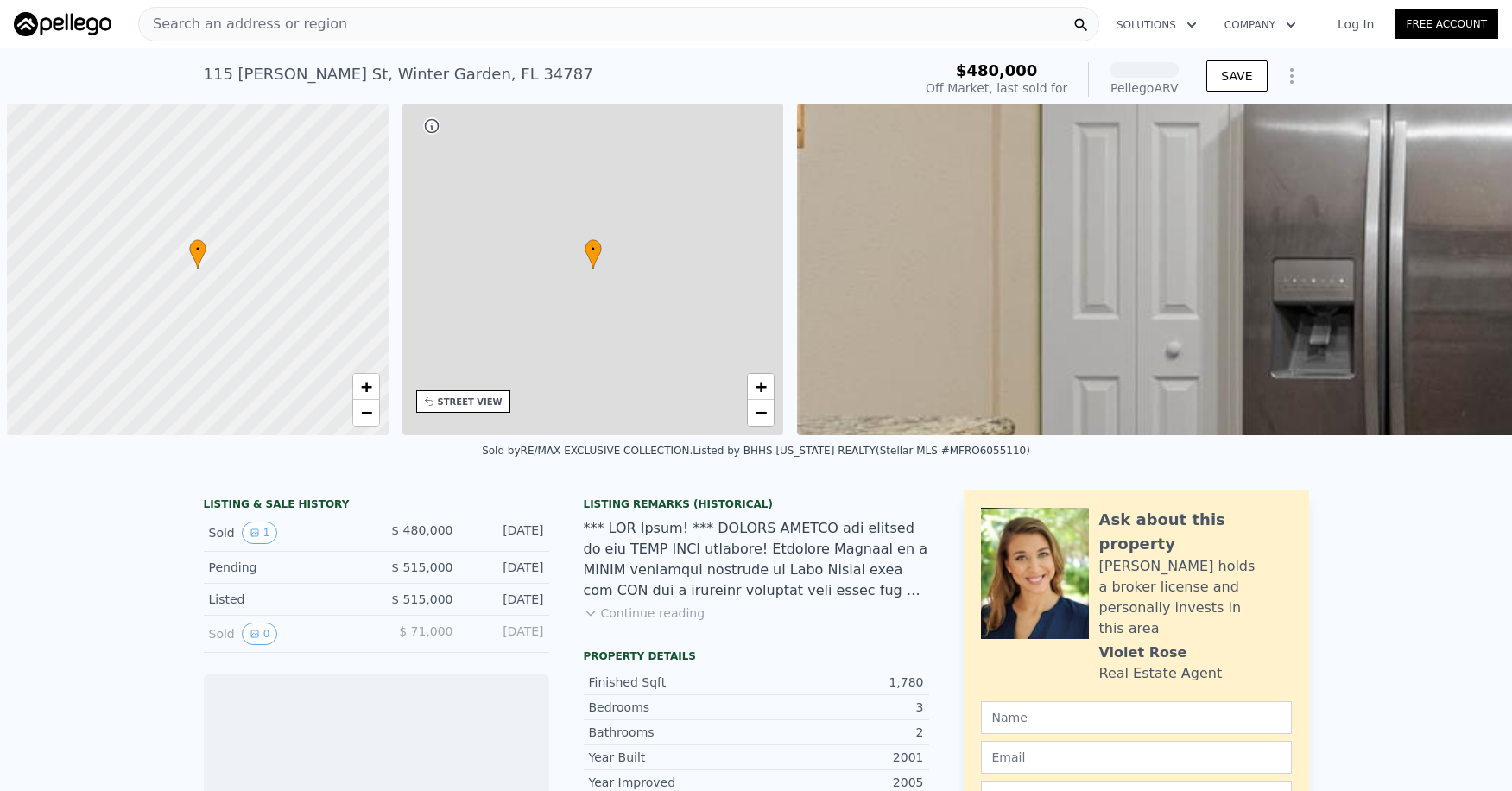
scroll to position [0, 7]
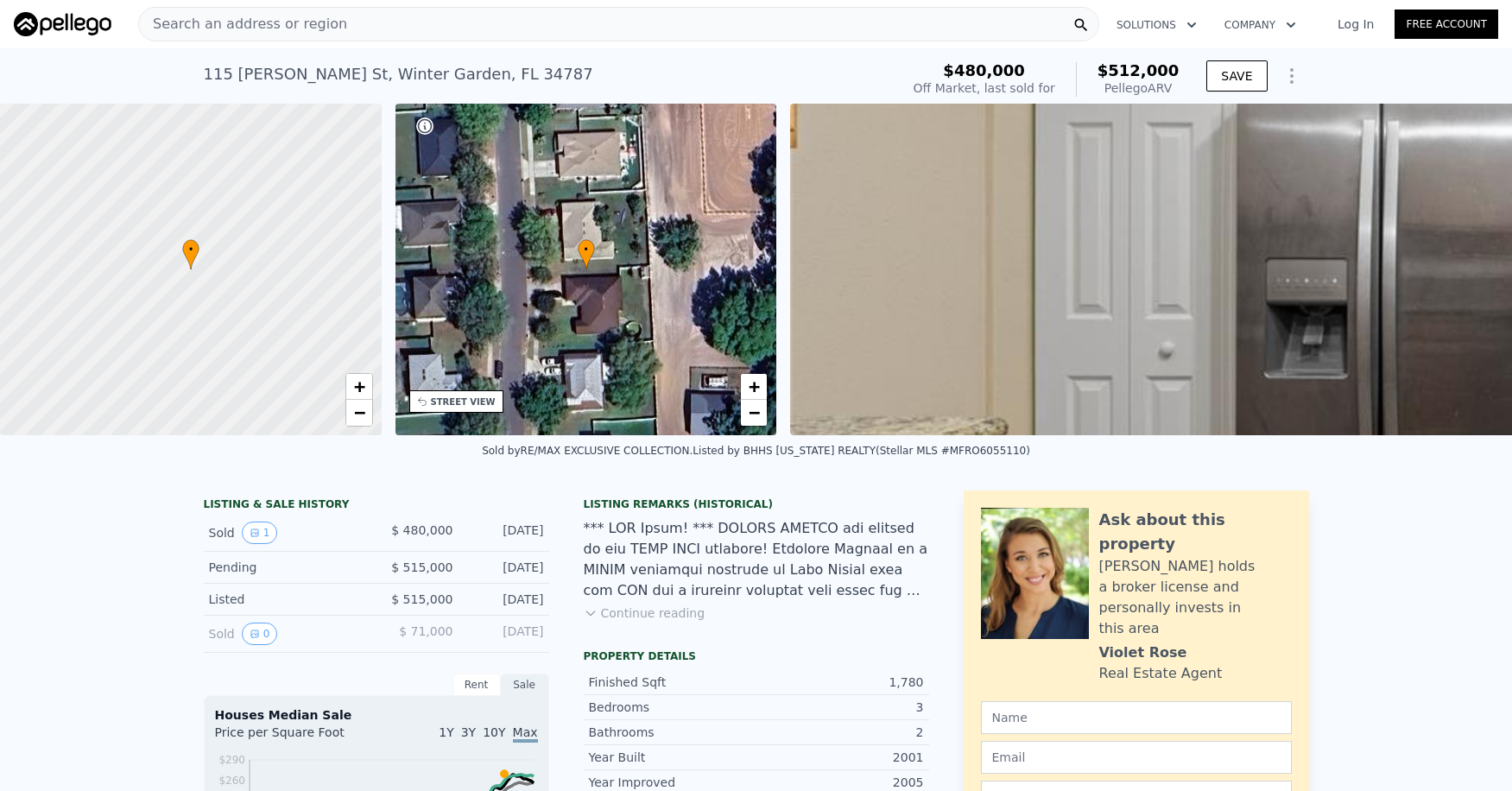
click at [736, 292] on div "• + −" at bounding box center [586, 270] width 381 height 332
click at [646, 298] on div "• + −" at bounding box center [586, 270] width 381 height 332
click at [925, 298] on img at bounding box center [1539, 270] width 1499 height 332
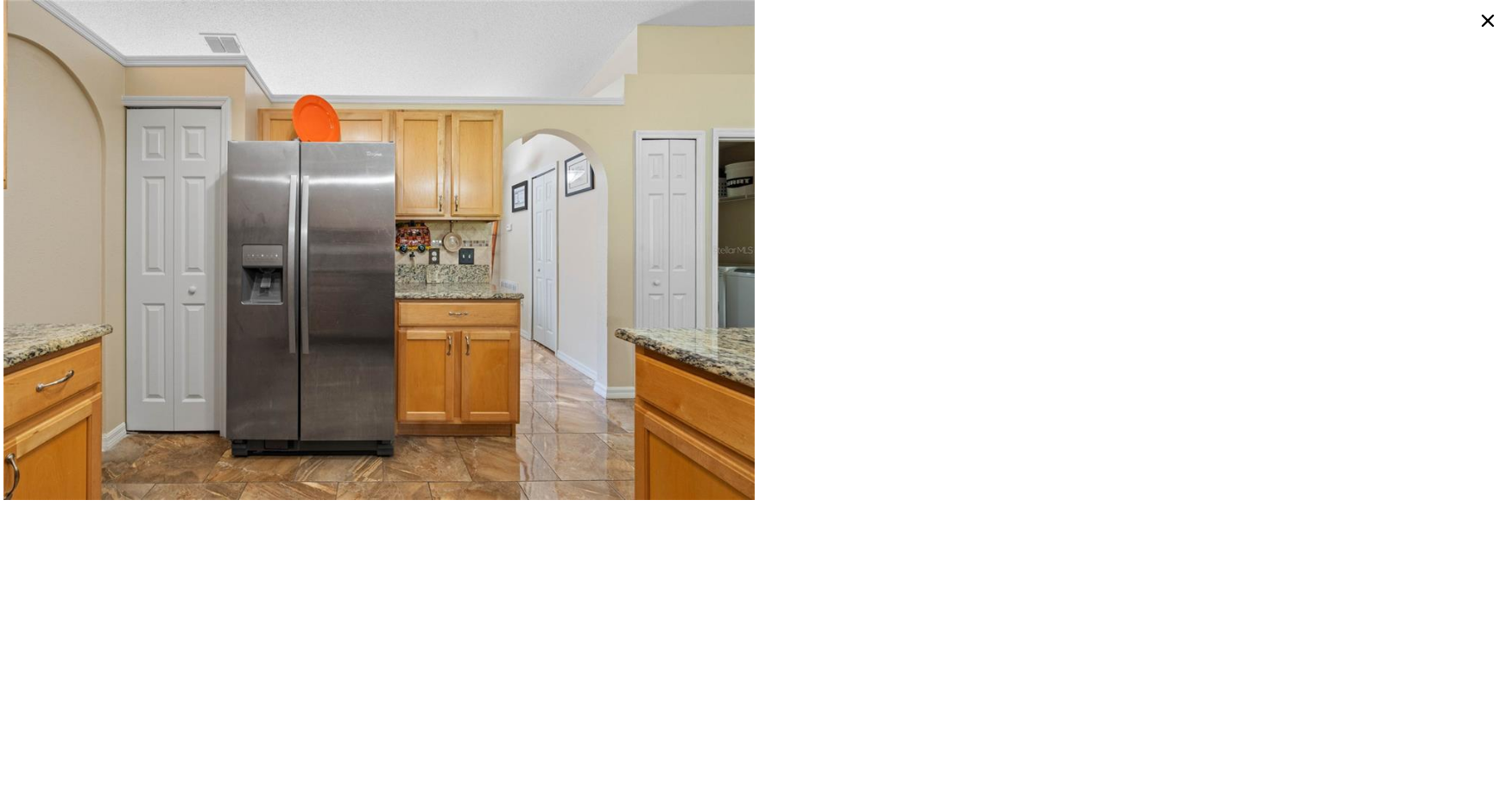
click at [1488, 18] on icon at bounding box center [1487, 20] width 27 height 27
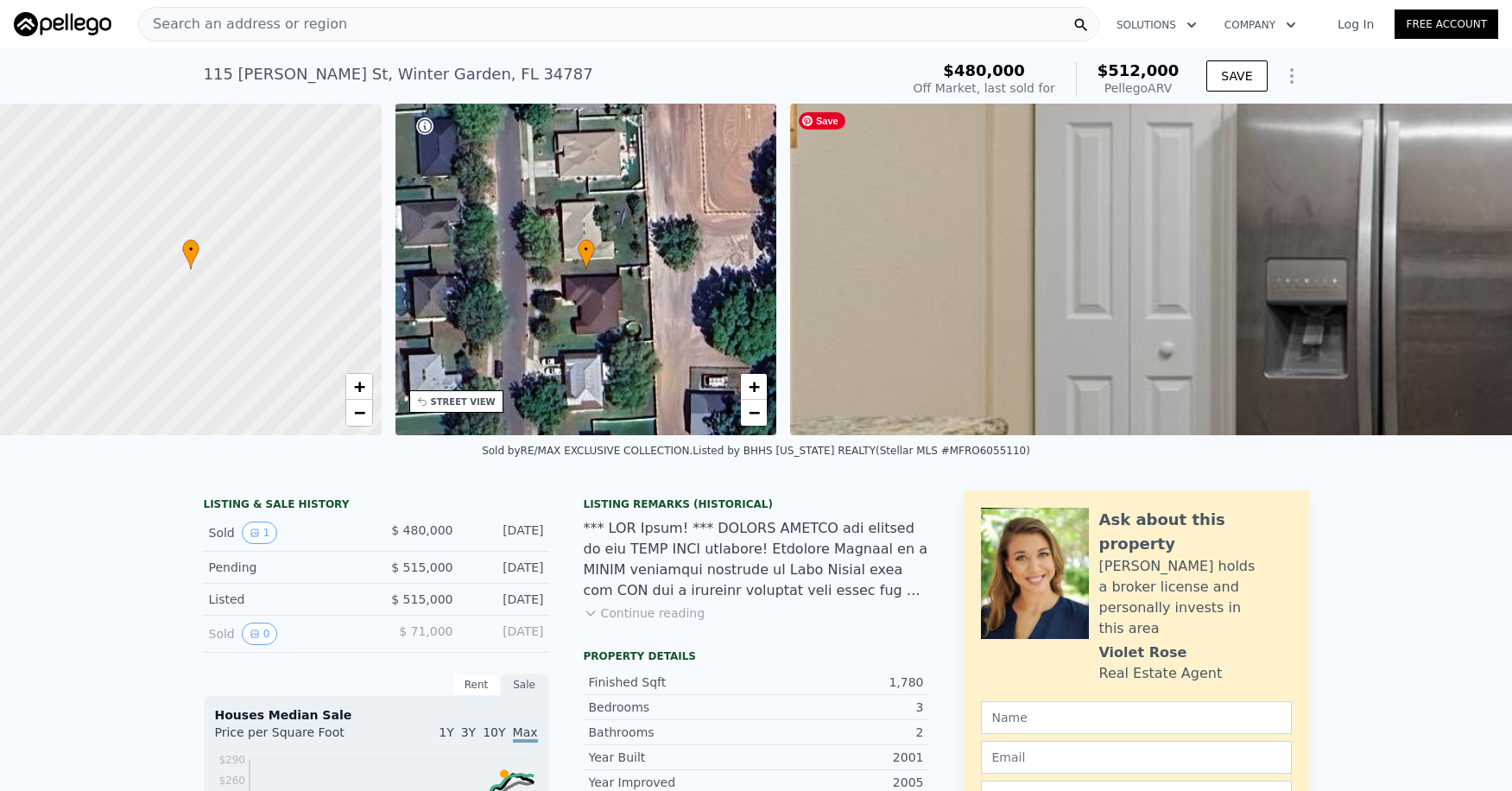
click at [1289, 308] on img at bounding box center [1539, 270] width 1499 height 332
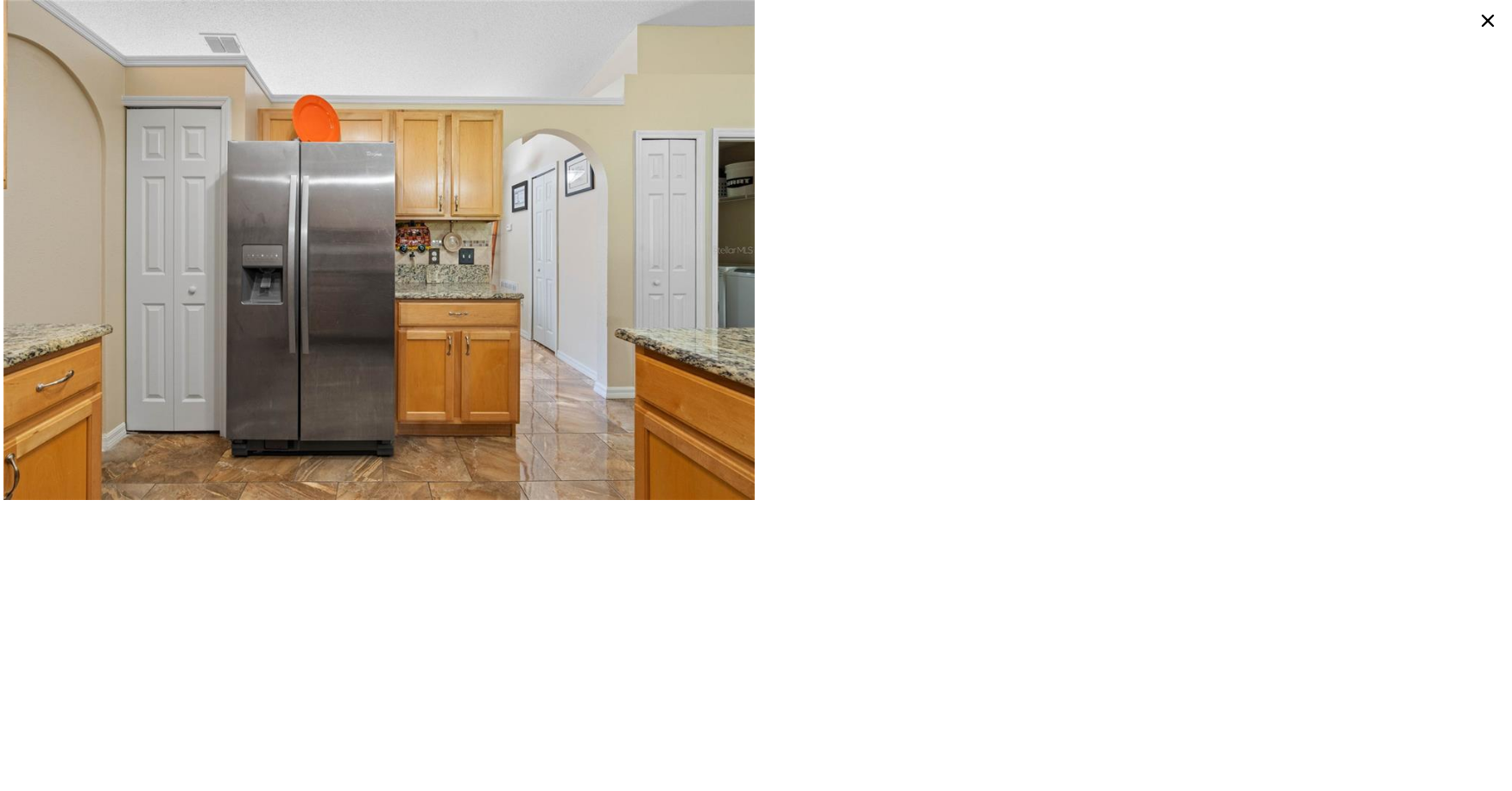
click at [1496, 18] on icon at bounding box center [1487, 20] width 27 height 27
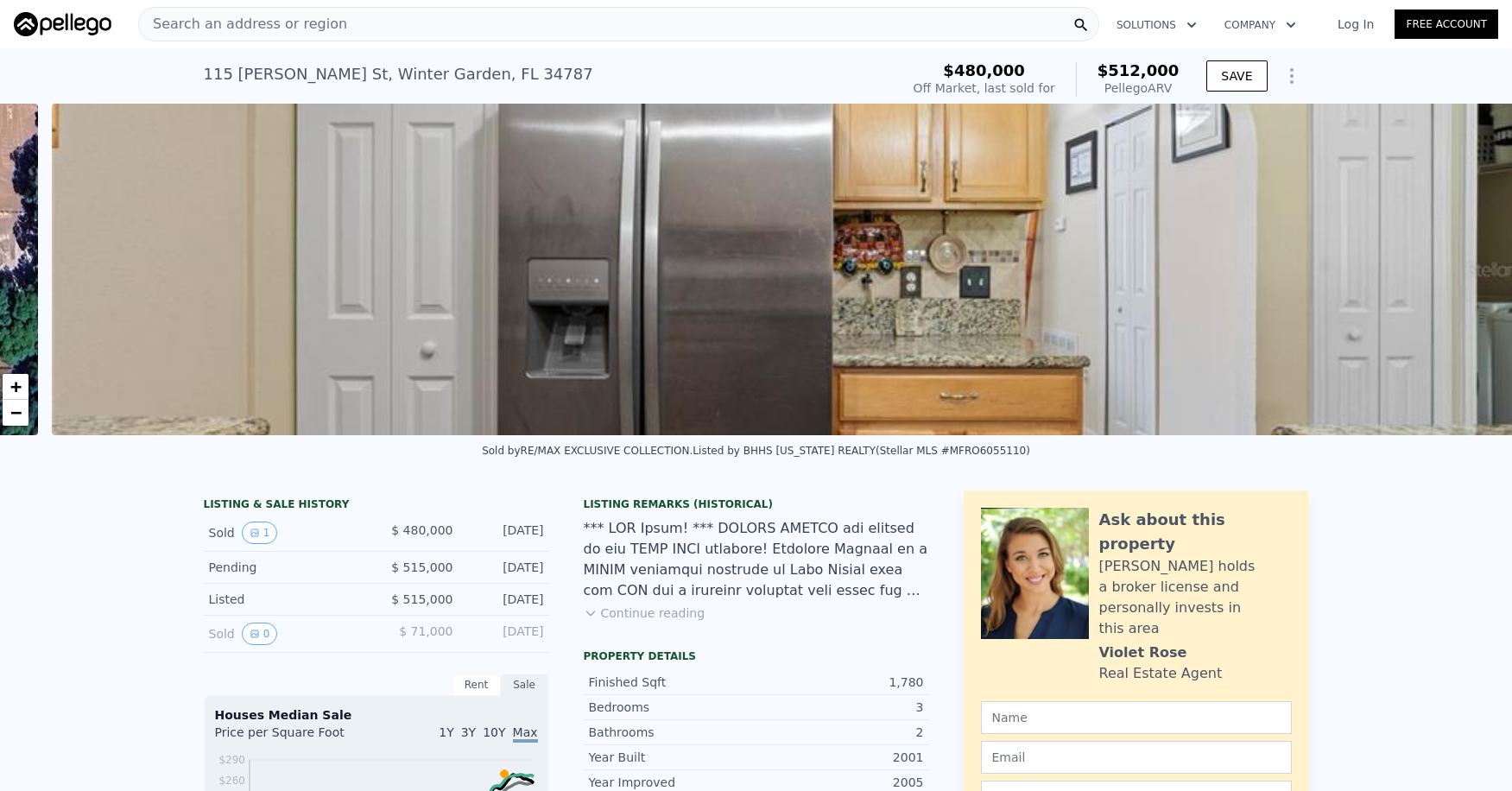
scroll to position [0, 790]
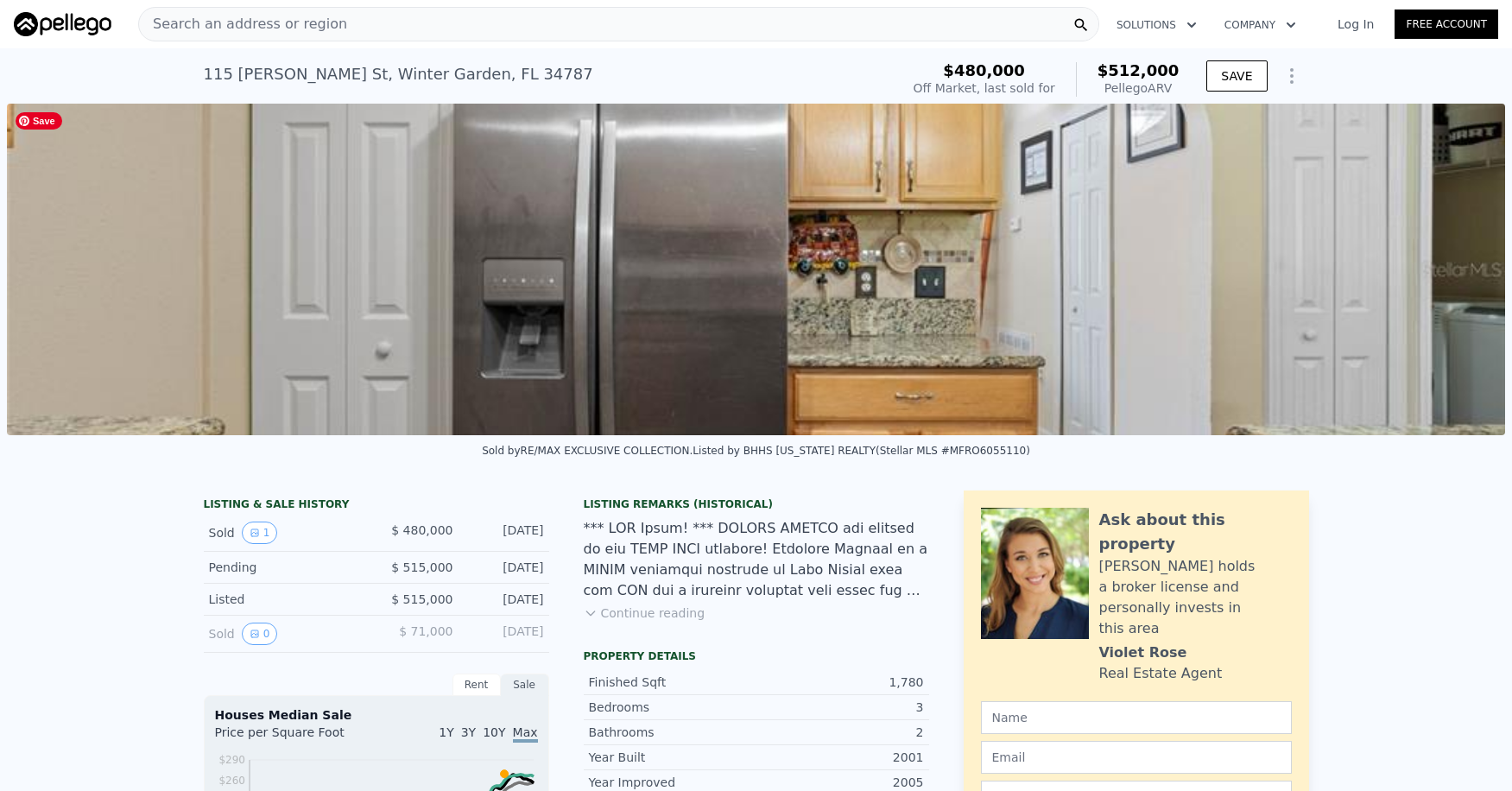
click at [1412, 340] on img at bounding box center [756, 270] width 1499 height 332
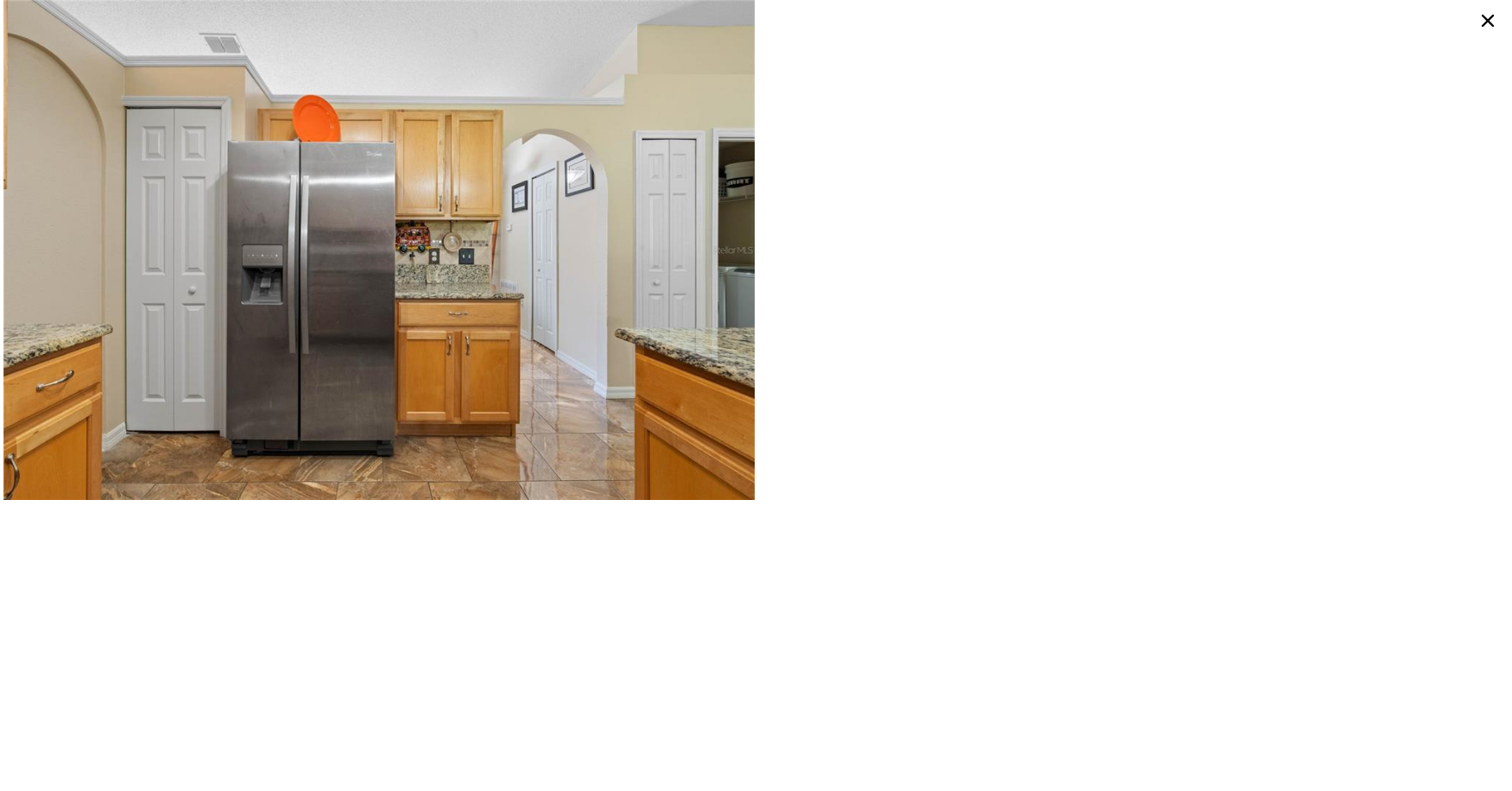
click at [1486, 20] on icon at bounding box center [1488, 21] width 12 height 12
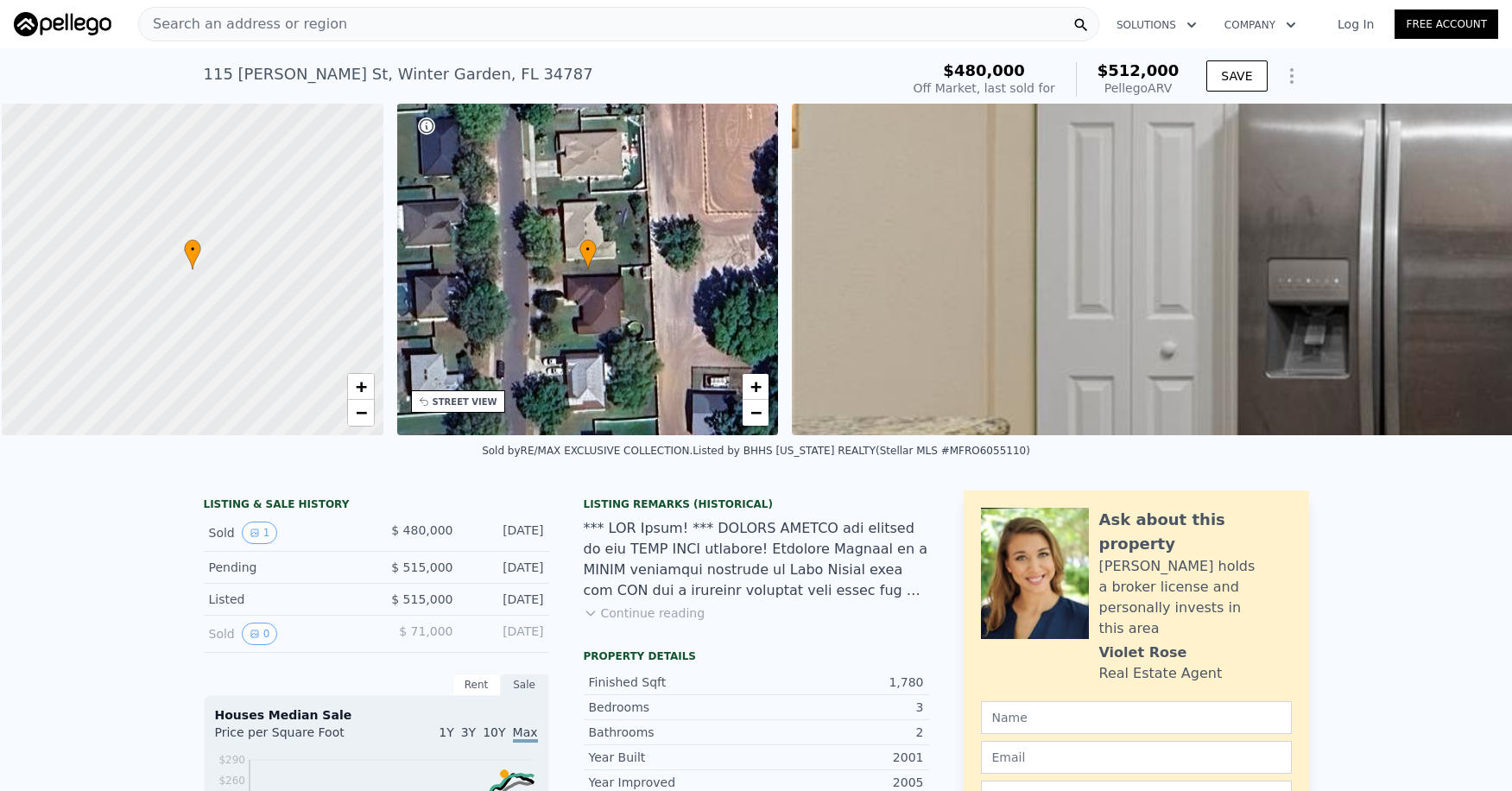
scroll to position [0, 7]
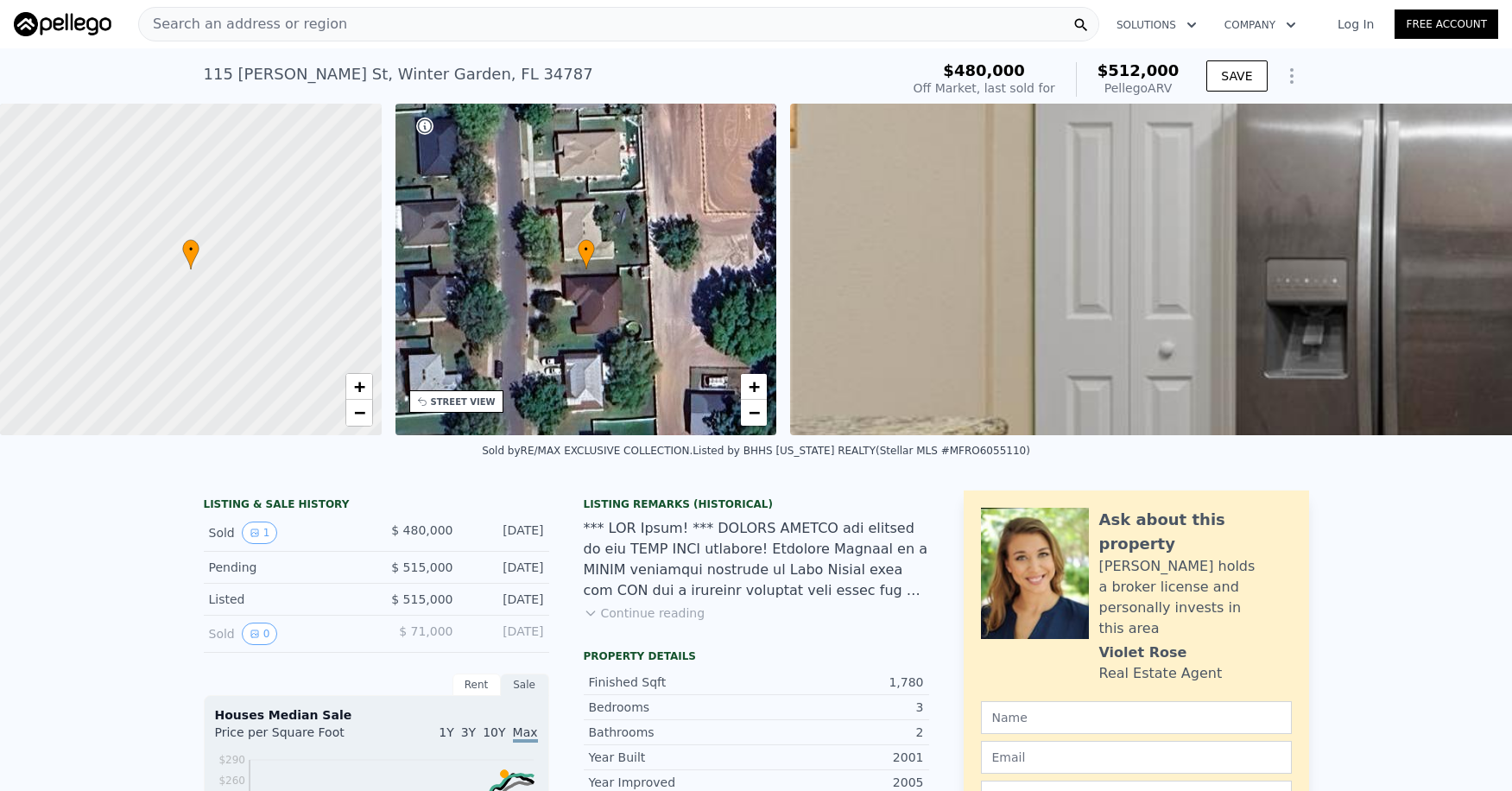
click at [631, 258] on div "• + −" at bounding box center [586, 270] width 381 height 332
click at [565, 262] on div "• + −" at bounding box center [586, 270] width 381 height 332
click at [963, 276] on img at bounding box center [1539, 270] width 1499 height 332
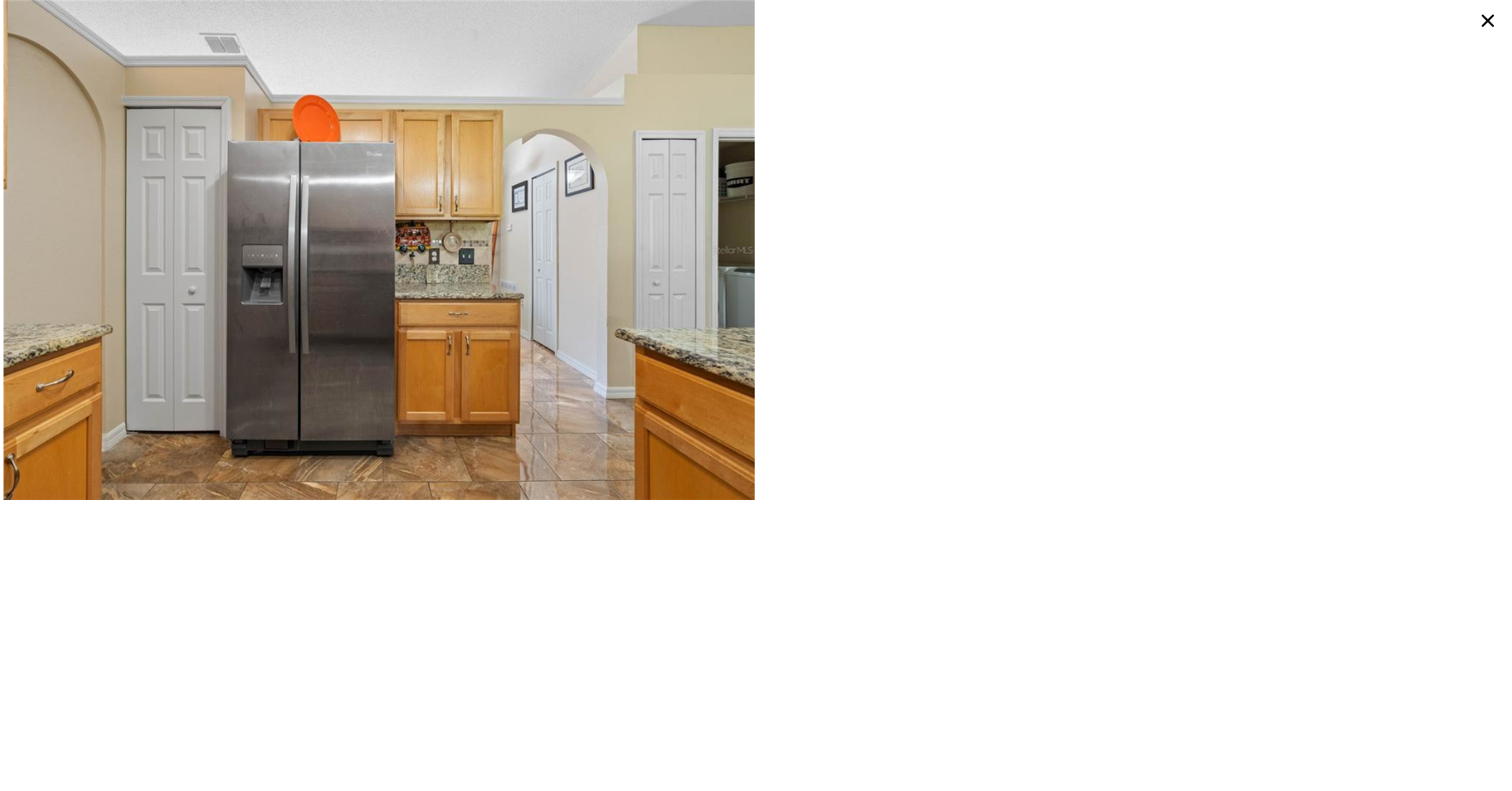
click at [1496, 17] on icon at bounding box center [1487, 20] width 27 height 27
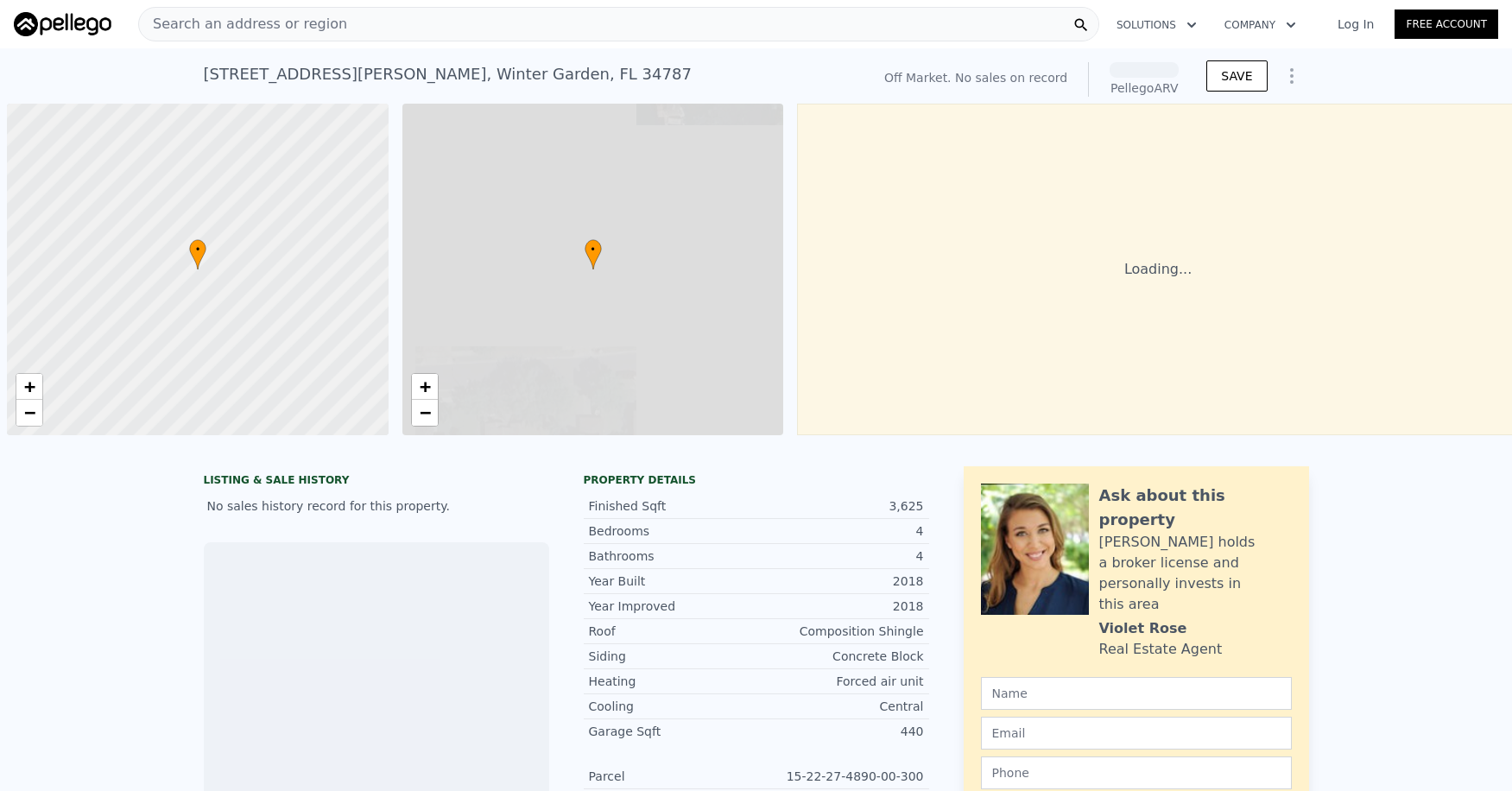
scroll to position [0, 7]
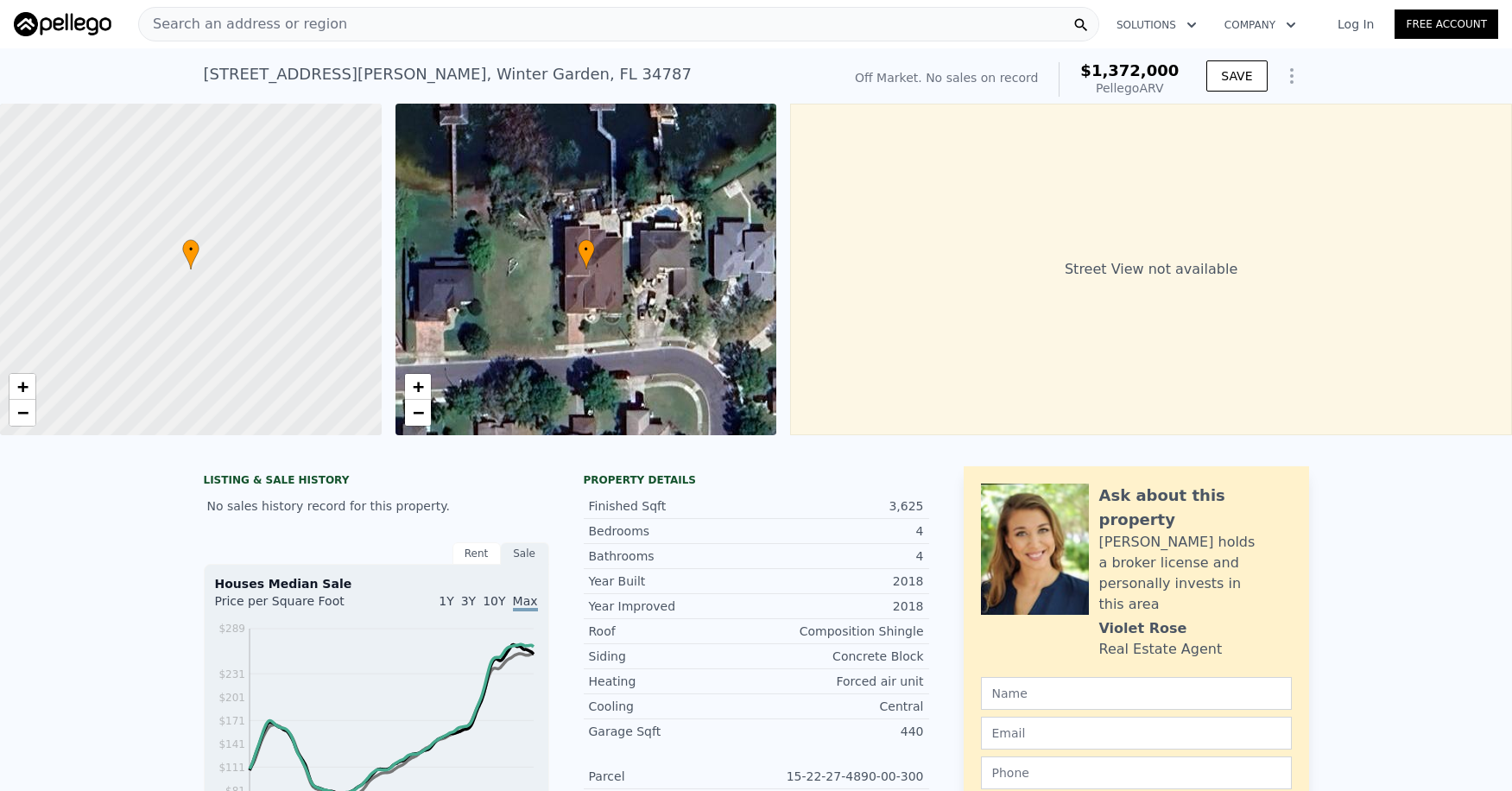
click at [72, 20] on img at bounding box center [63, 24] width 98 height 24
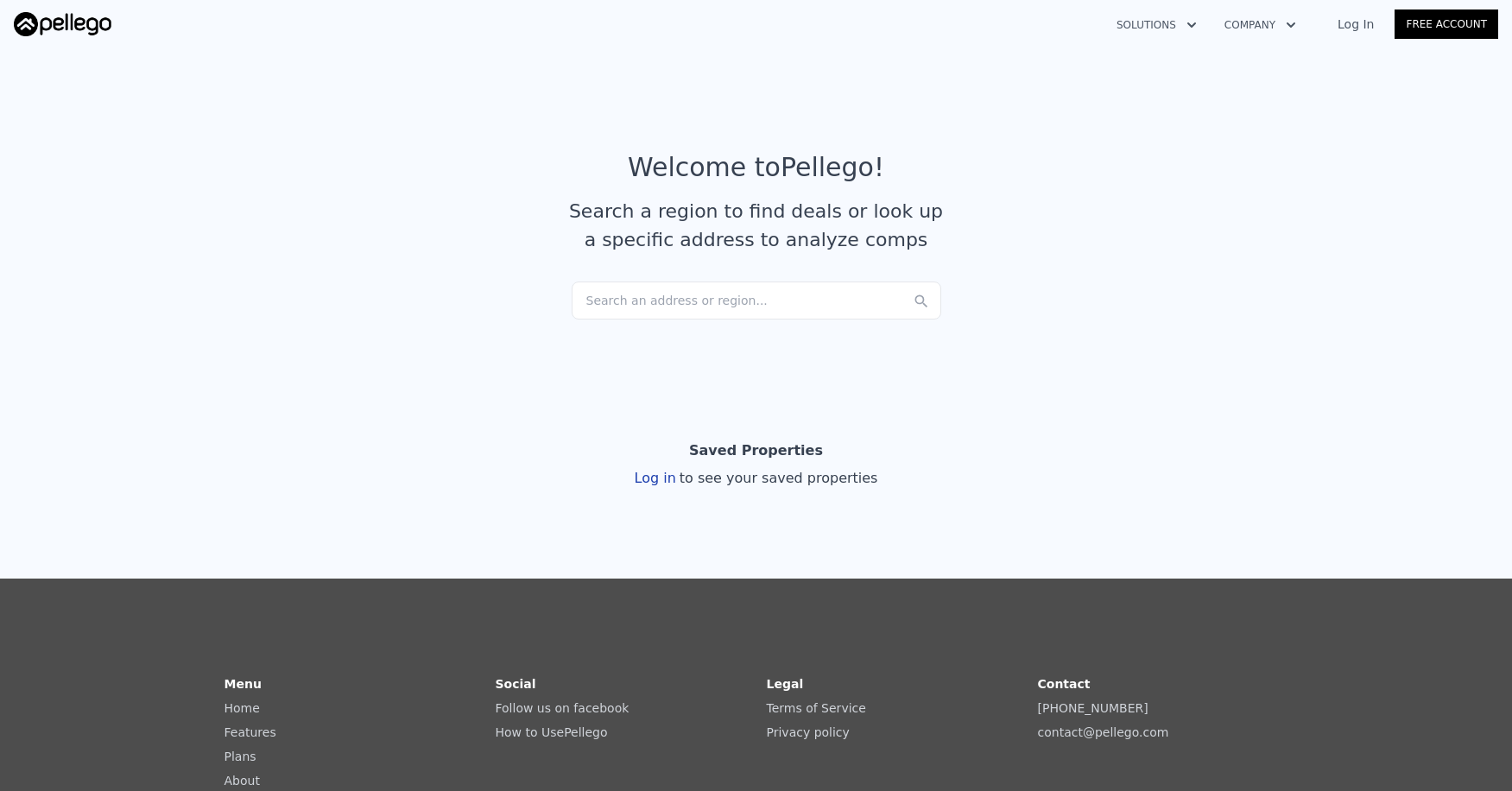
click at [639, 298] on div "Search an address or region..." at bounding box center [756, 300] width 370 height 38
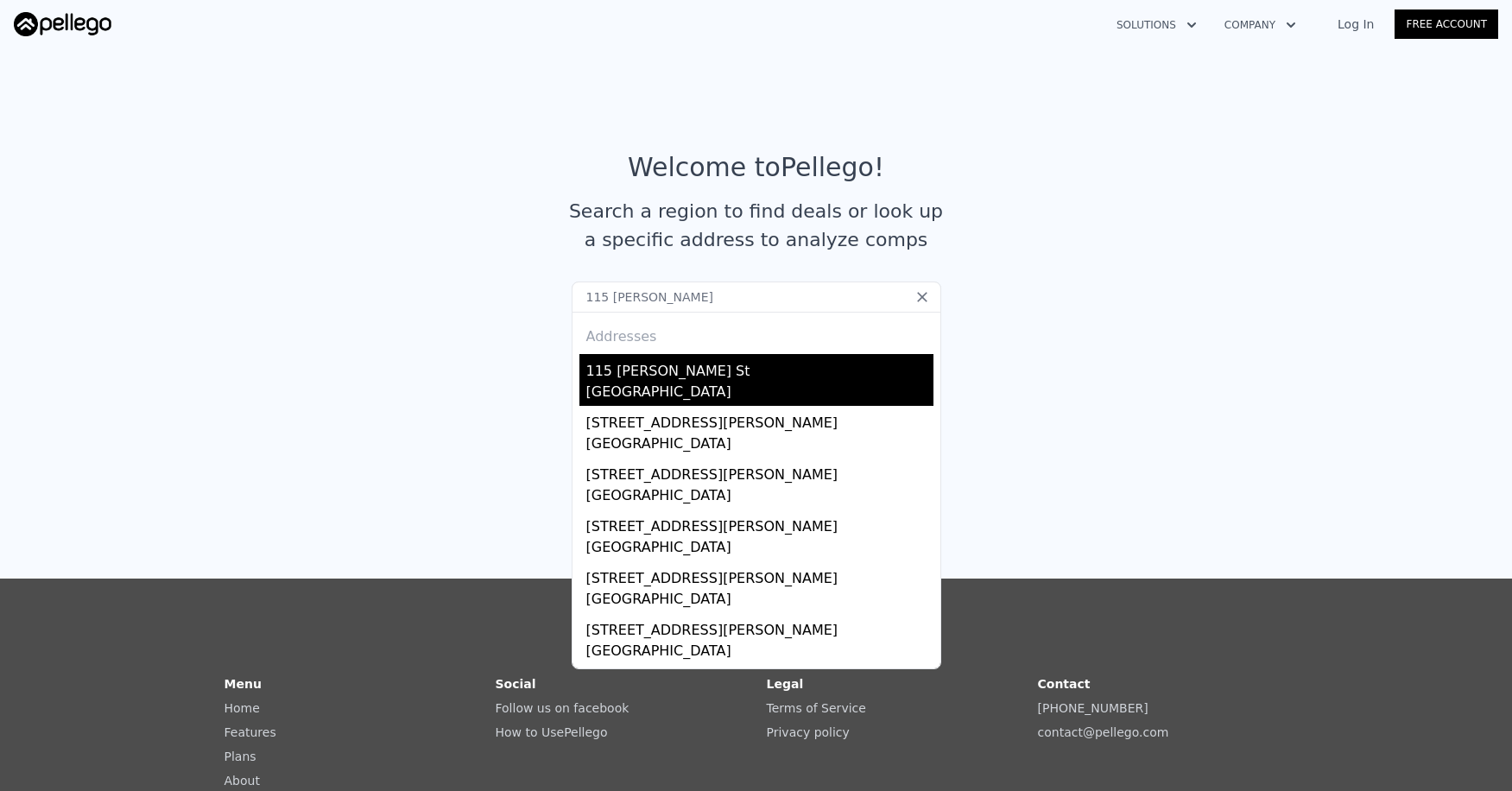
type input "115 zachary wade"
click at [660, 382] on div "Winter Garden, FL 34787" at bounding box center [760, 393] width 347 height 24
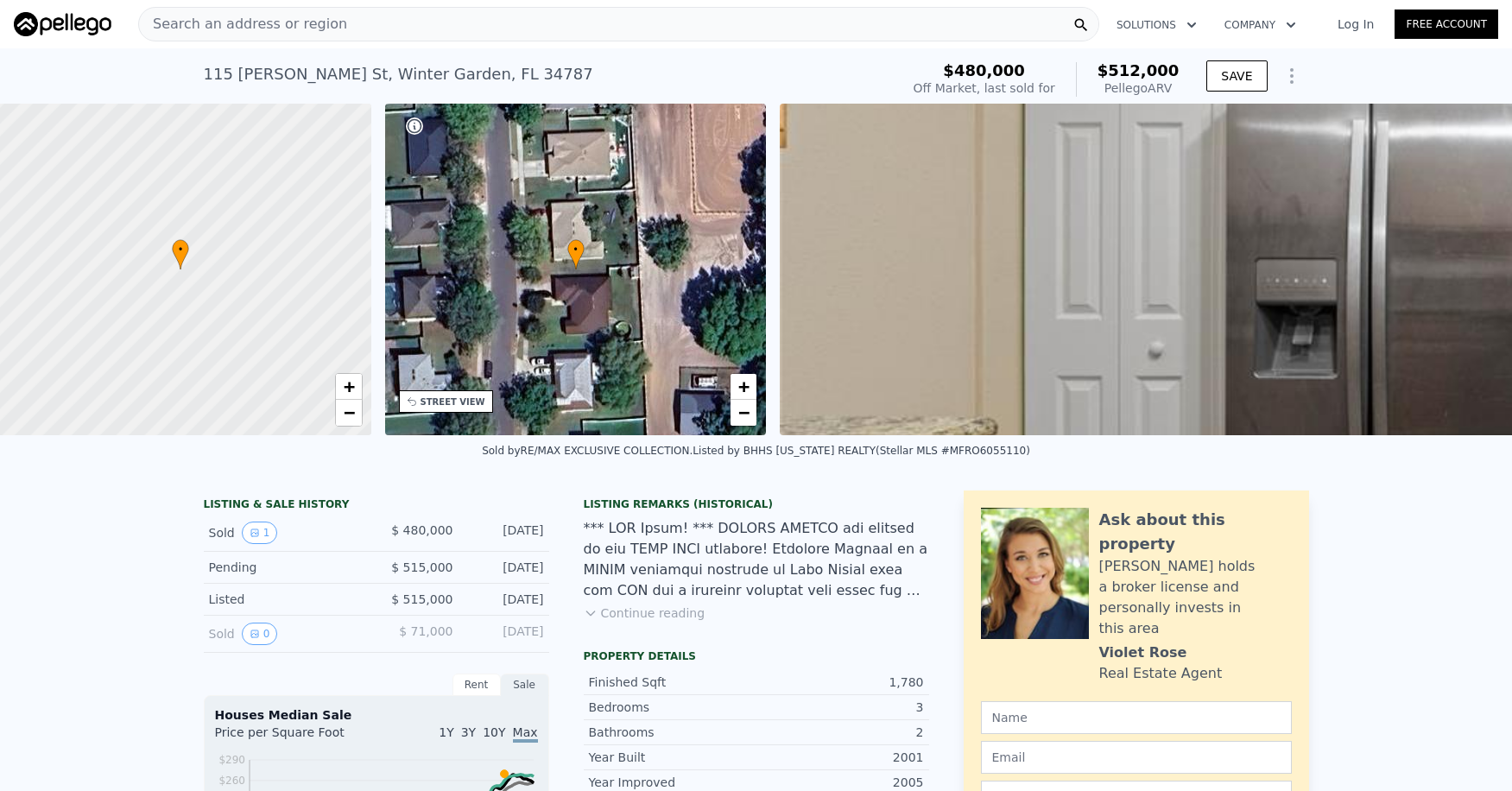
scroll to position [0, 7]
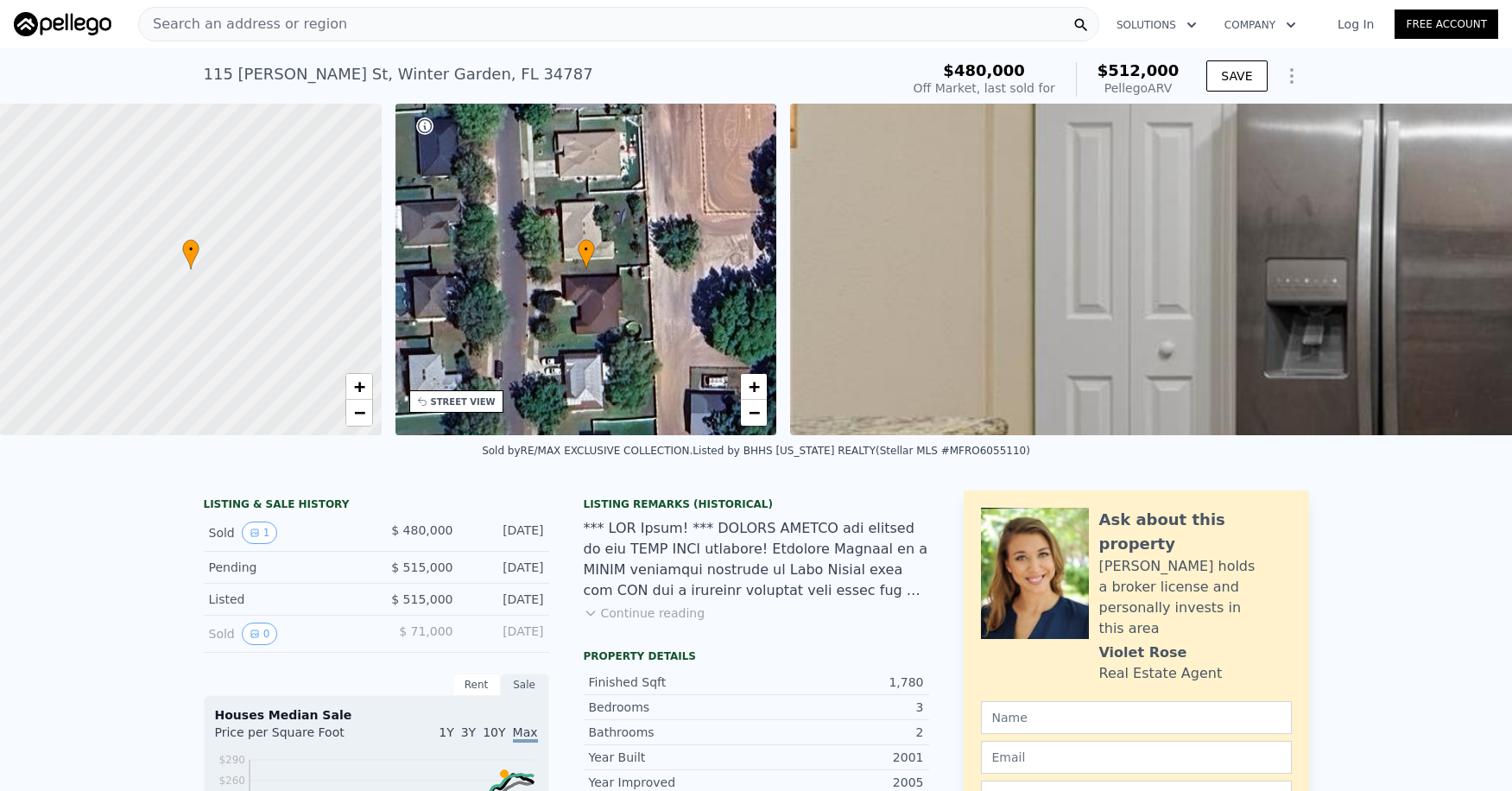
click at [264, 20] on span "Search an address or region" at bounding box center [243, 25] width 208 height 21
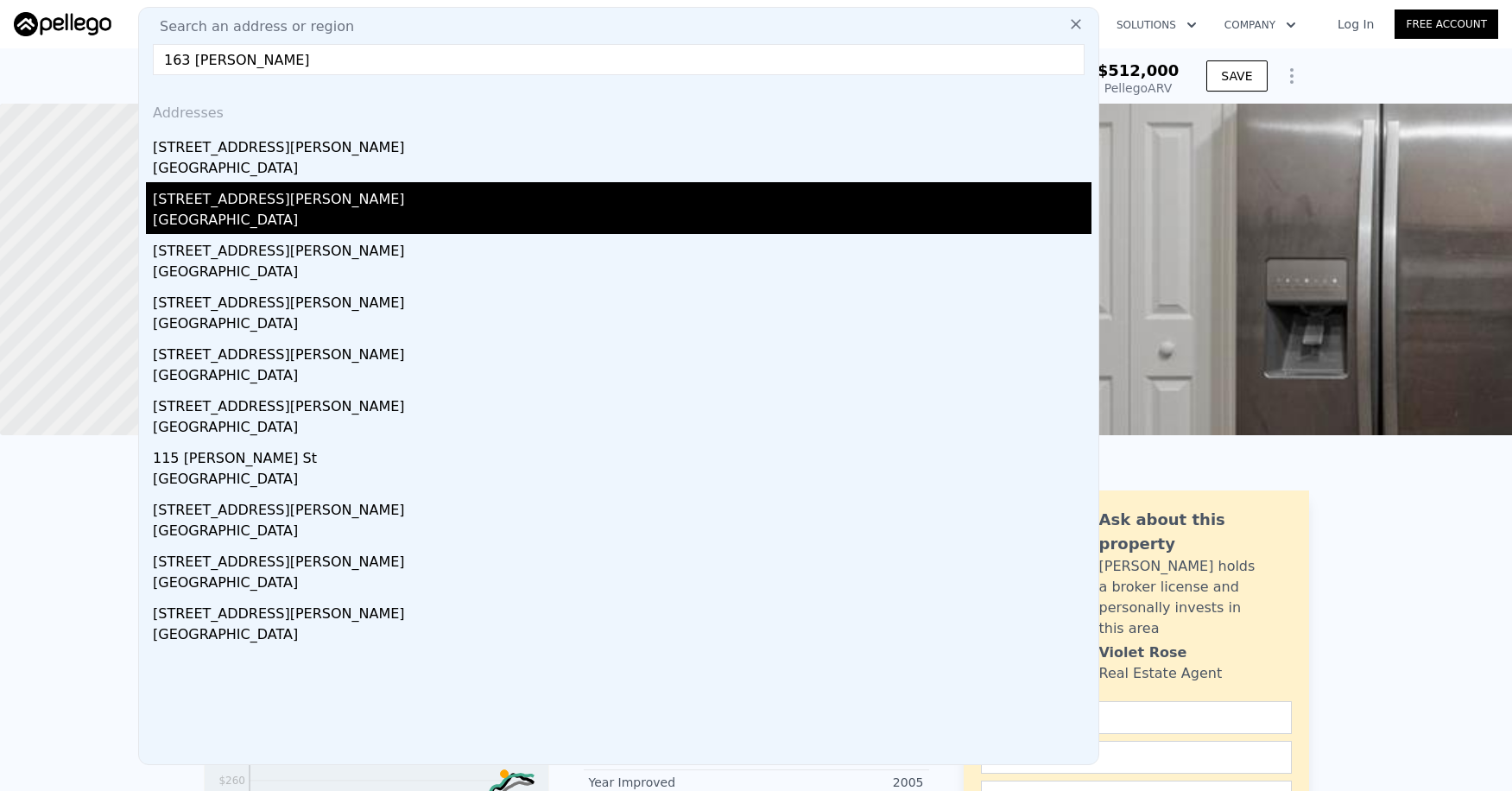
type input "163 zachary wade"
click at [248, 200] on div "231 Zachary Wade St" at bounding box center [623, 196] width 939 height 27
type input "6"
type input "3"
type input "6.5"
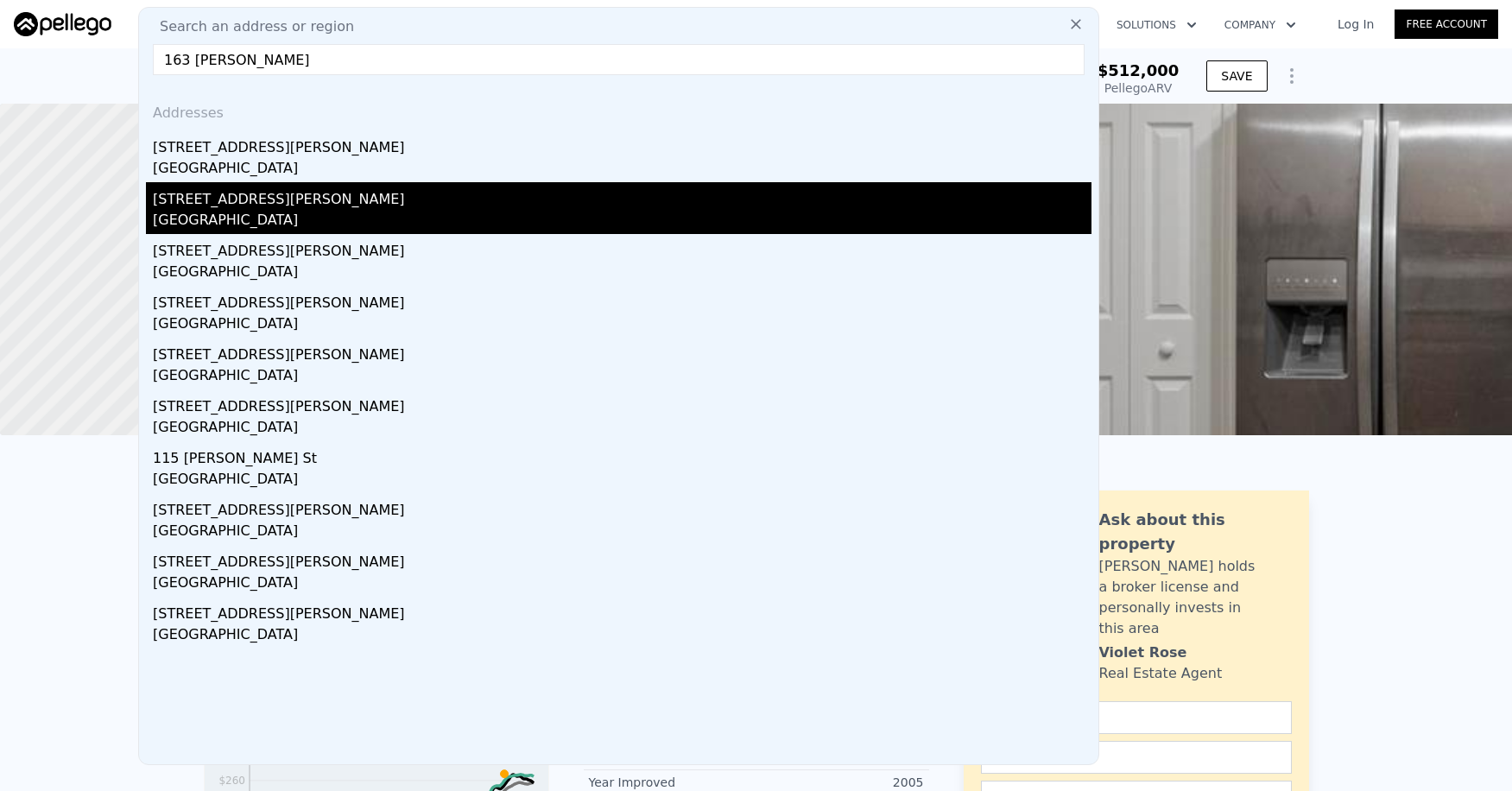
type input "2595"
type input "4769"
type input "6255"
type input "16963"
type input "$ 1,372,000"
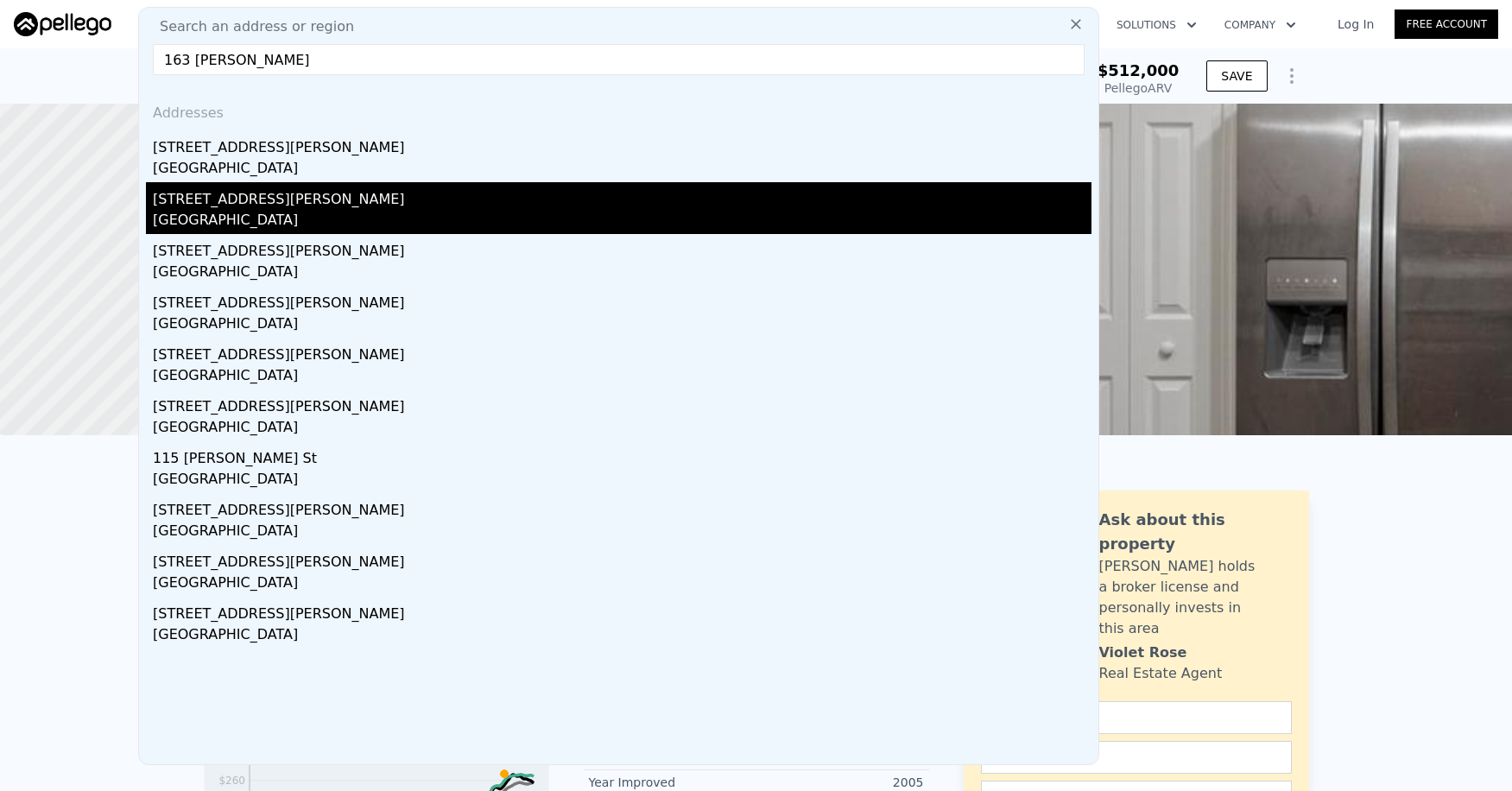
type input "6"
type input "$ 30,002"
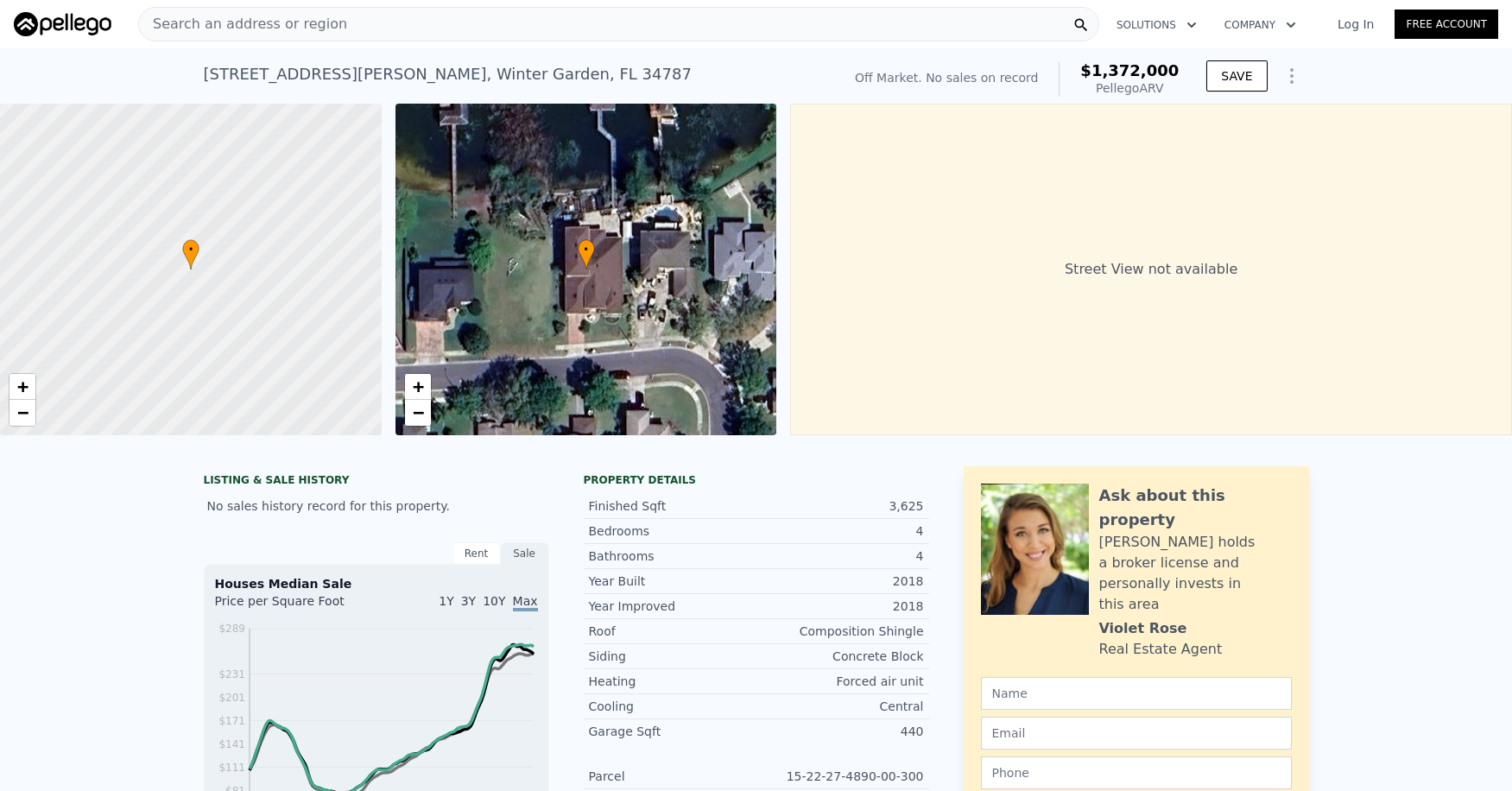
click at [264, 22] on span "Search an address or region" at bounding box center [243, 25] width 208 height 21
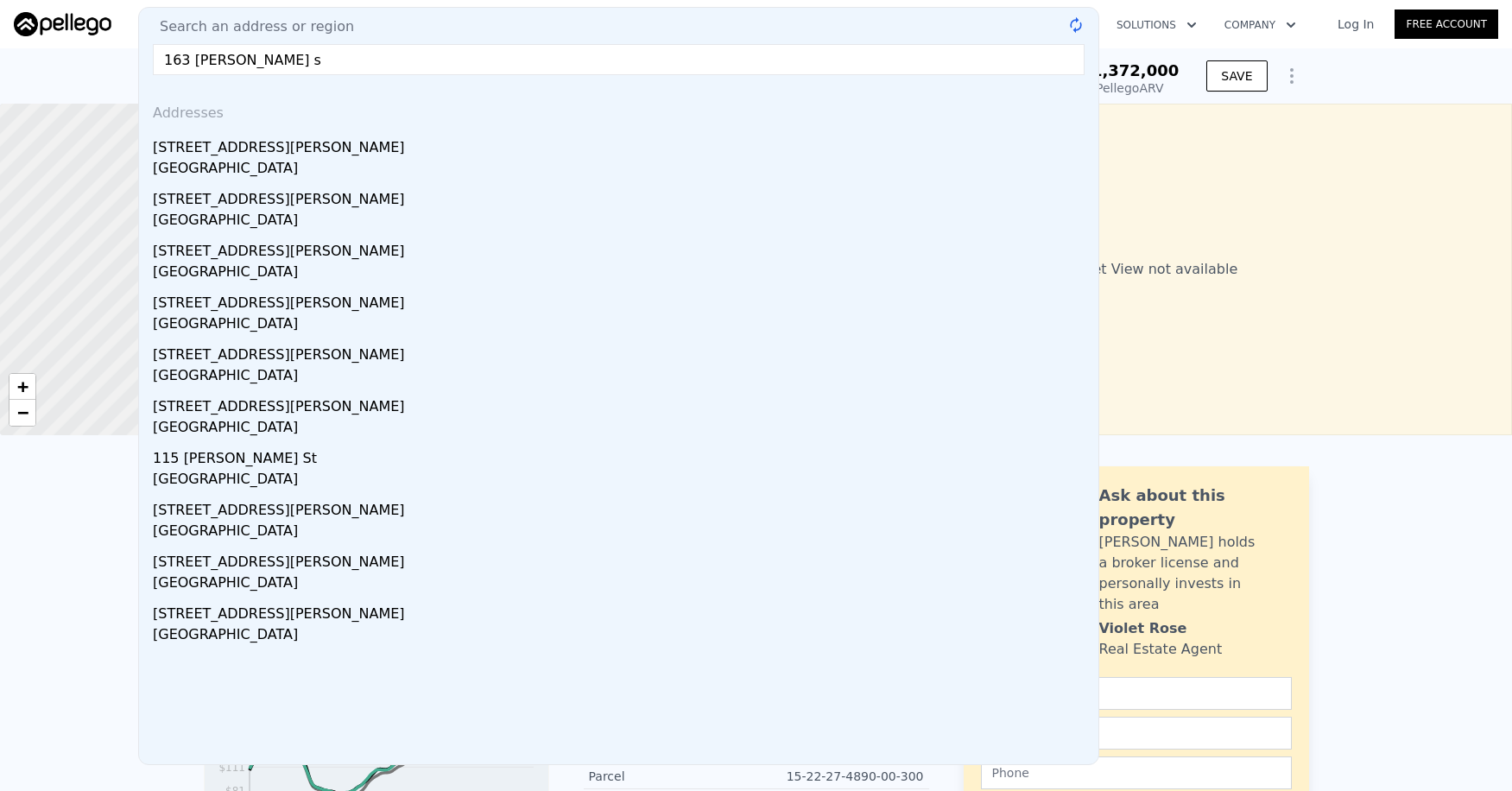
type input "163 zachary wade st"
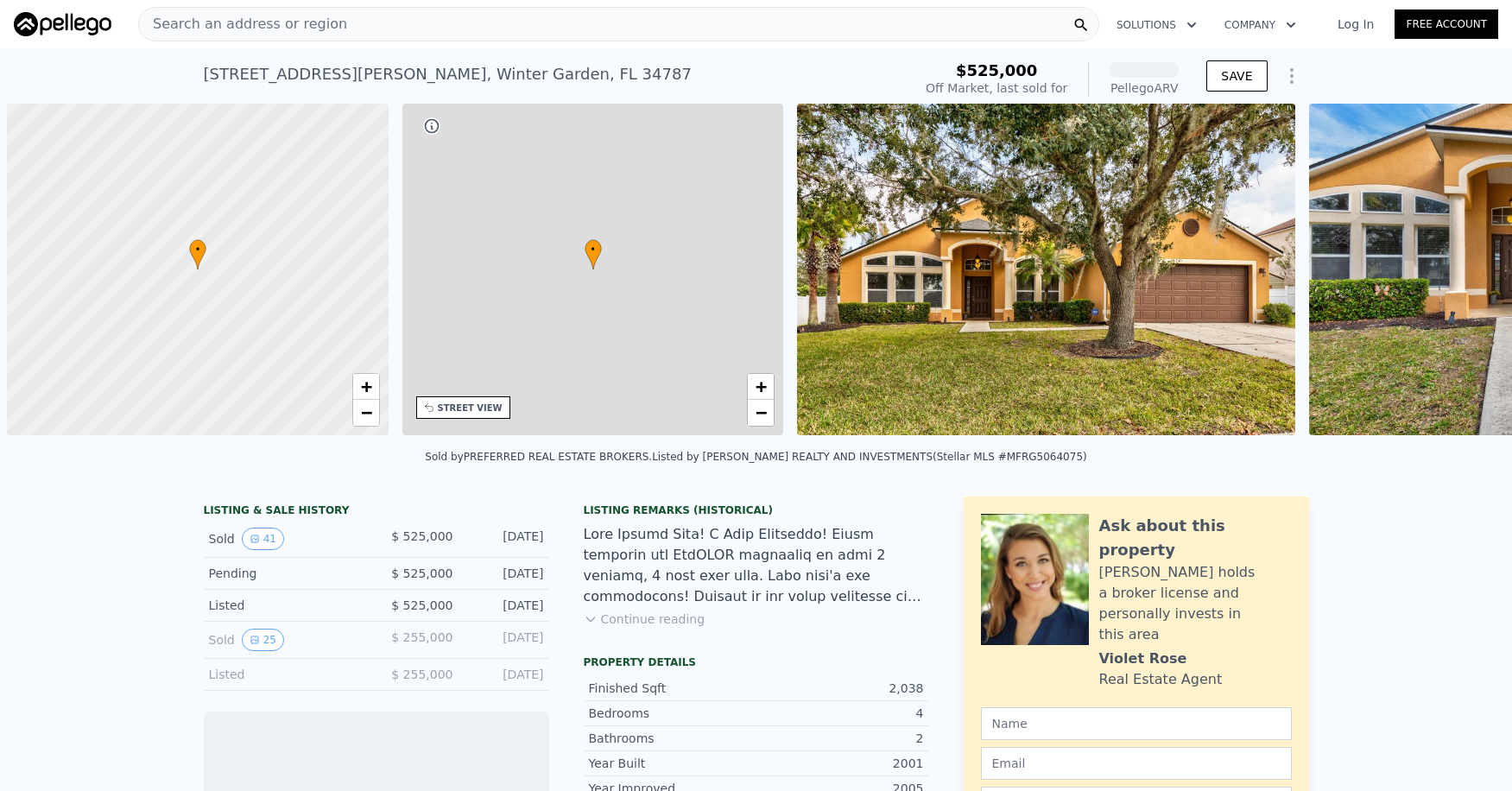
scroll to position [0, 7]
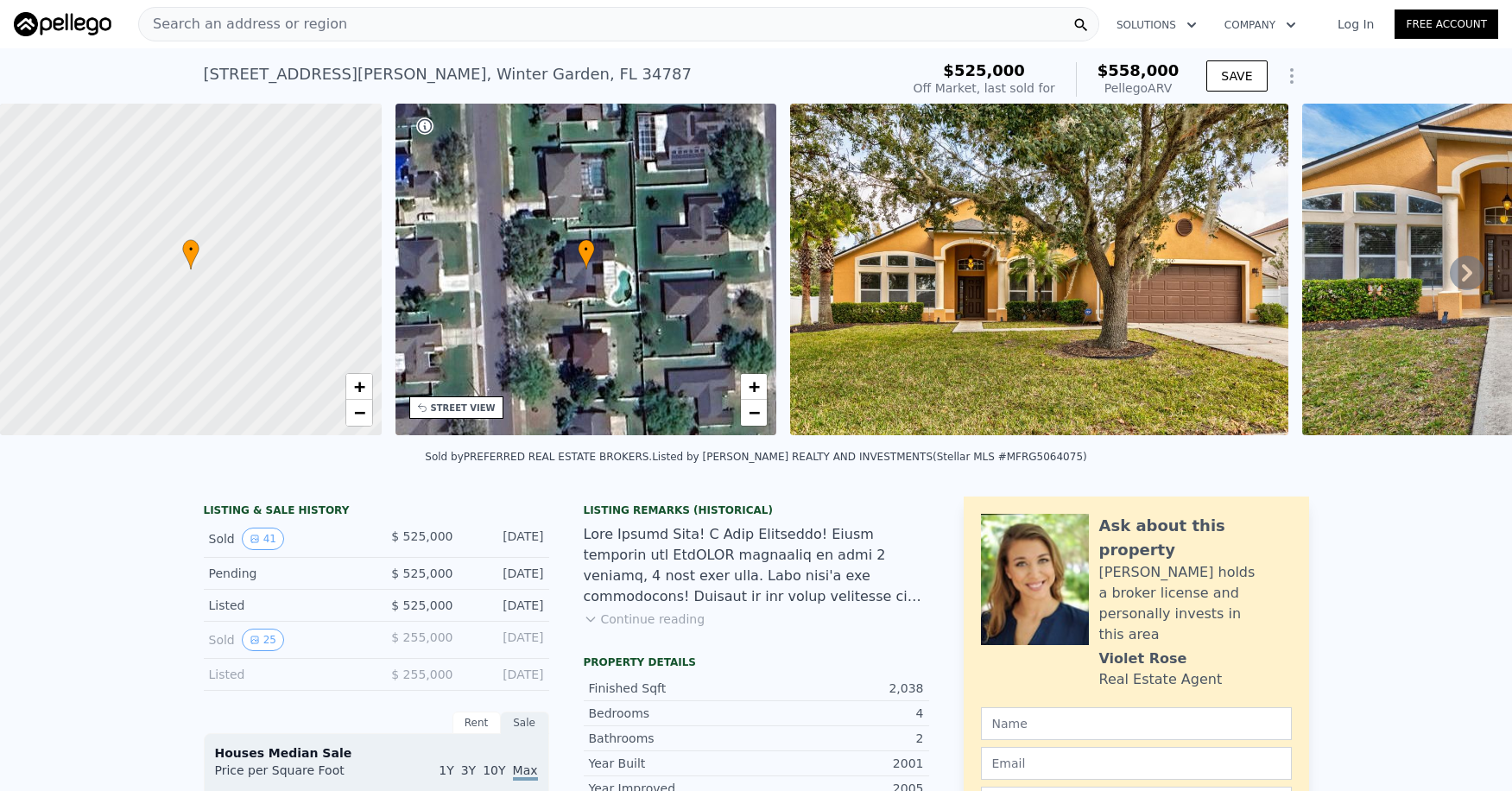
click at [1458, 276] on icon at bounding box center [1467, 272] width 34 height 34
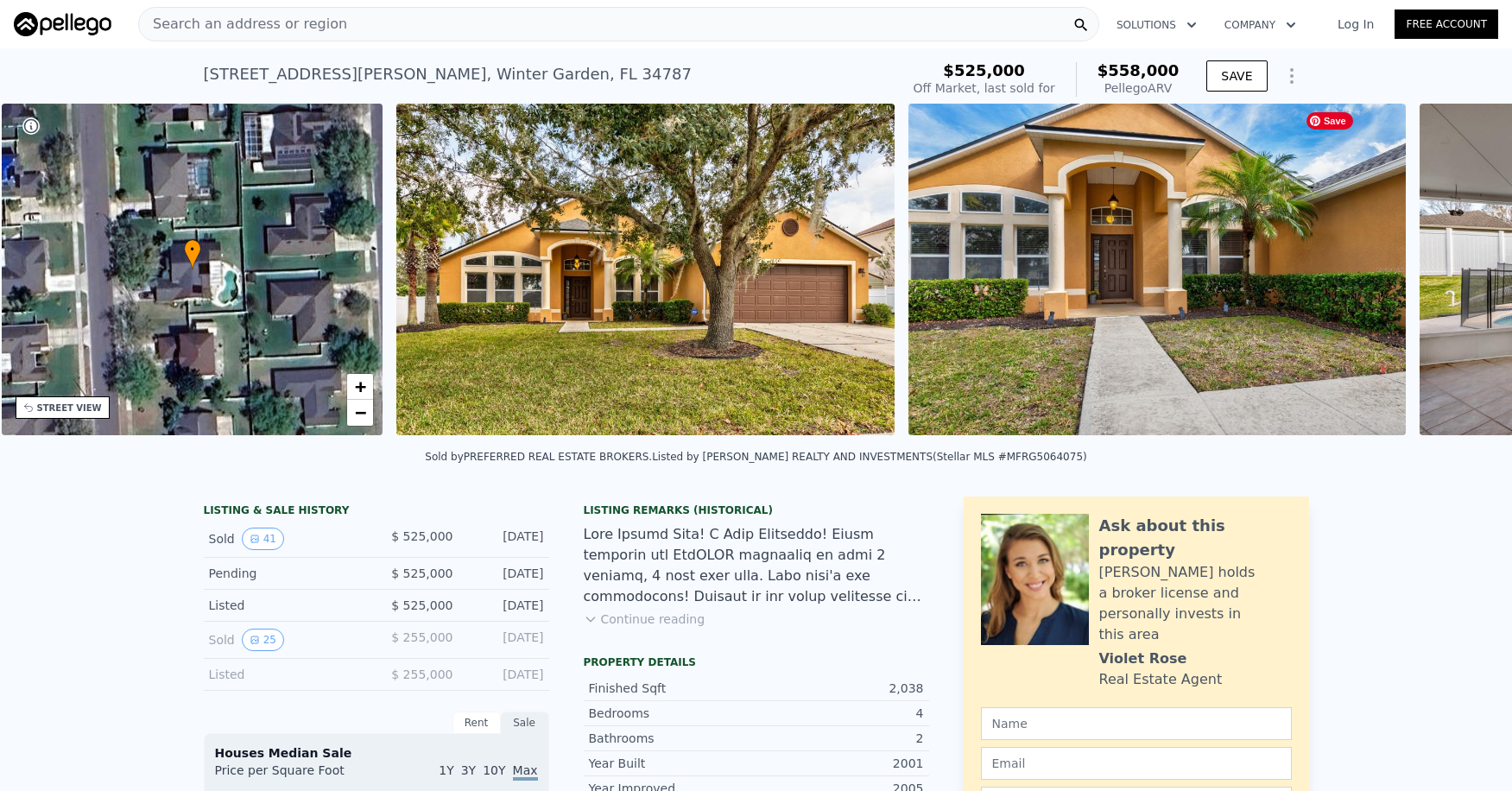
scroll to position [0, 402]
click at [1458, 276] on div "• + − • + − STREET VIEW Loading... SATELLITE VIEW" at bounding box center [756, 272] width 1512 height 337
click at [1458, 276] on icon at bounding box center [1467, 272] width 34 height 34
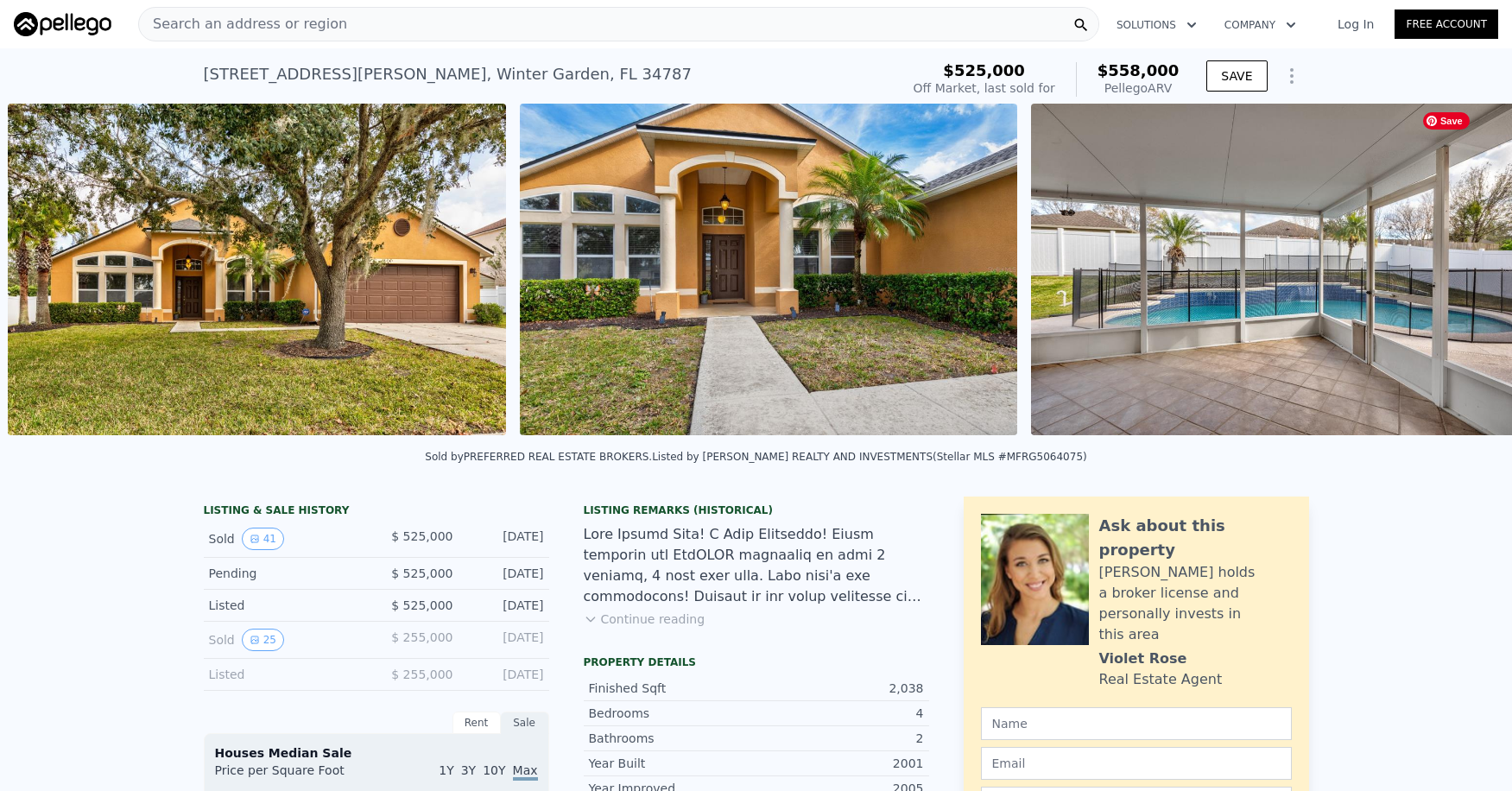
scroll to position [0, 790]
click at [1462, 280] on icon at bounding box center [1467, 273] width 11 height 18
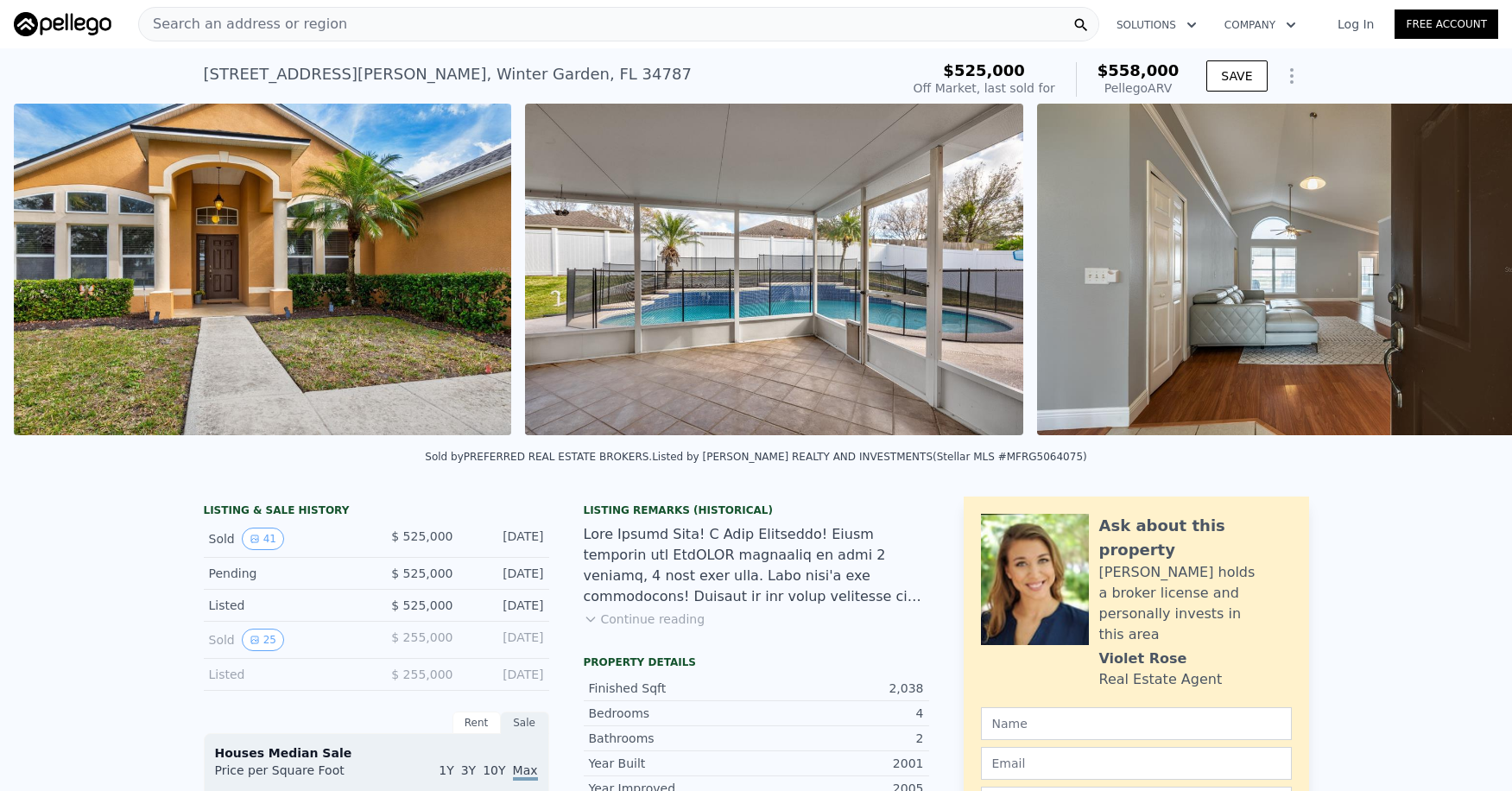
scroll to position [0, 1302]
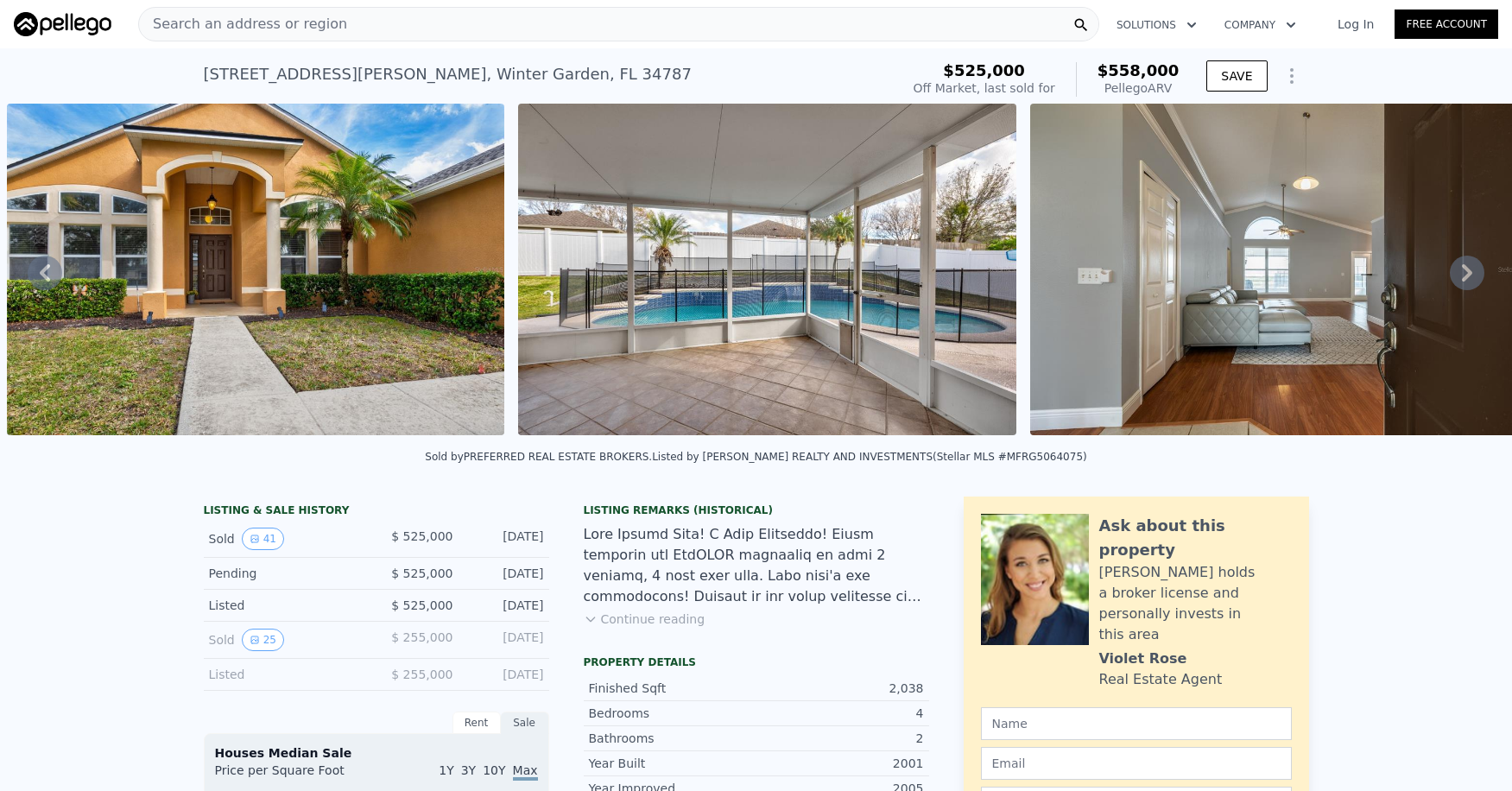
click at [1462, 280] on icon at bounding box center [1467, 273] width 11 height 18
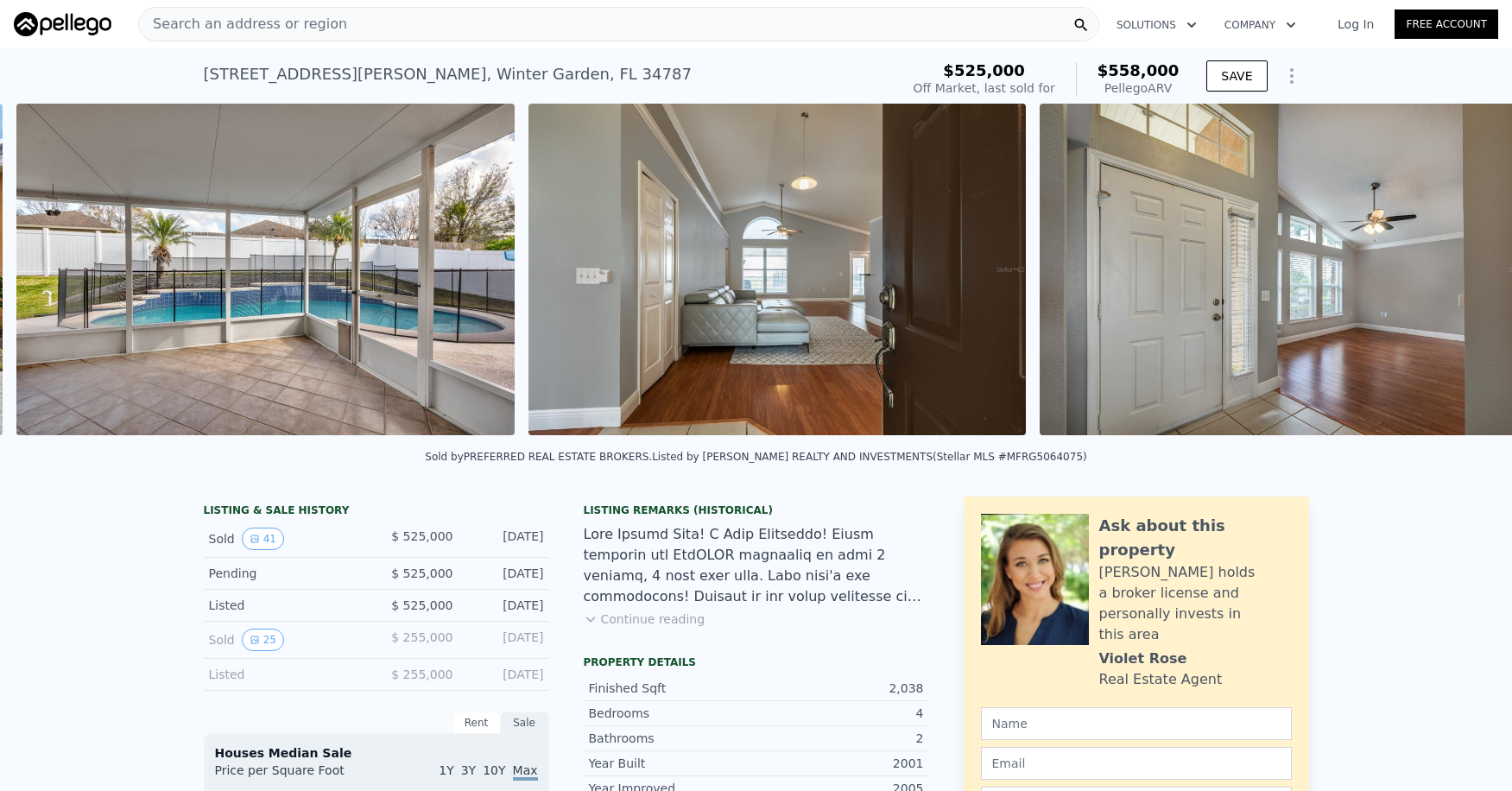
scroll to position [0, 1813]
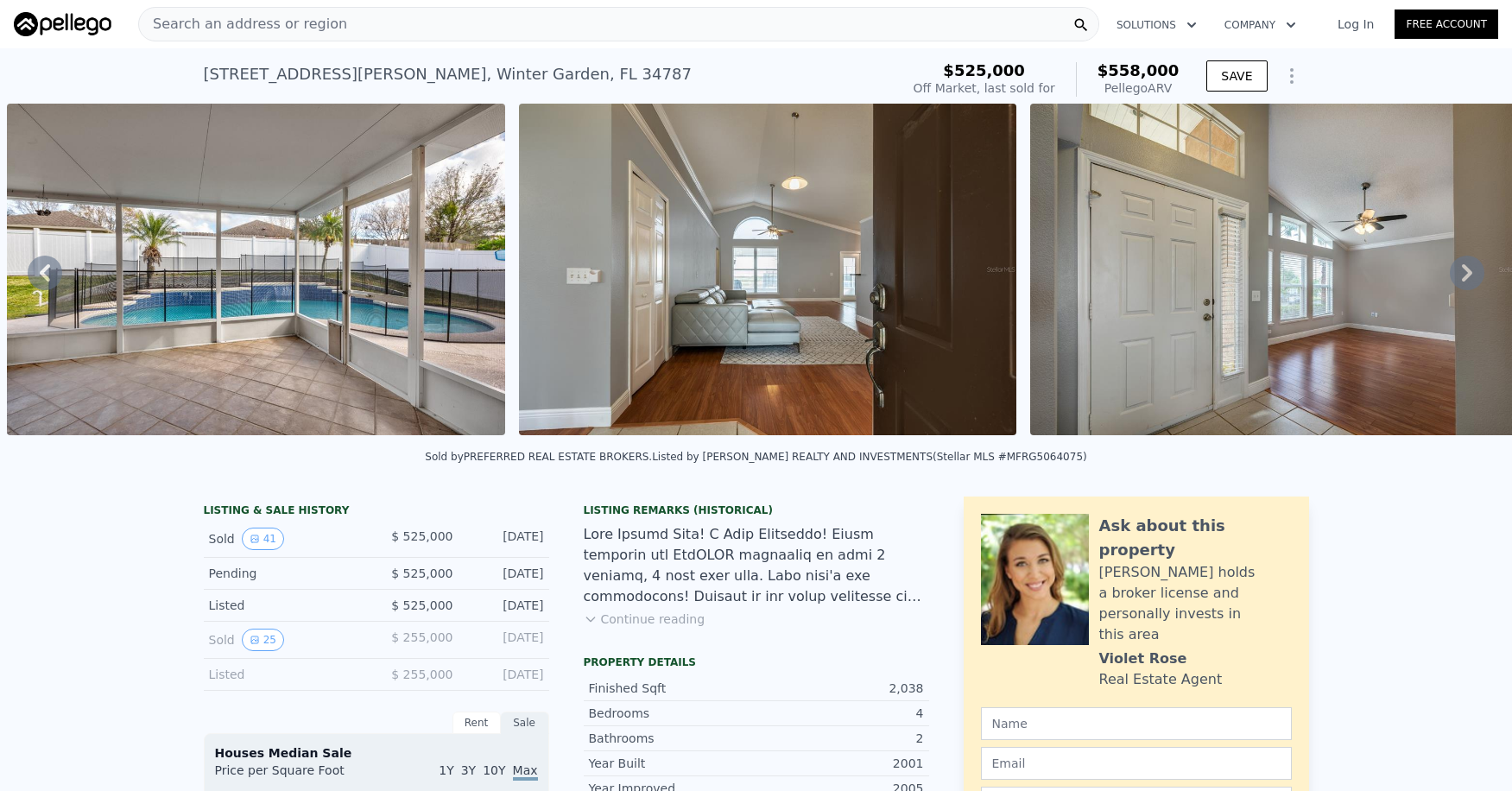
click at [1462, 281] on icon at bounding box center [1467, 273] width 11 height 18
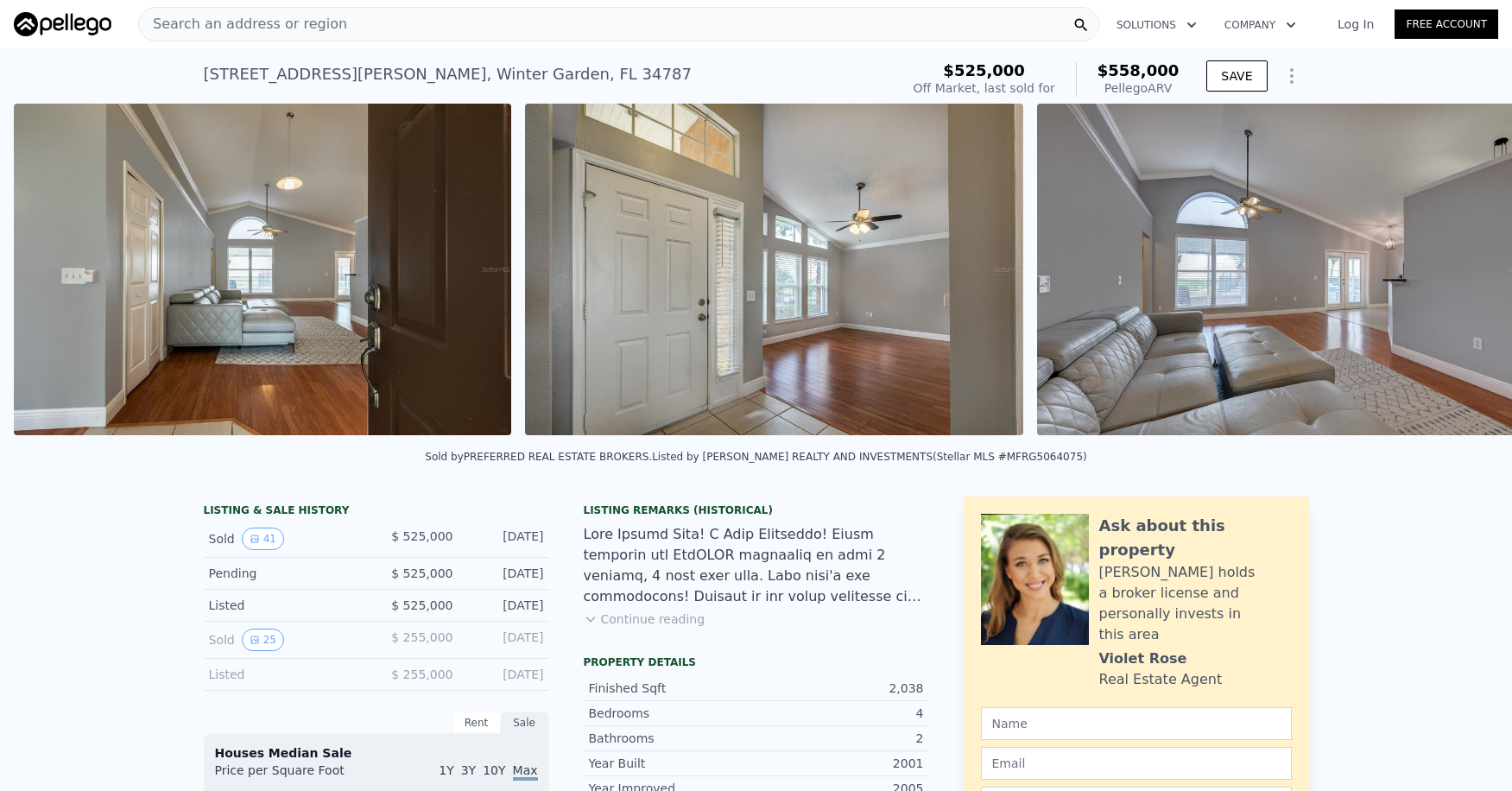
scroll to position [0, 2326]
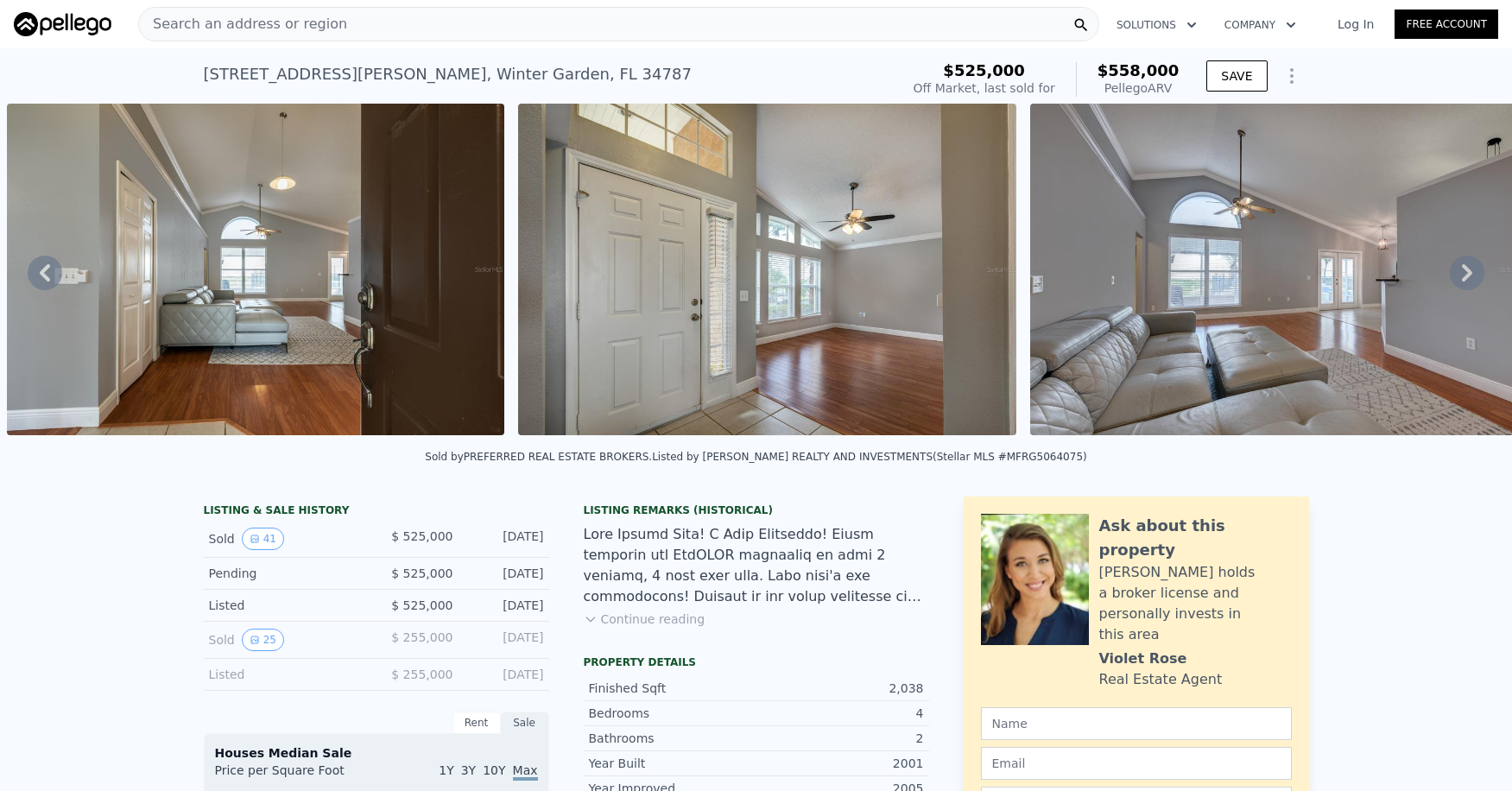
click at [1462, 281] on icon at bounding box center [1467, 273] width 11 height 18
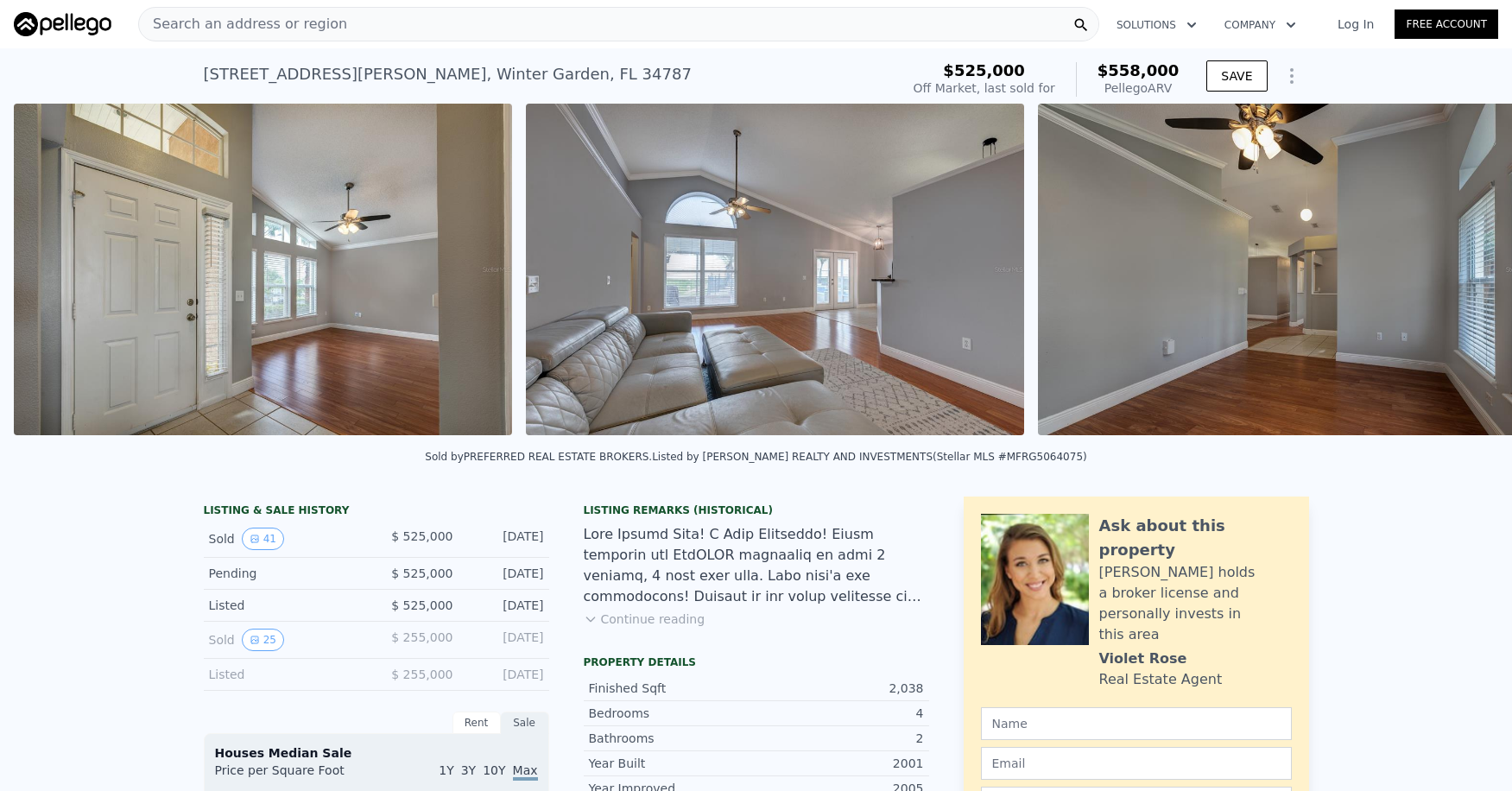
scroll to position [0, 2837]
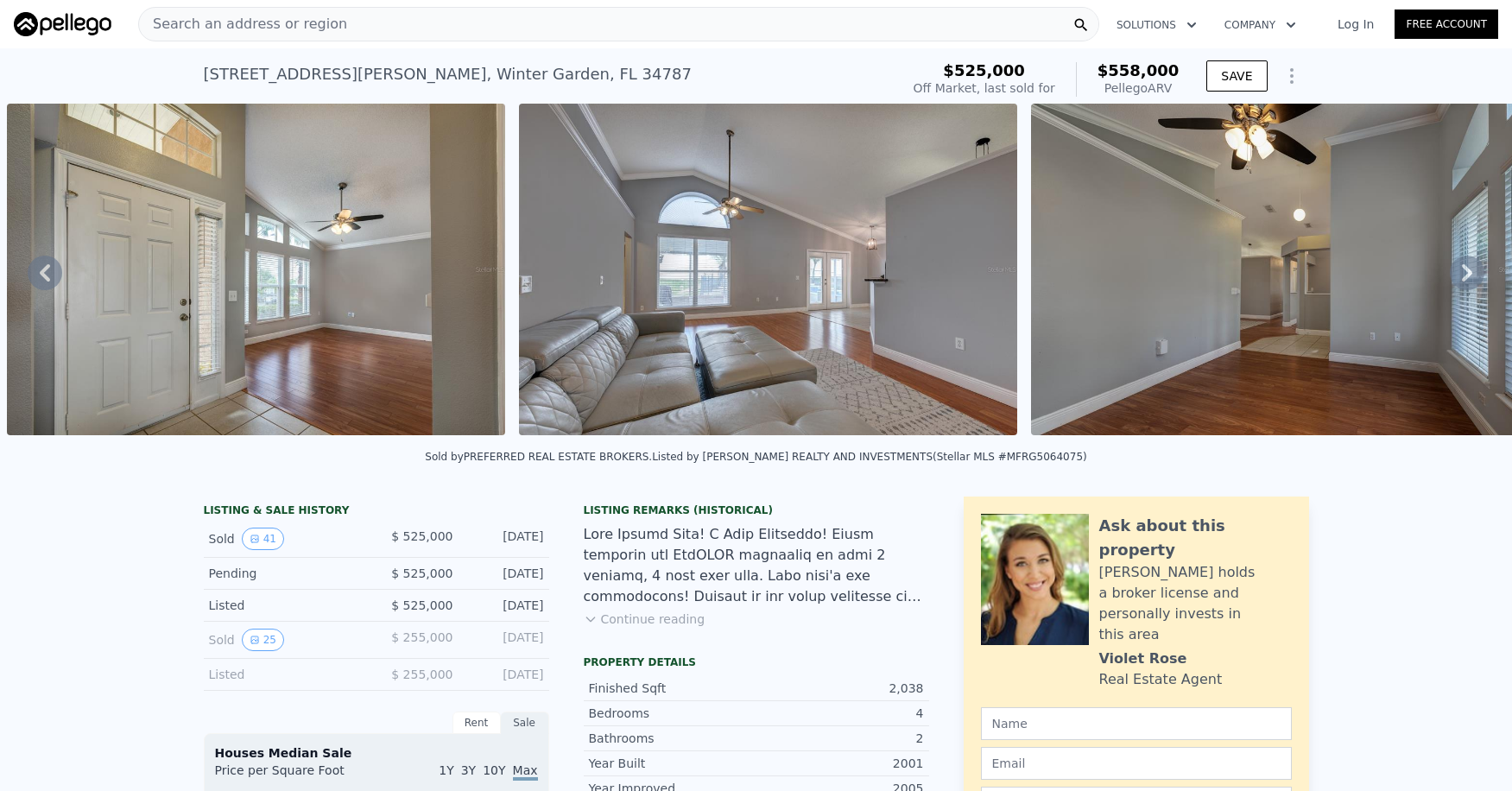
click at [1462, 281] on icon at bounding box center [1467, 273] width 11 height 18
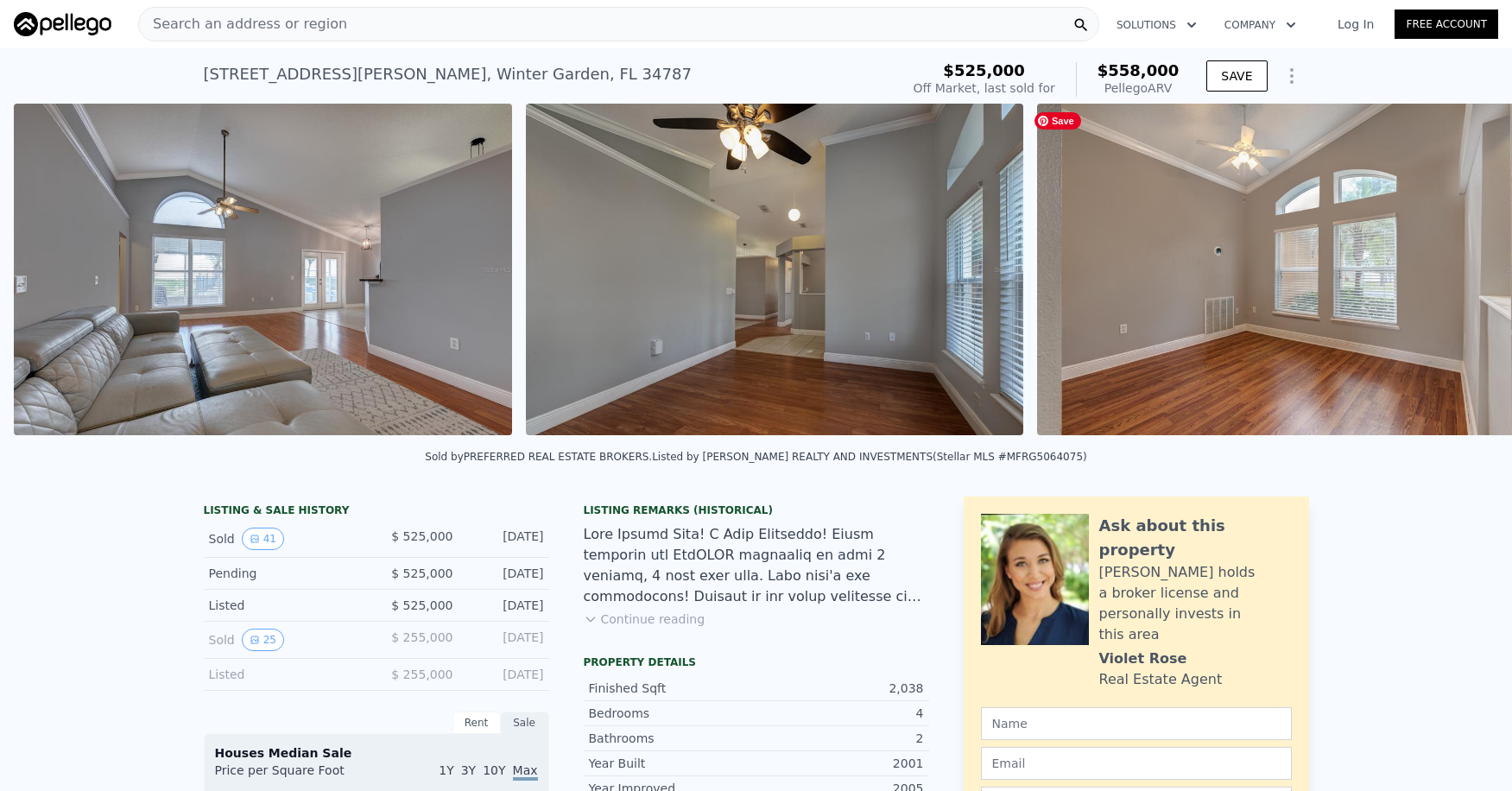
scroll to position [0, 3349]
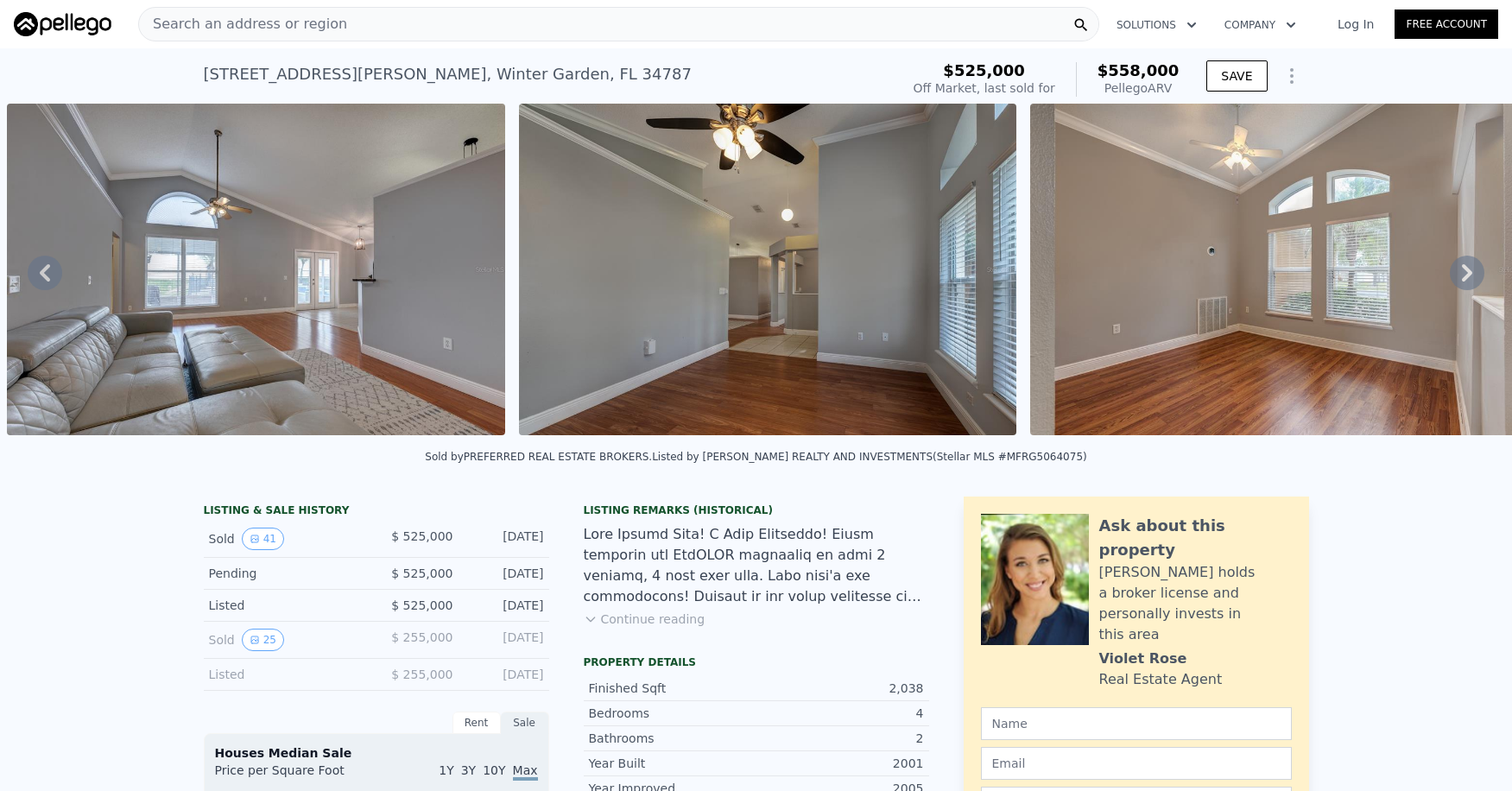
click at [1462, 281] on icon at bounding box center [1467, 273] width 11 height 18
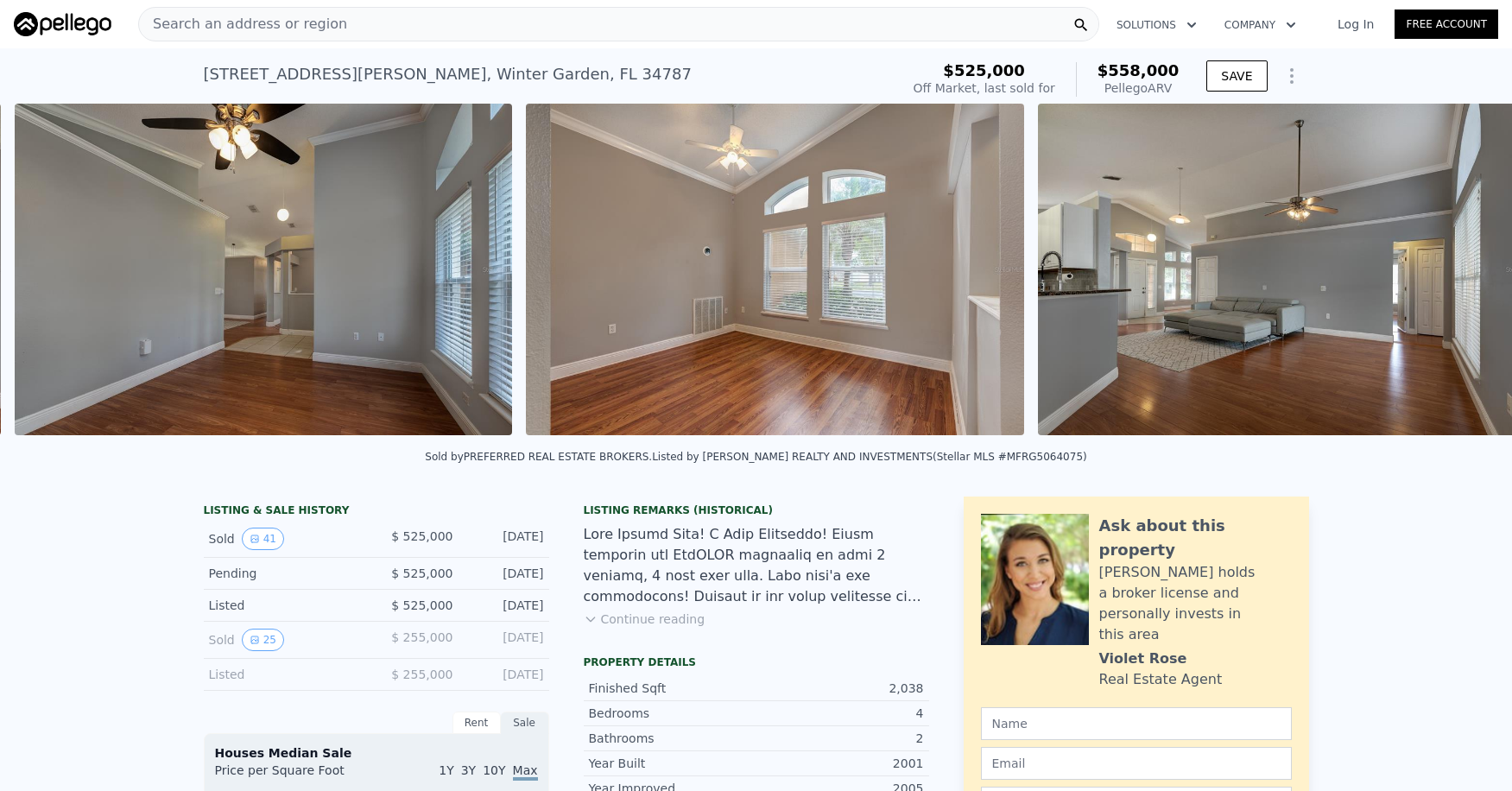
scroll to position [0, 3861]
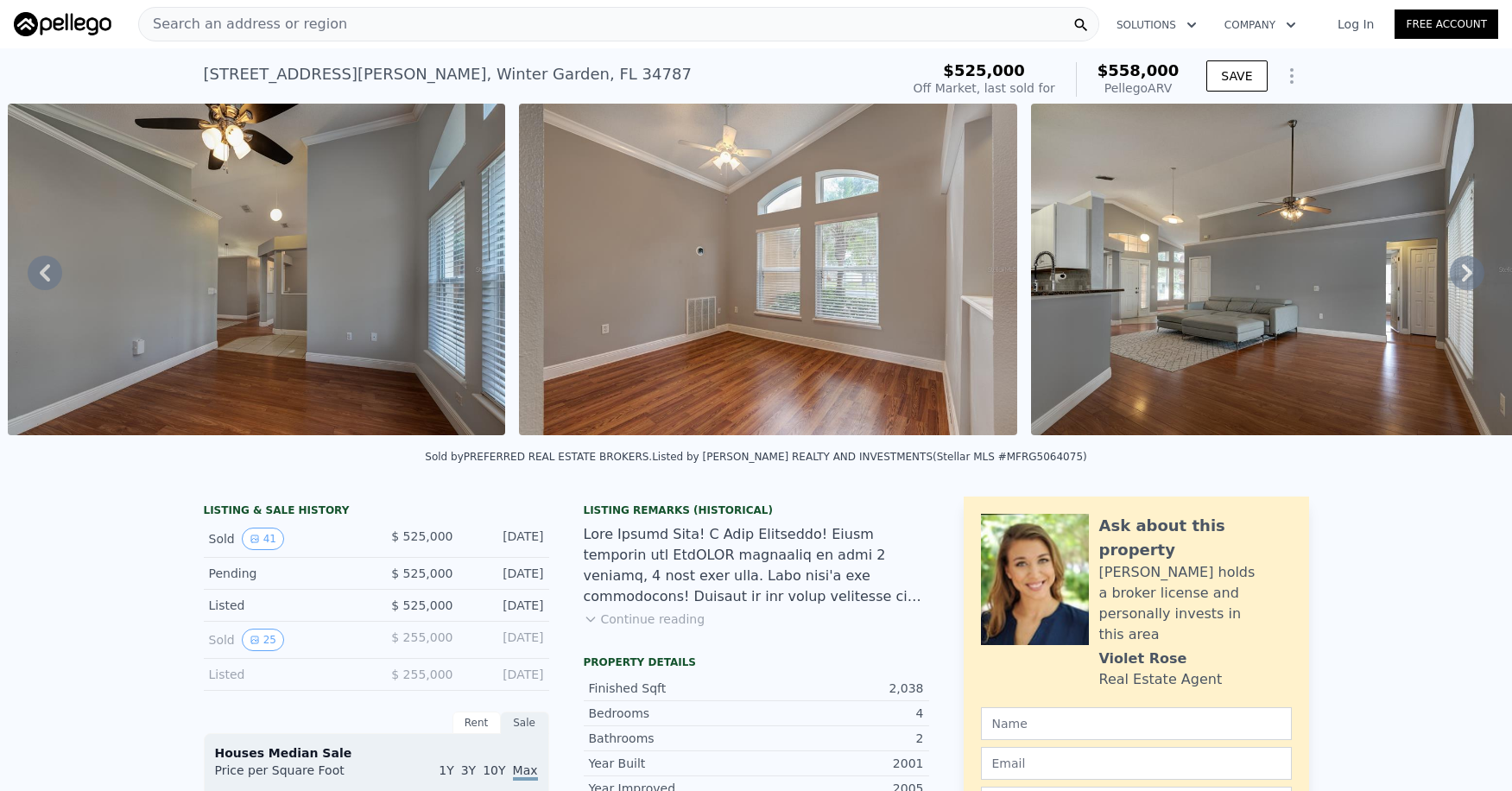
click at [1462, 281] on icon at bounding box center [1467, 273] width 11 height 18
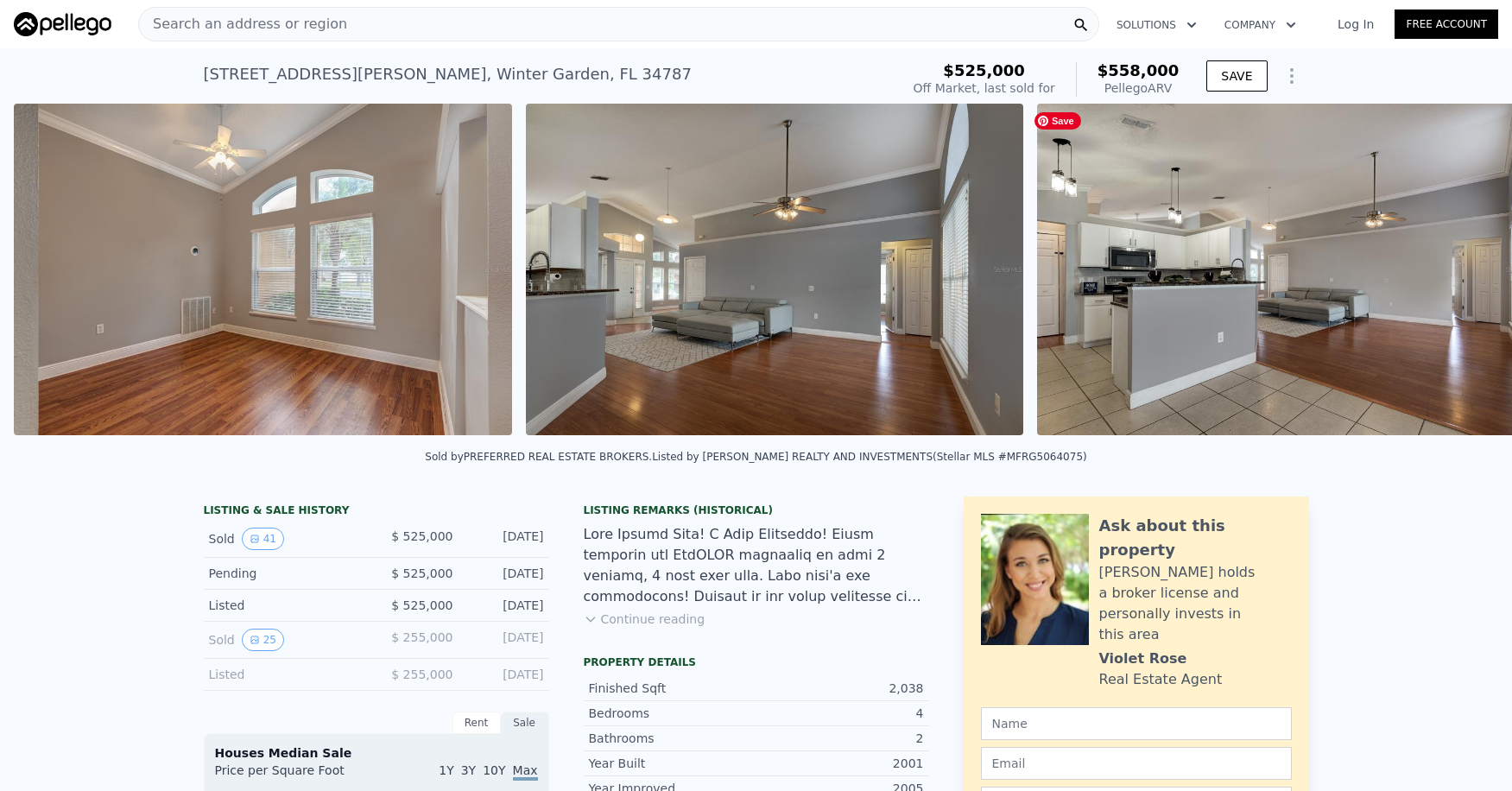
scroll to position [0, 4372]
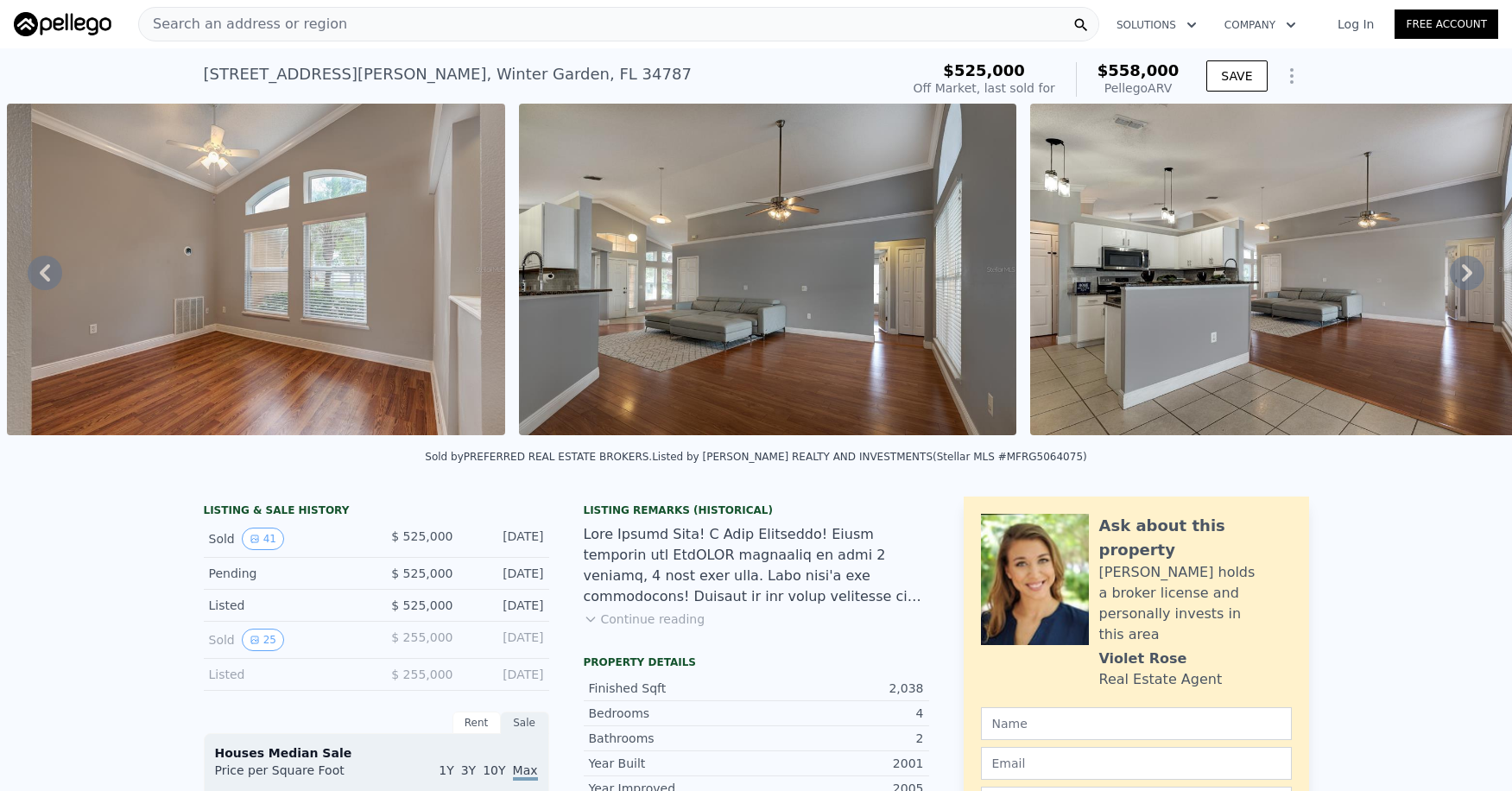
click at [1462, 280] on icon at bounding box center [1467, 273] width 11 height 18
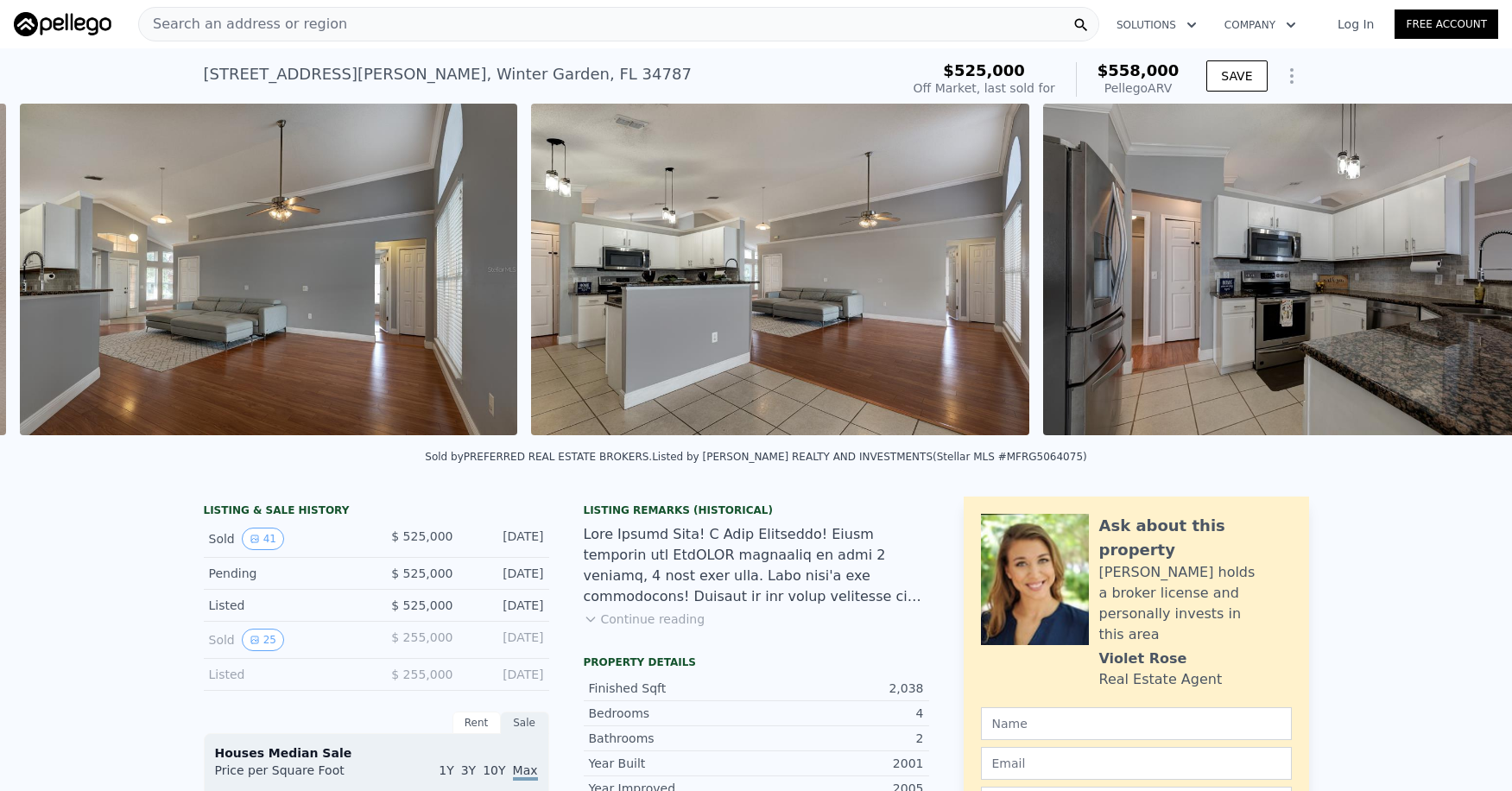
scroll to position [0, 4884]
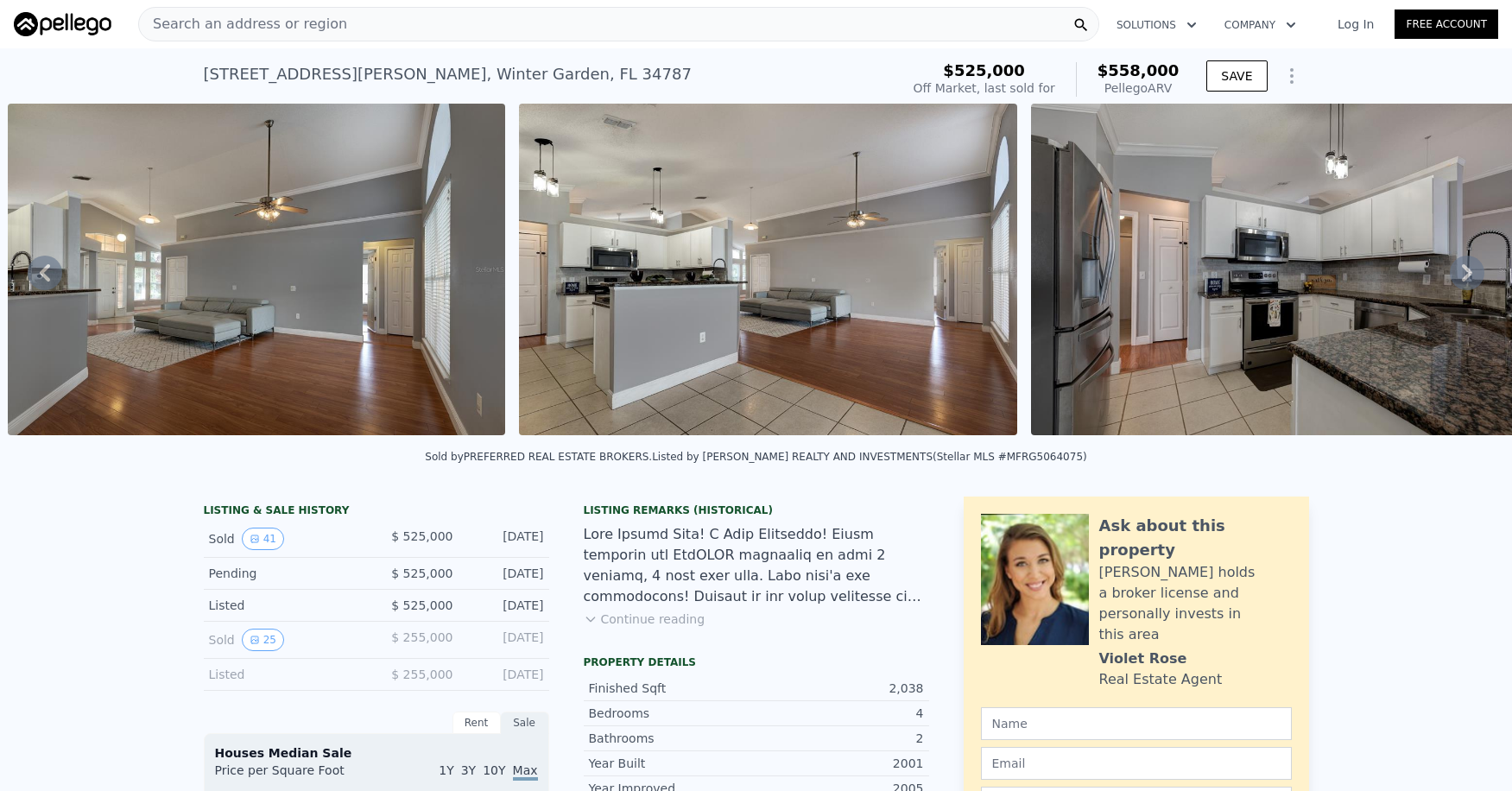
click at [1462, 280] on icon at bounding box center [1467, 273] width 11 height 18
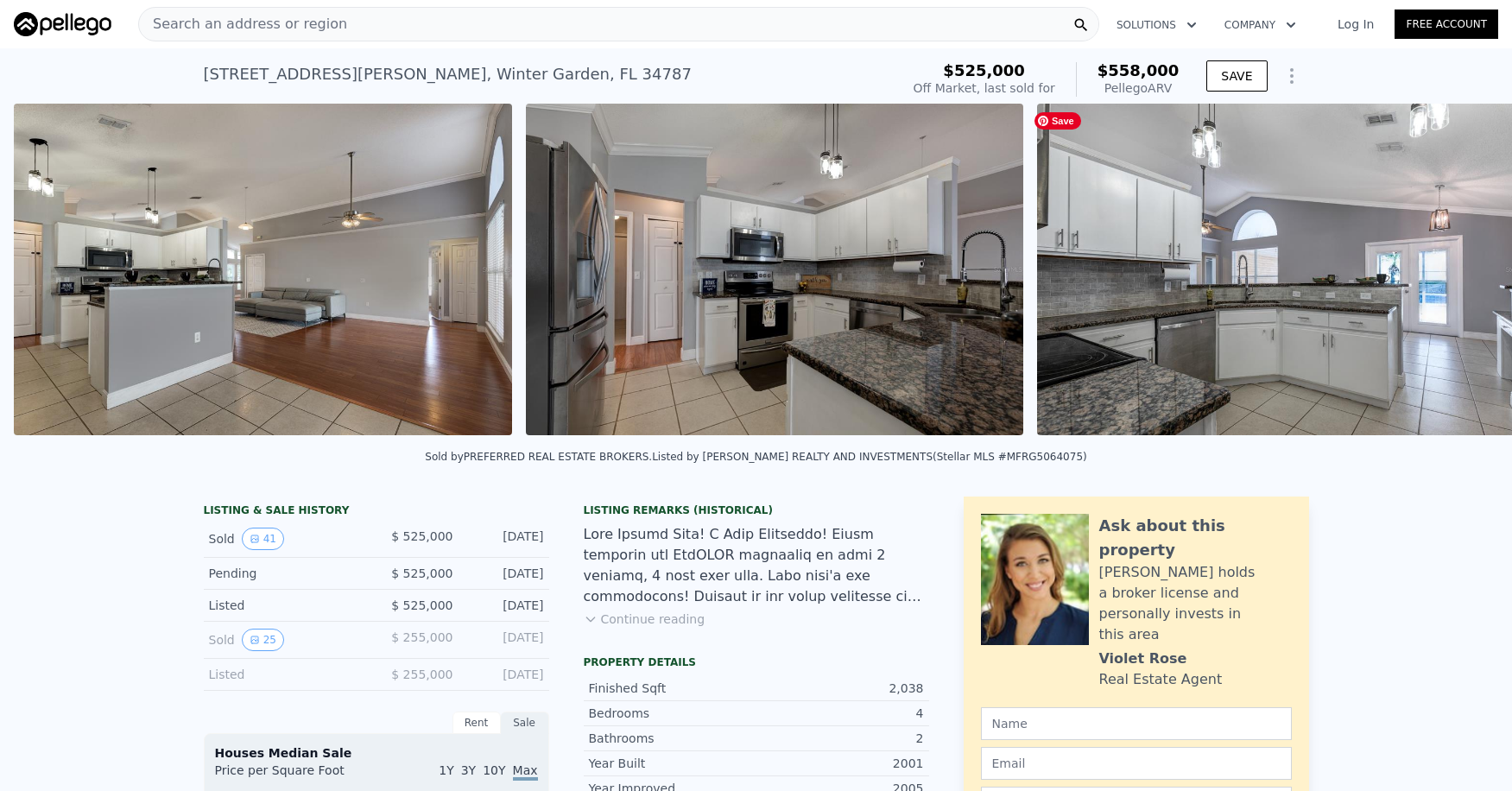
scroll to position [0, 5395]
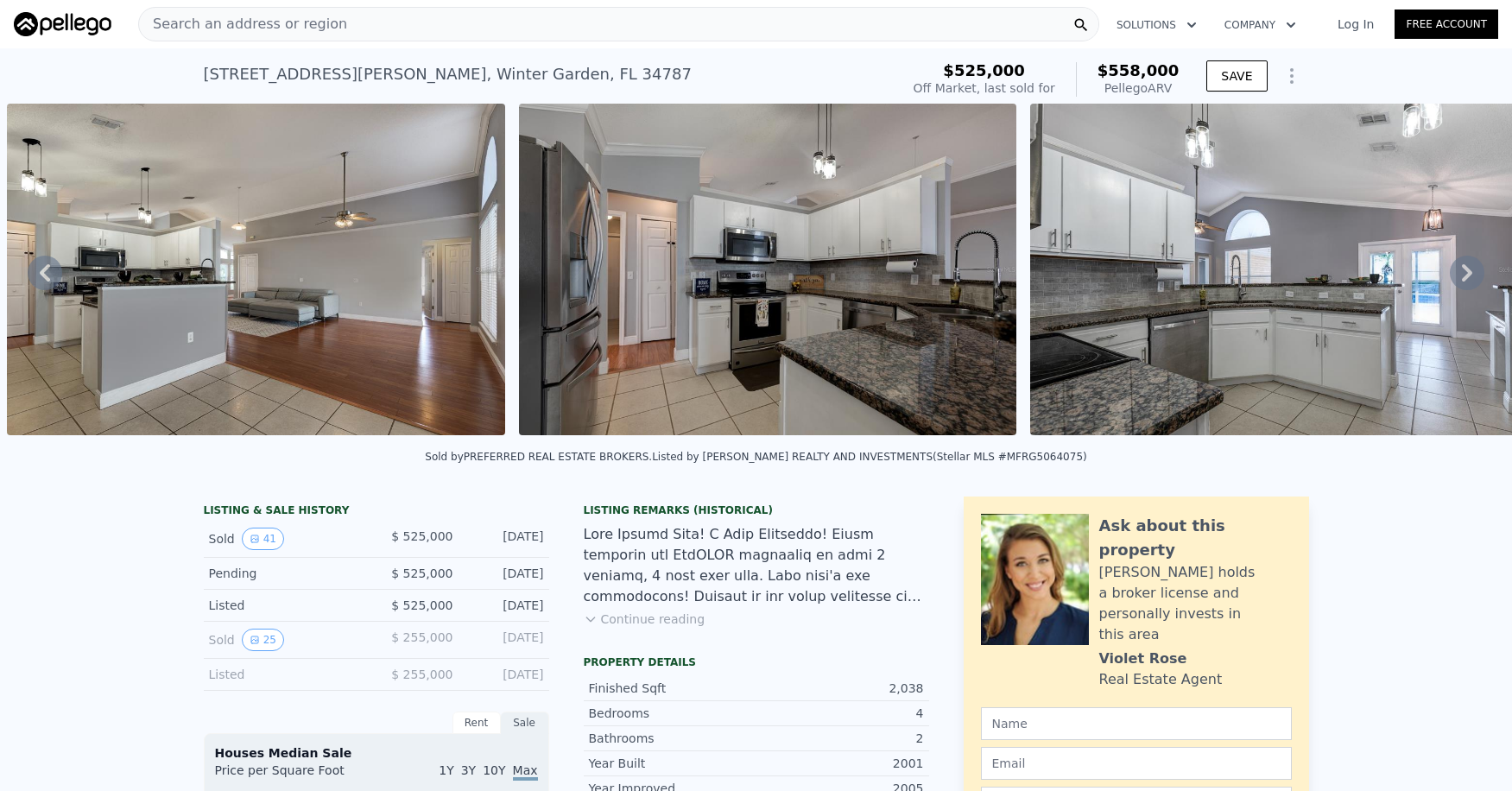
click at [1462, 280] on icon at bounding box center [1467, 273] width 11 height 18
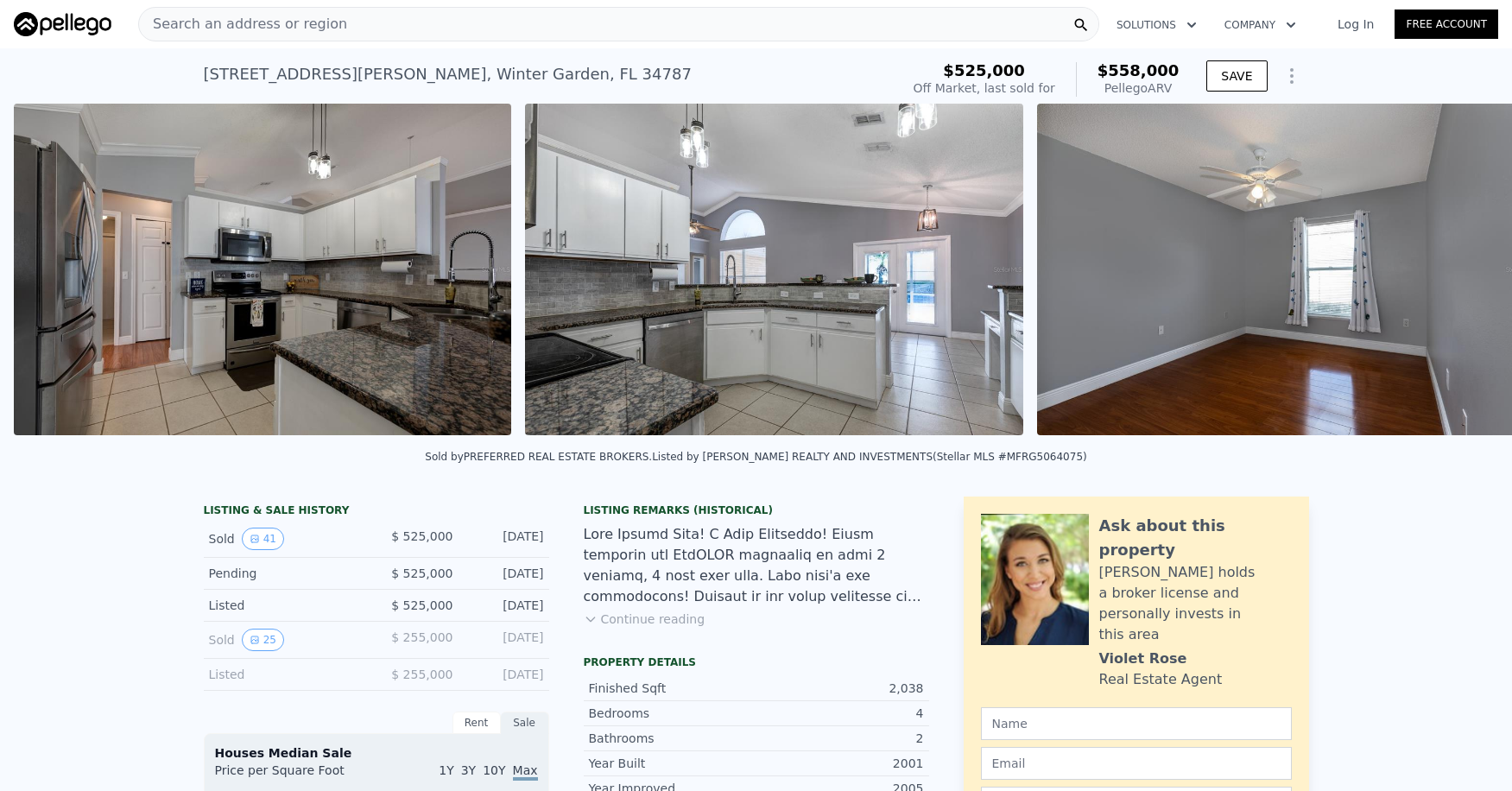
scroll to position [0, 5908]
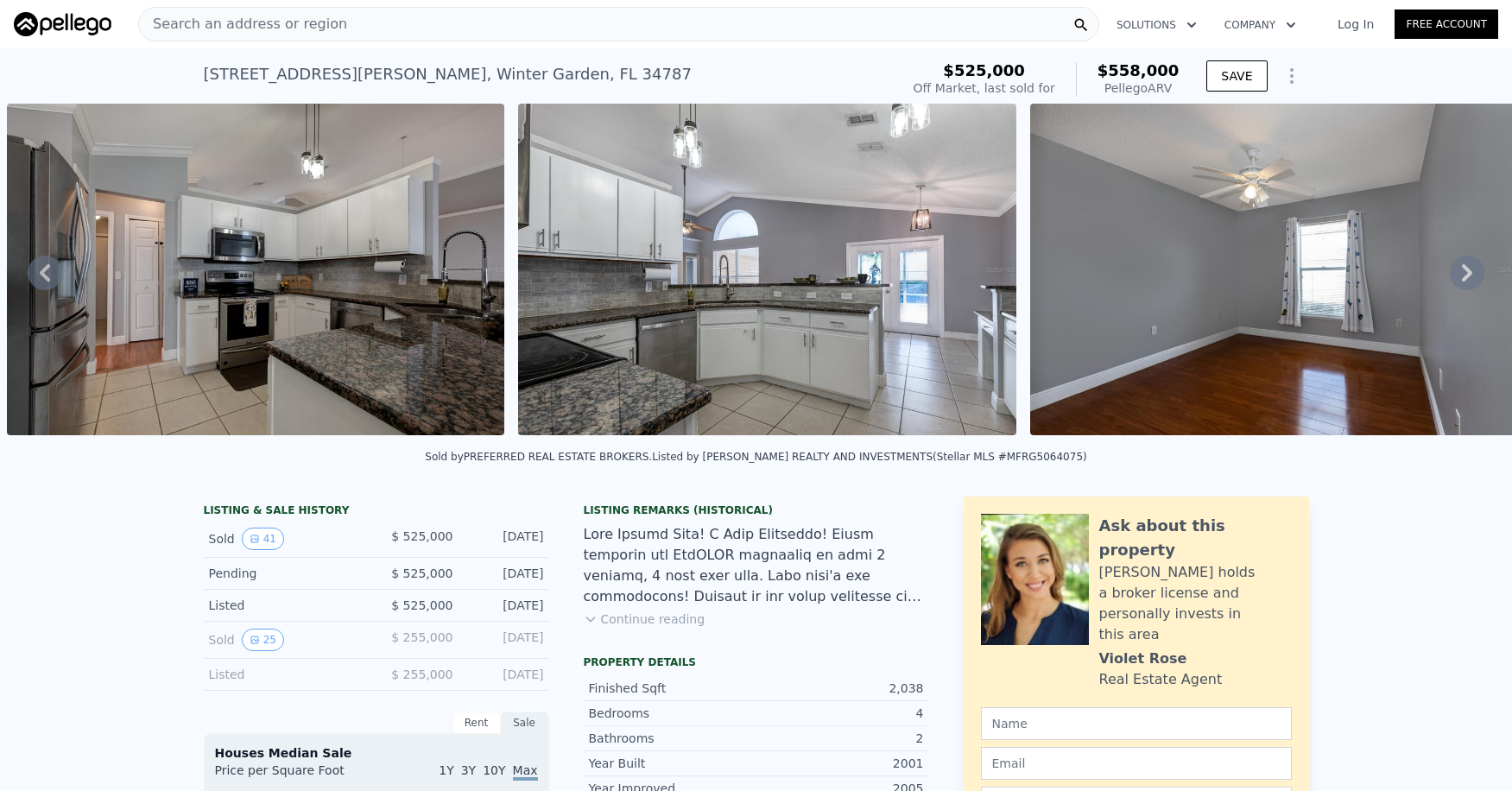
click at [1462, 280] on icon at bounding box center [1467, 273] width 11 height 18
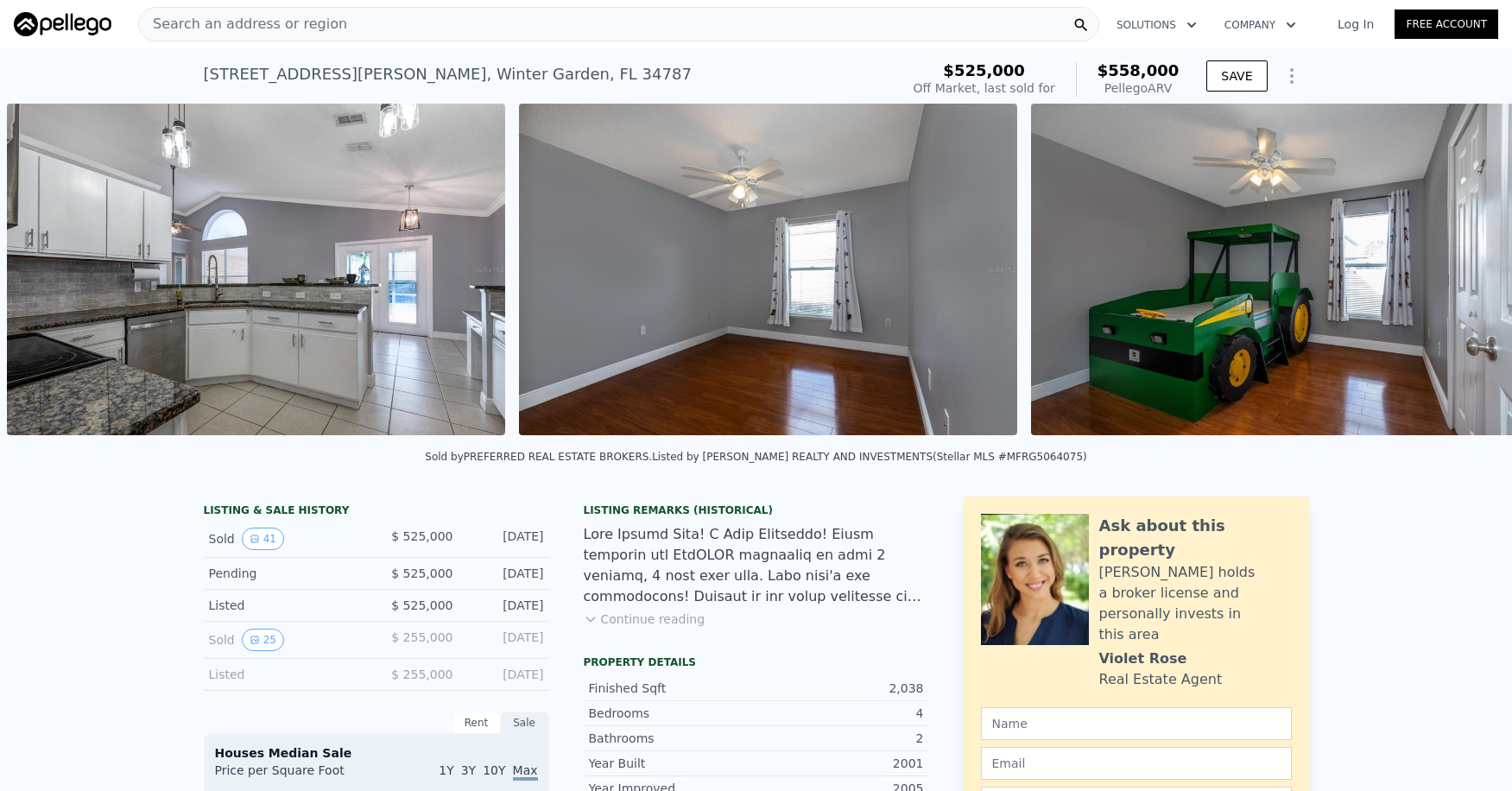
scroll to position [0, 6420]
click at [1462, 280] on icon at bounding box center [1467, 273] width 11 height 18
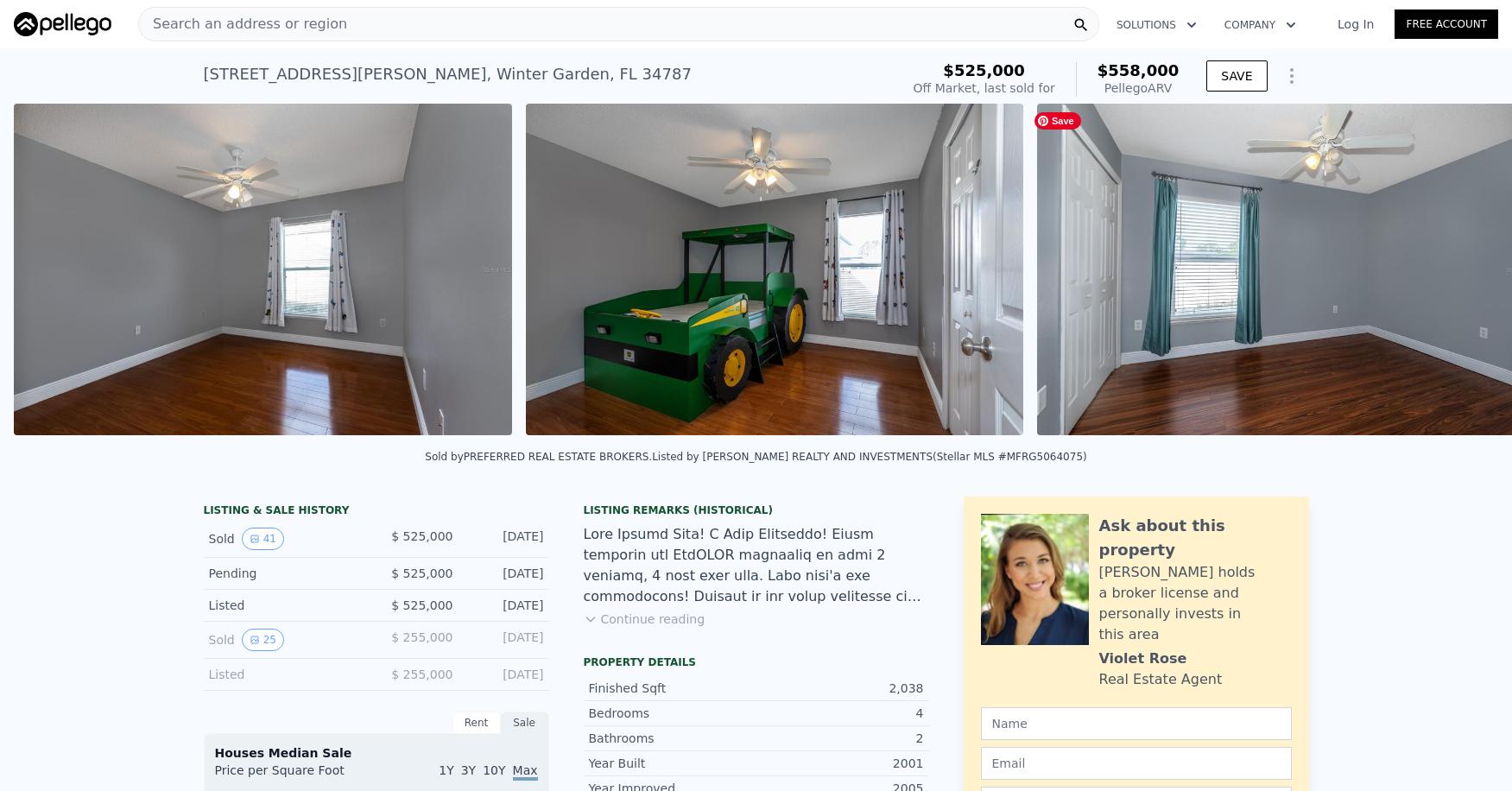
scroll to position [0, 6931]
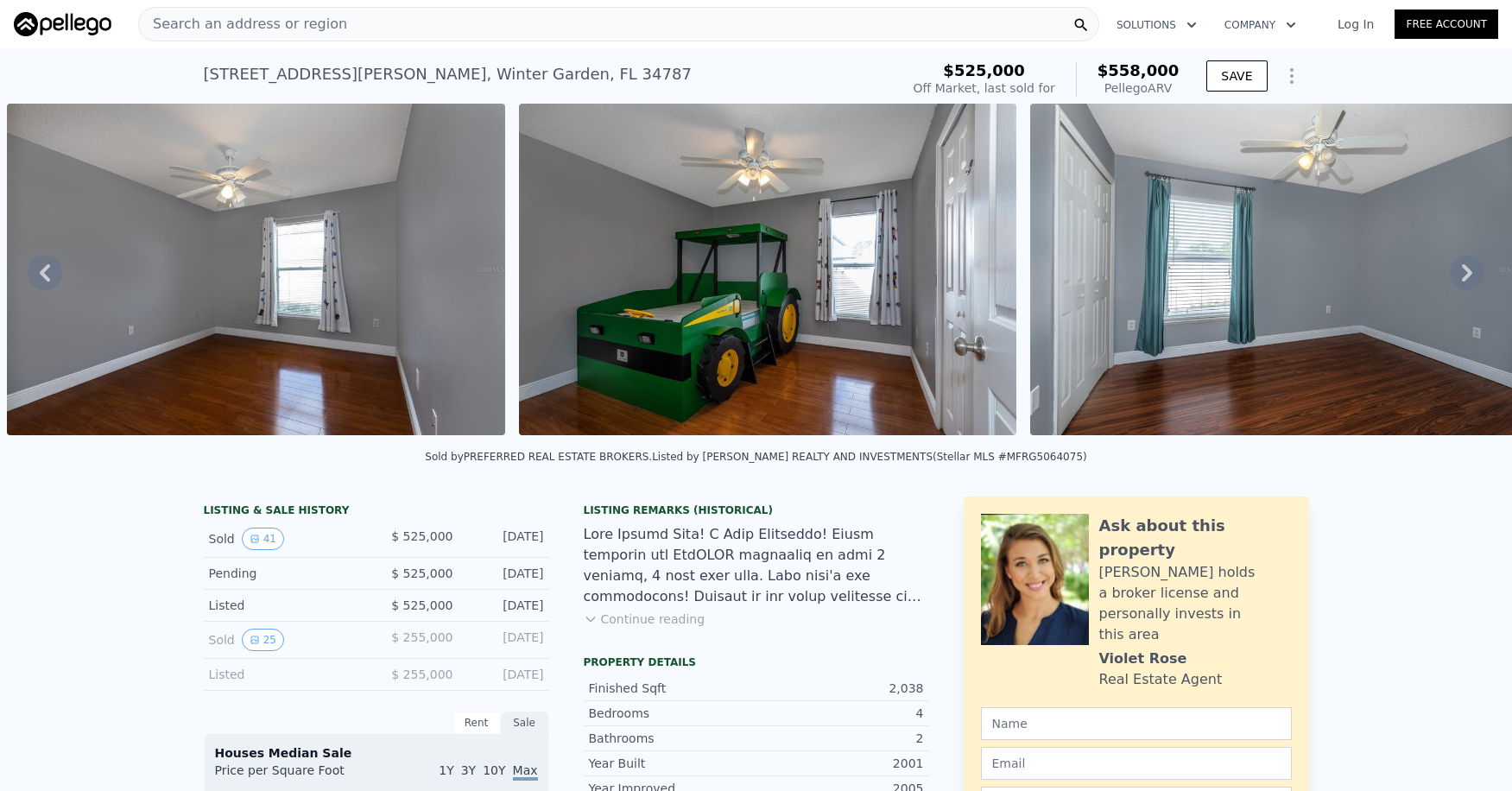
click at [1462, 280] on icon at bounding box center [1467, 273] width 11 height 18
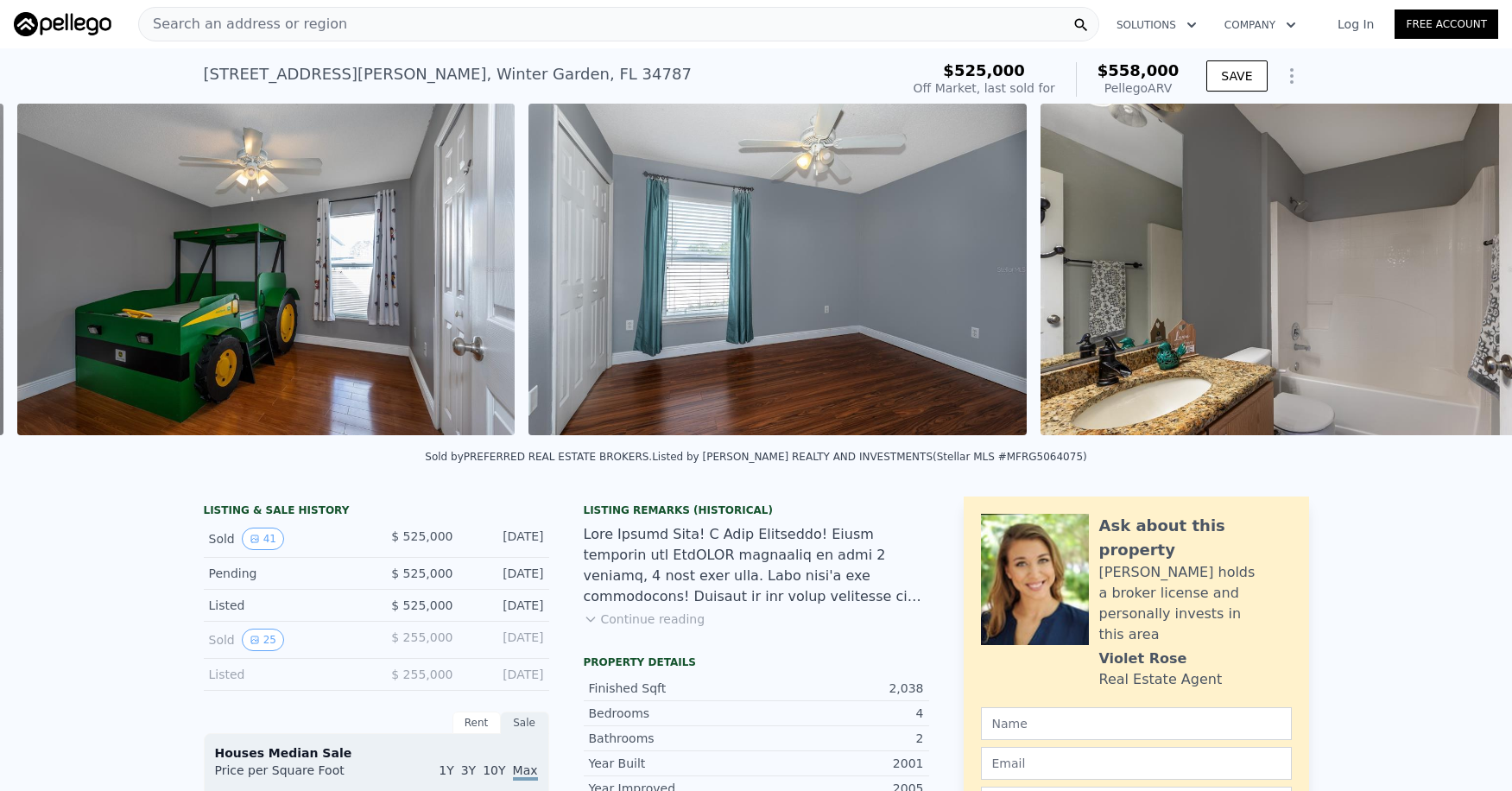
scroll to position [0, 7443]
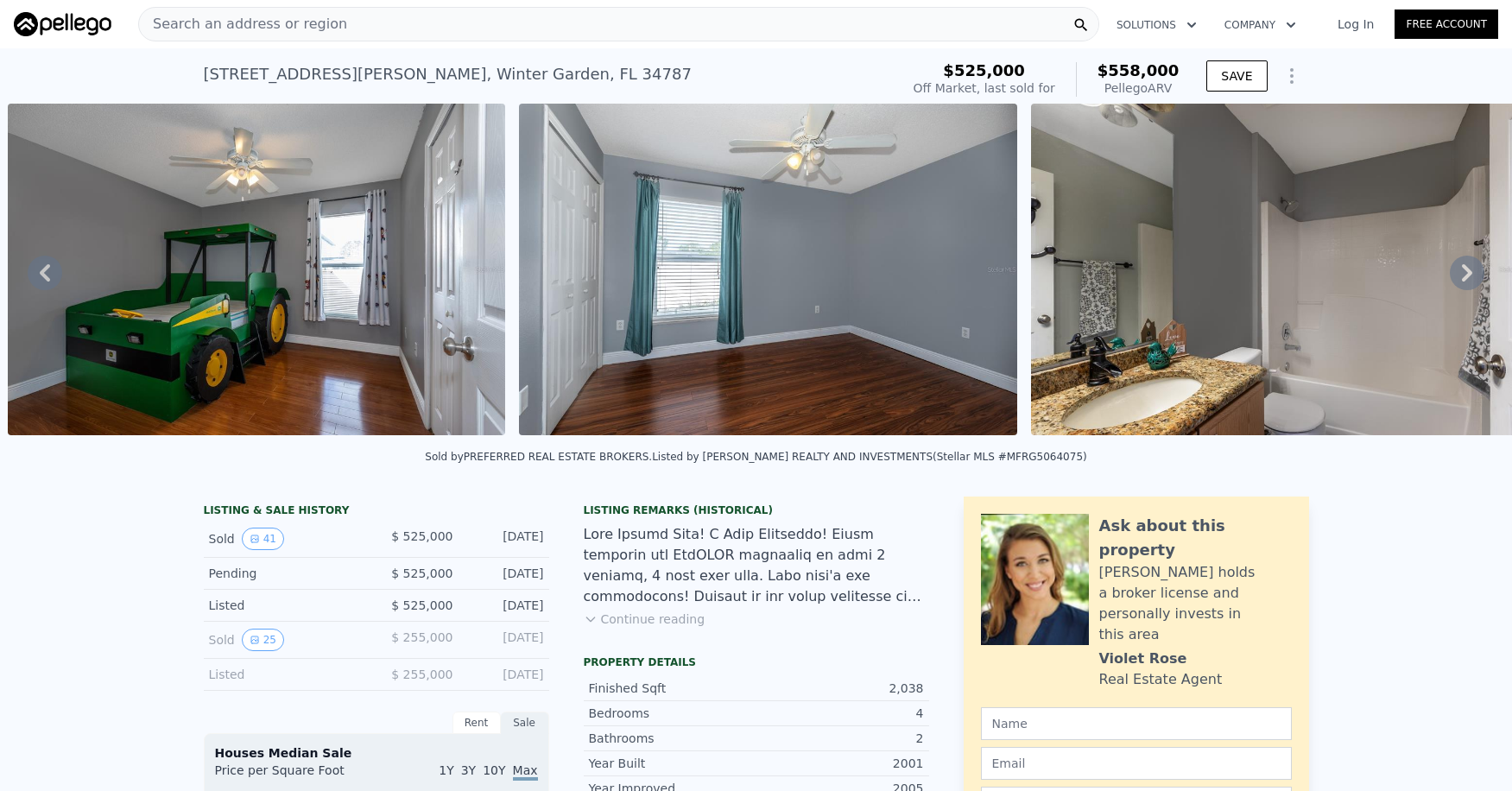
click at [1462, 280] on icon at bounding box center [1467, 273] width 11 height 18
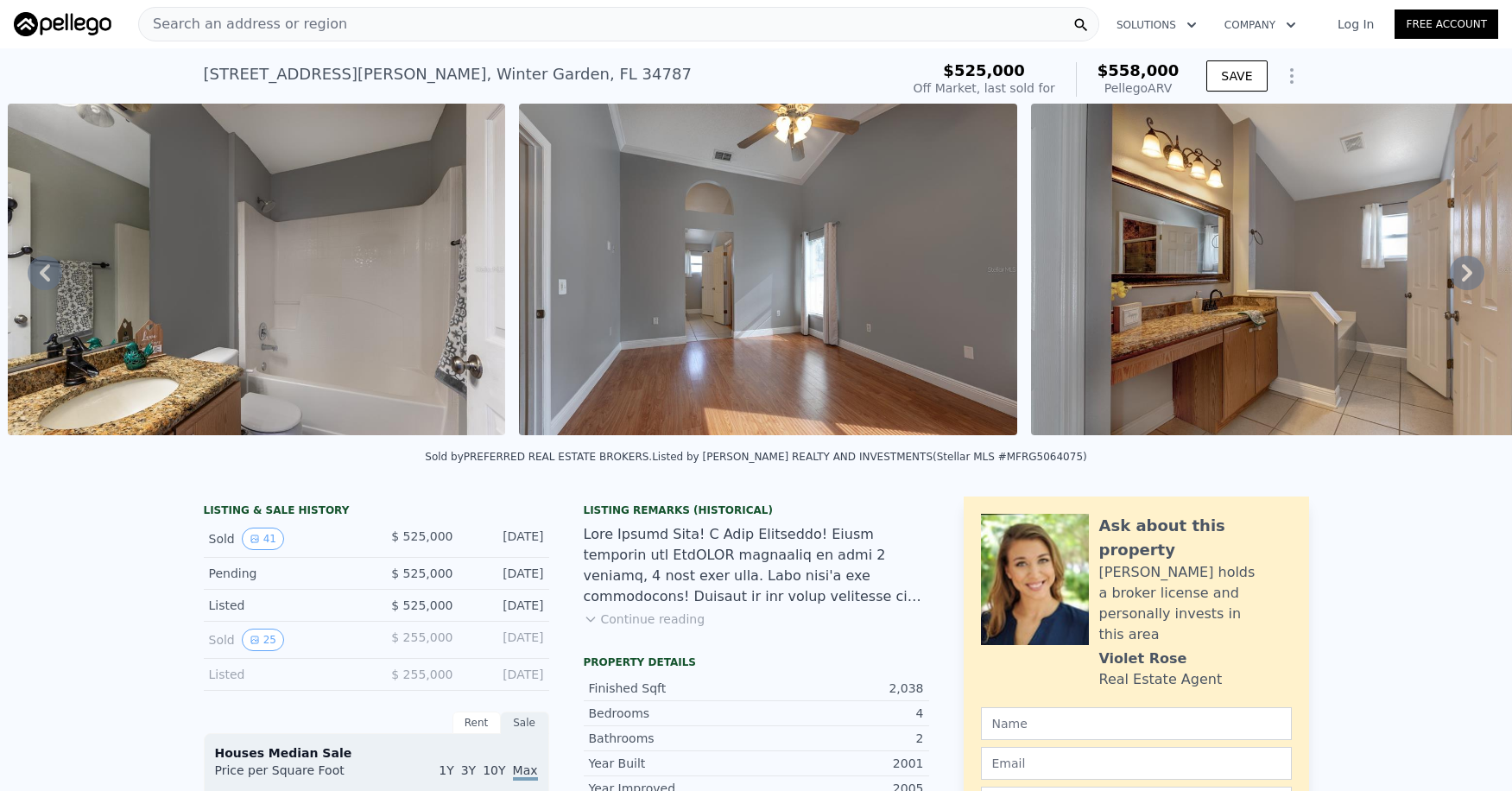
click at [1462, 280] on icon at bounding box center [1467, 273] width 11 height 18
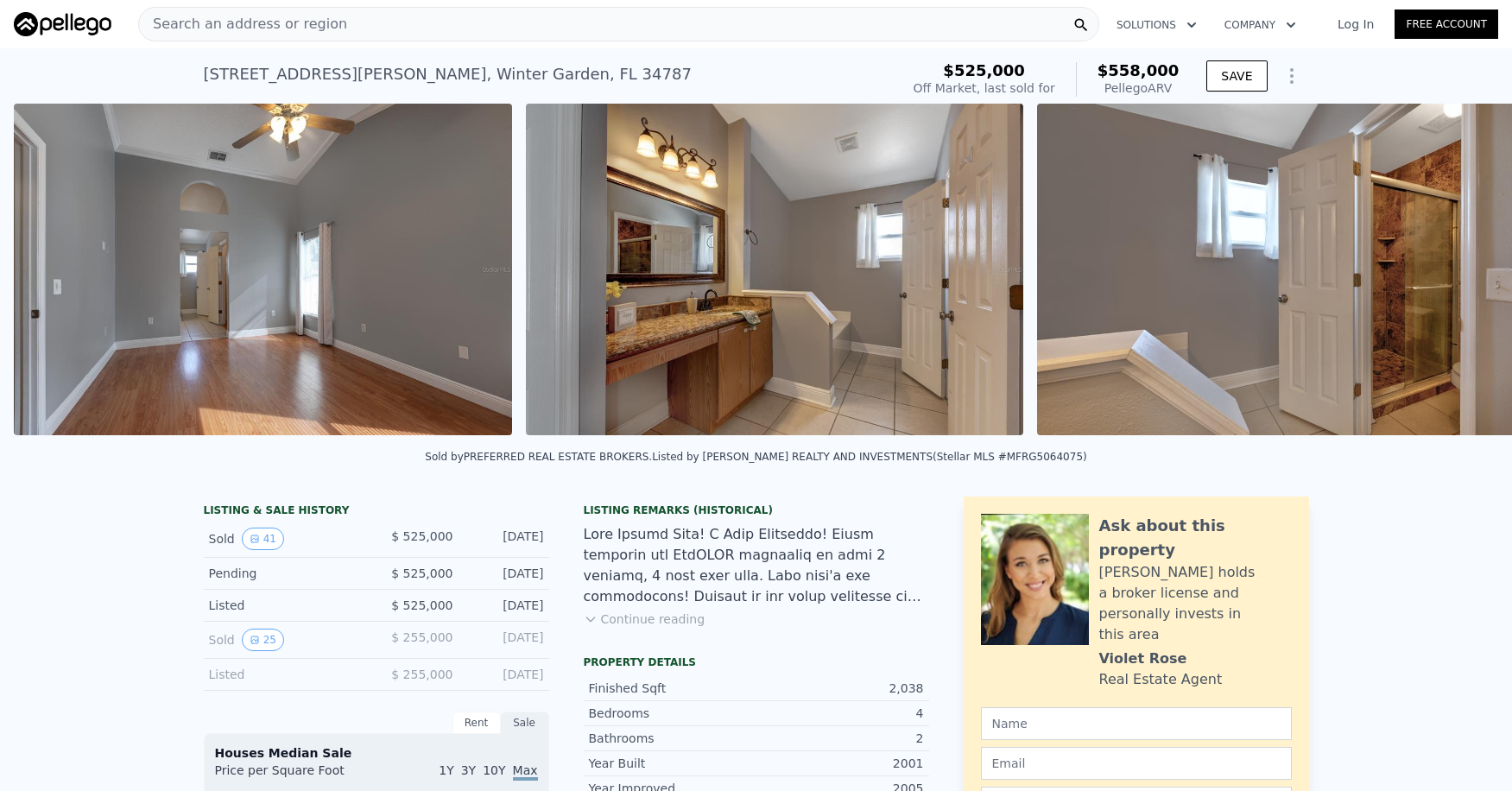
scroll to position [0, 8978]
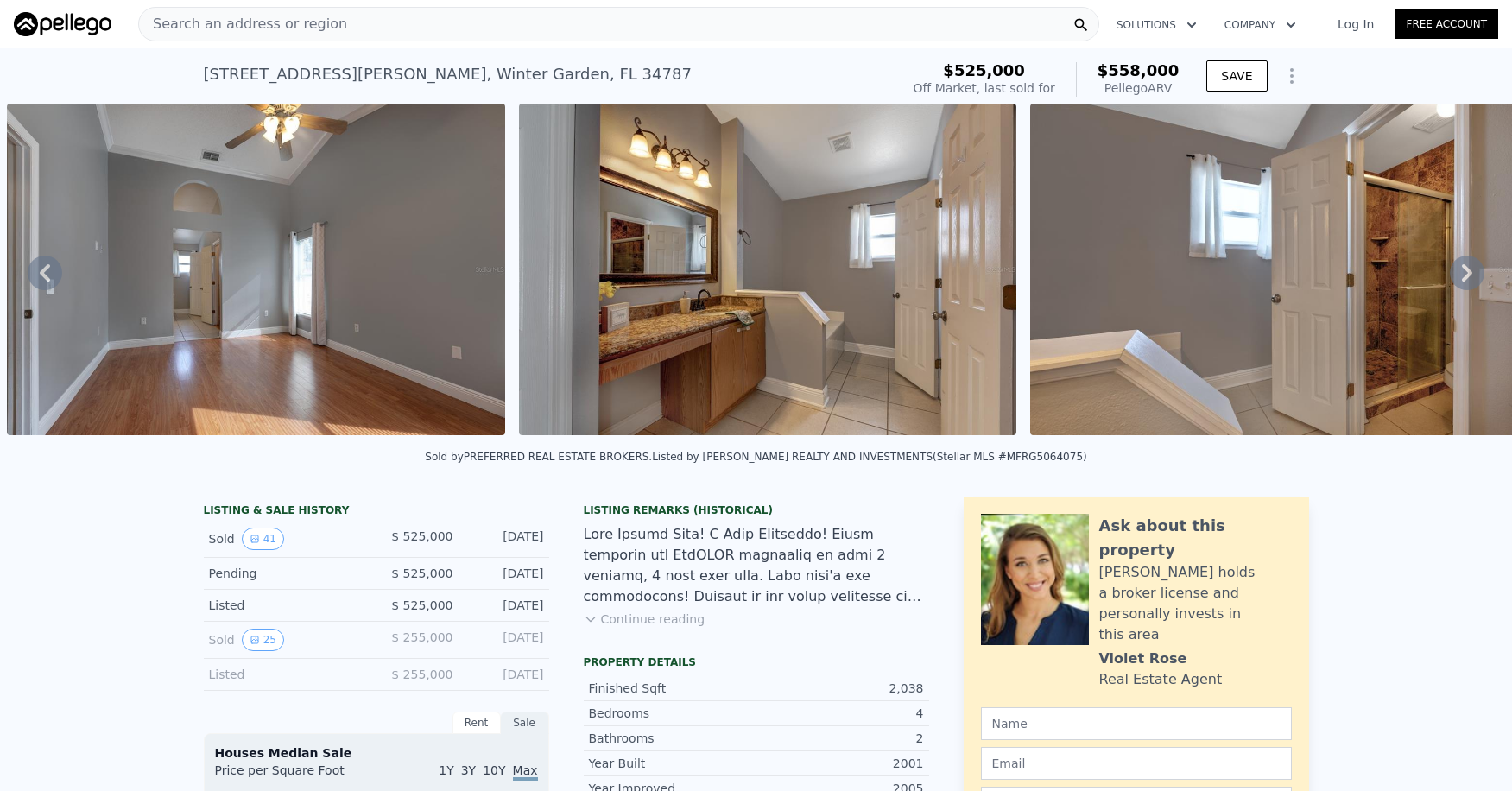
click at [1462, 280] on icon at bounding box center [1467, 273] width 11 height 18
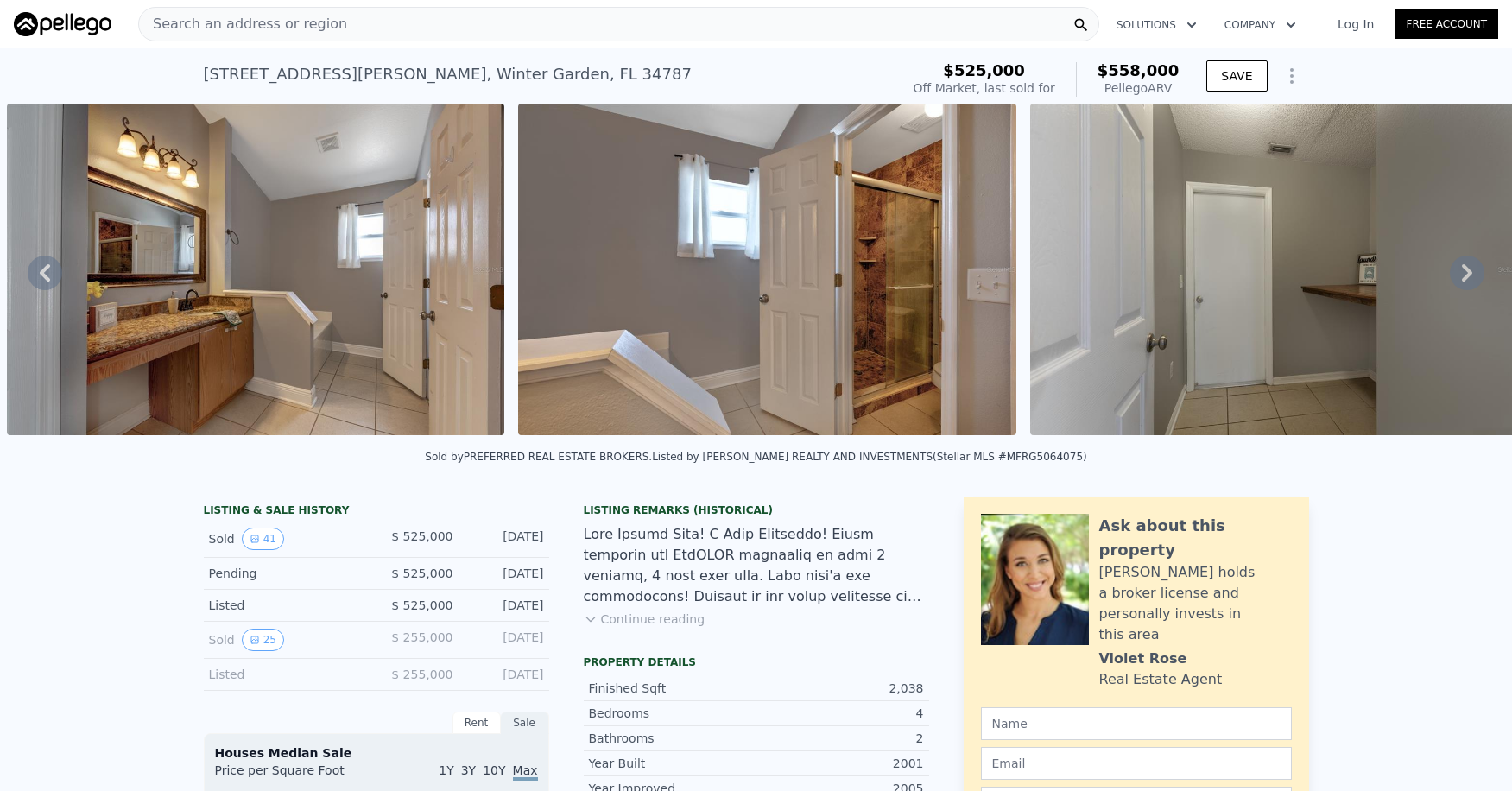
click at [1462, 280] on icon at bounding box center [1467, 273] width 11 height 18
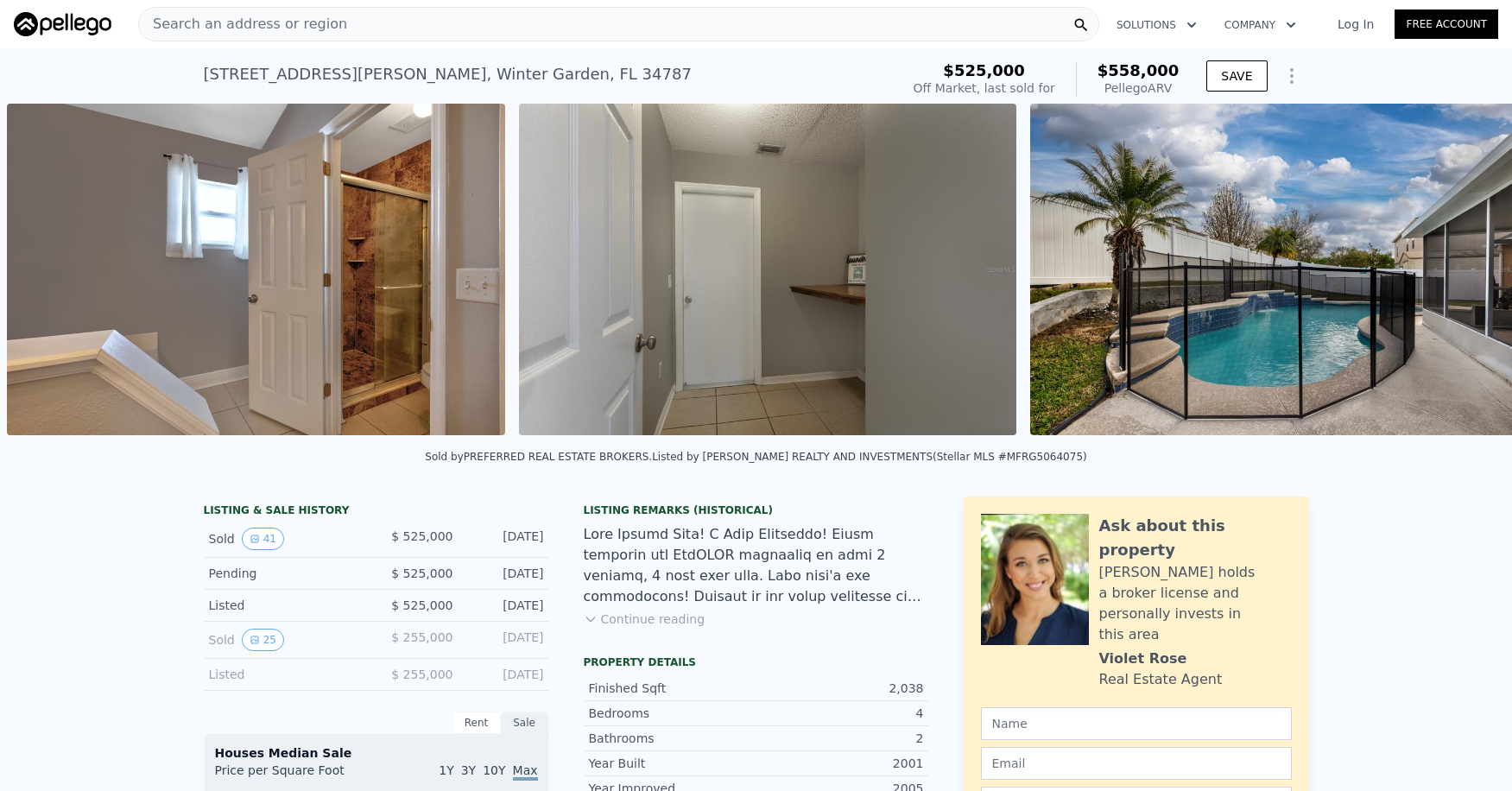
scroll to position [0, 10001]
click at [1462, 280] on icon at bounding box center [1467, 273] width 11 height 18
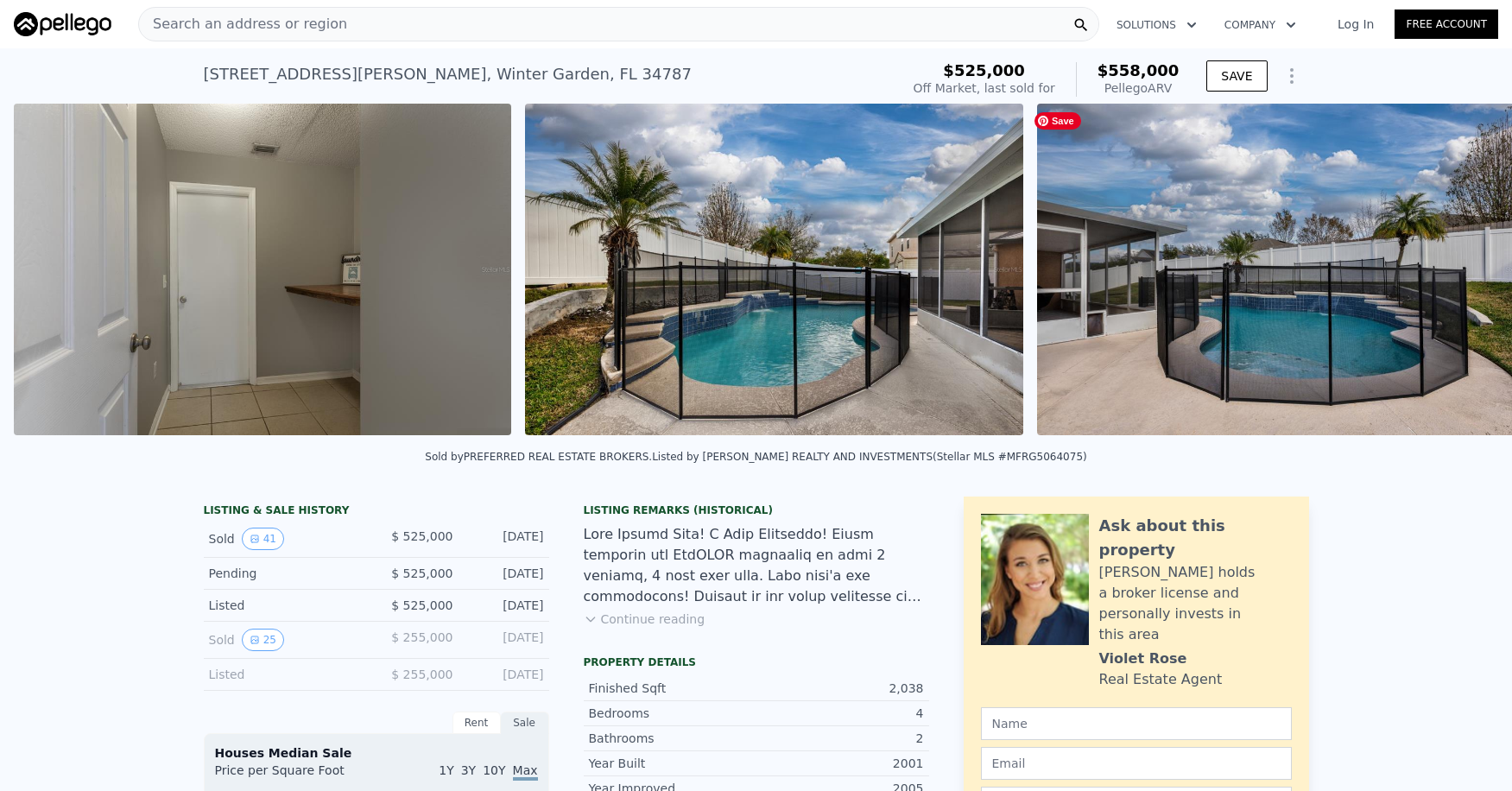
scroll to position [0, 10514]
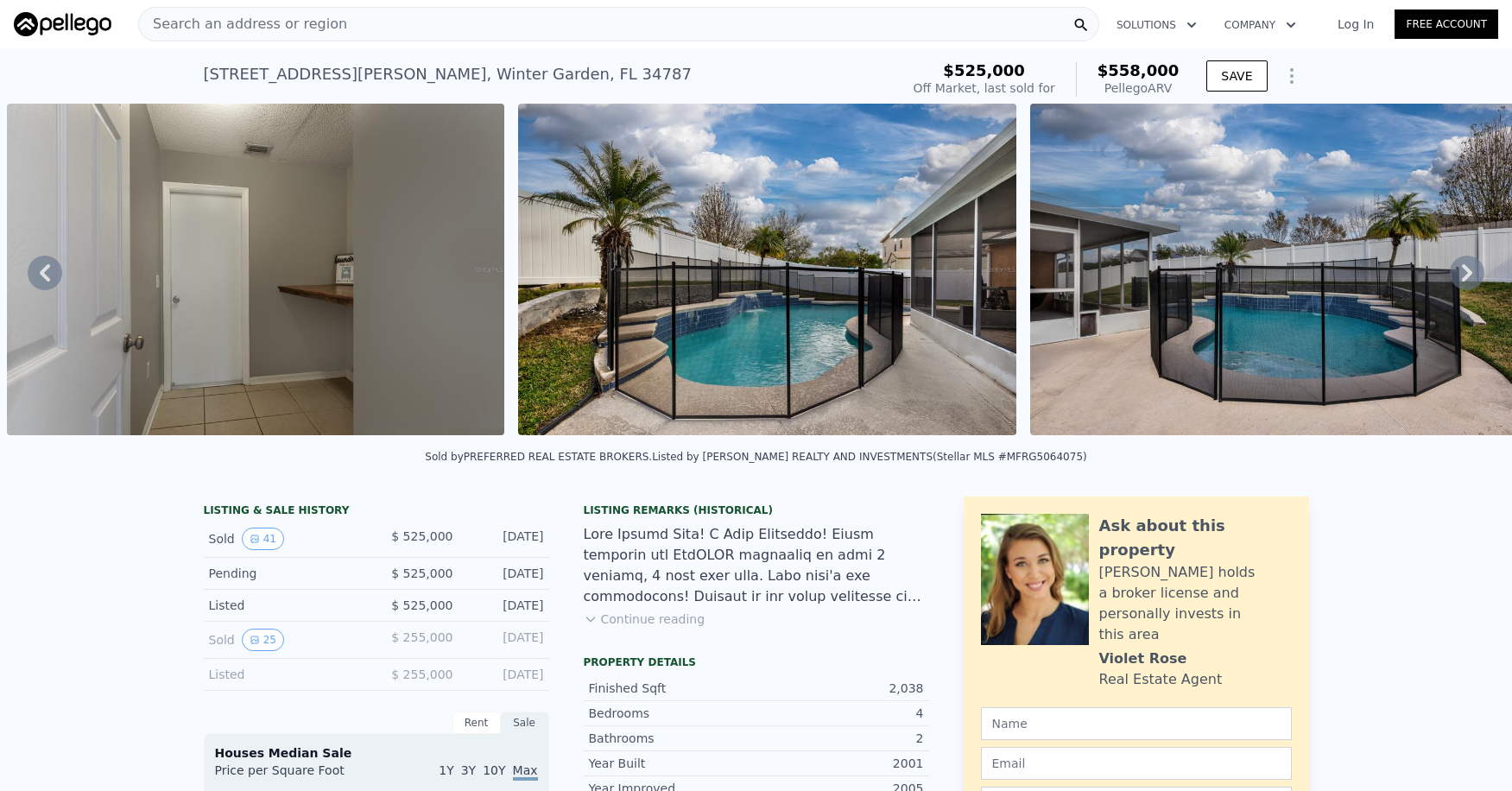
click at [1462, 280] on icon at bounding box center [1467, 273] width 11 height 18
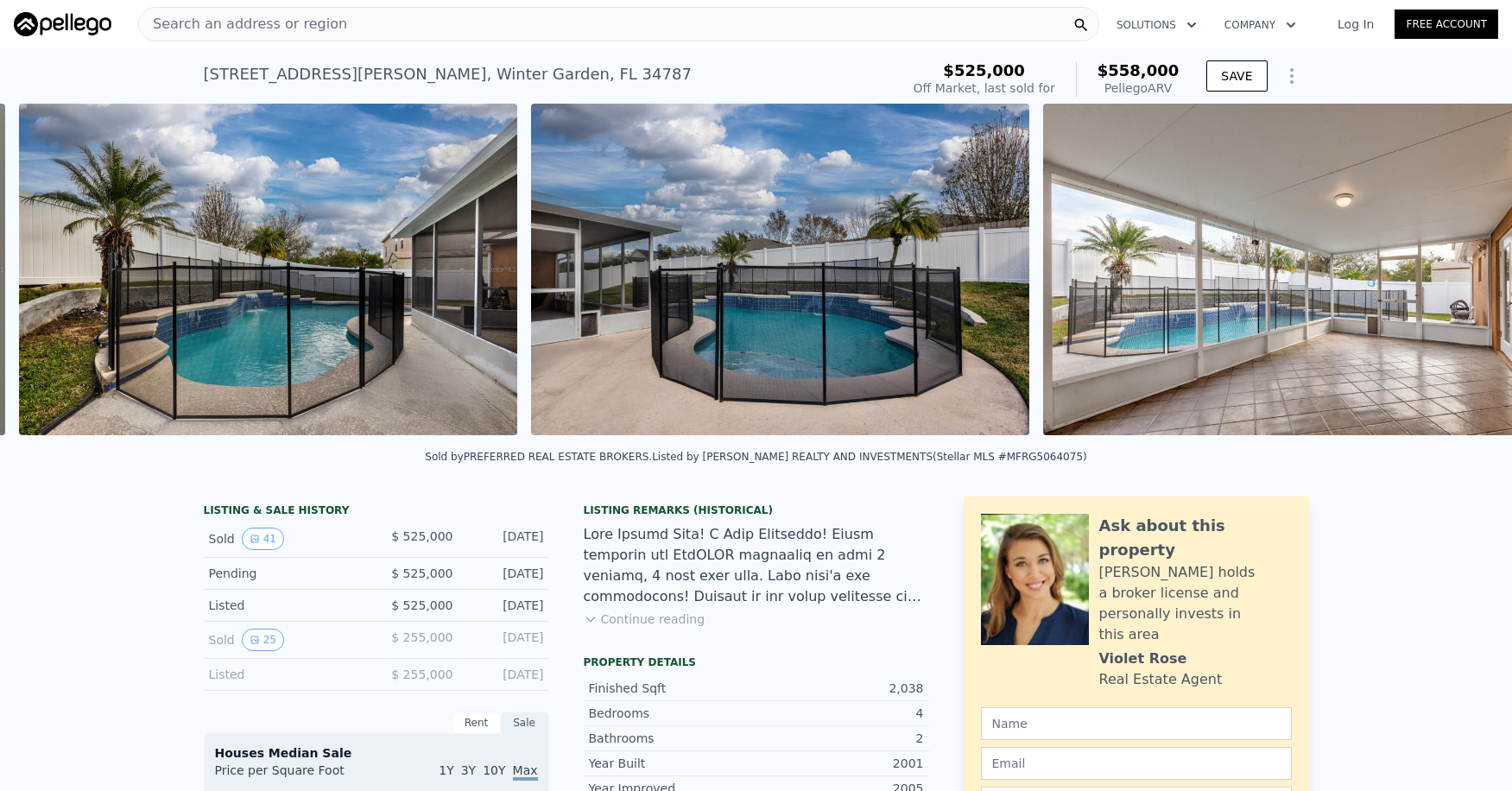
scroll to position [0, 11025]
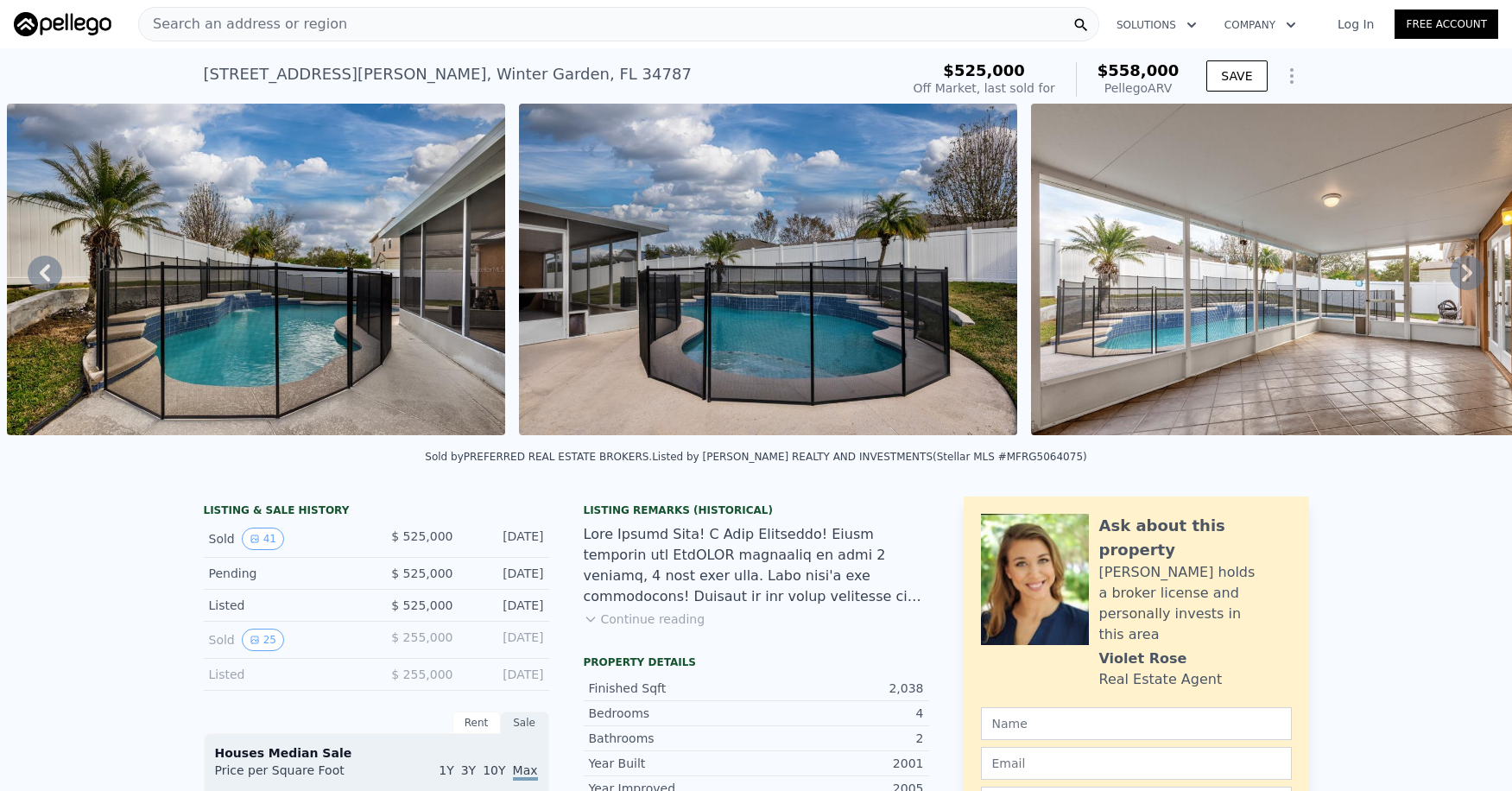
click at [1462, 280] on icon at bounding box center [1467, 273] width 11 height 18
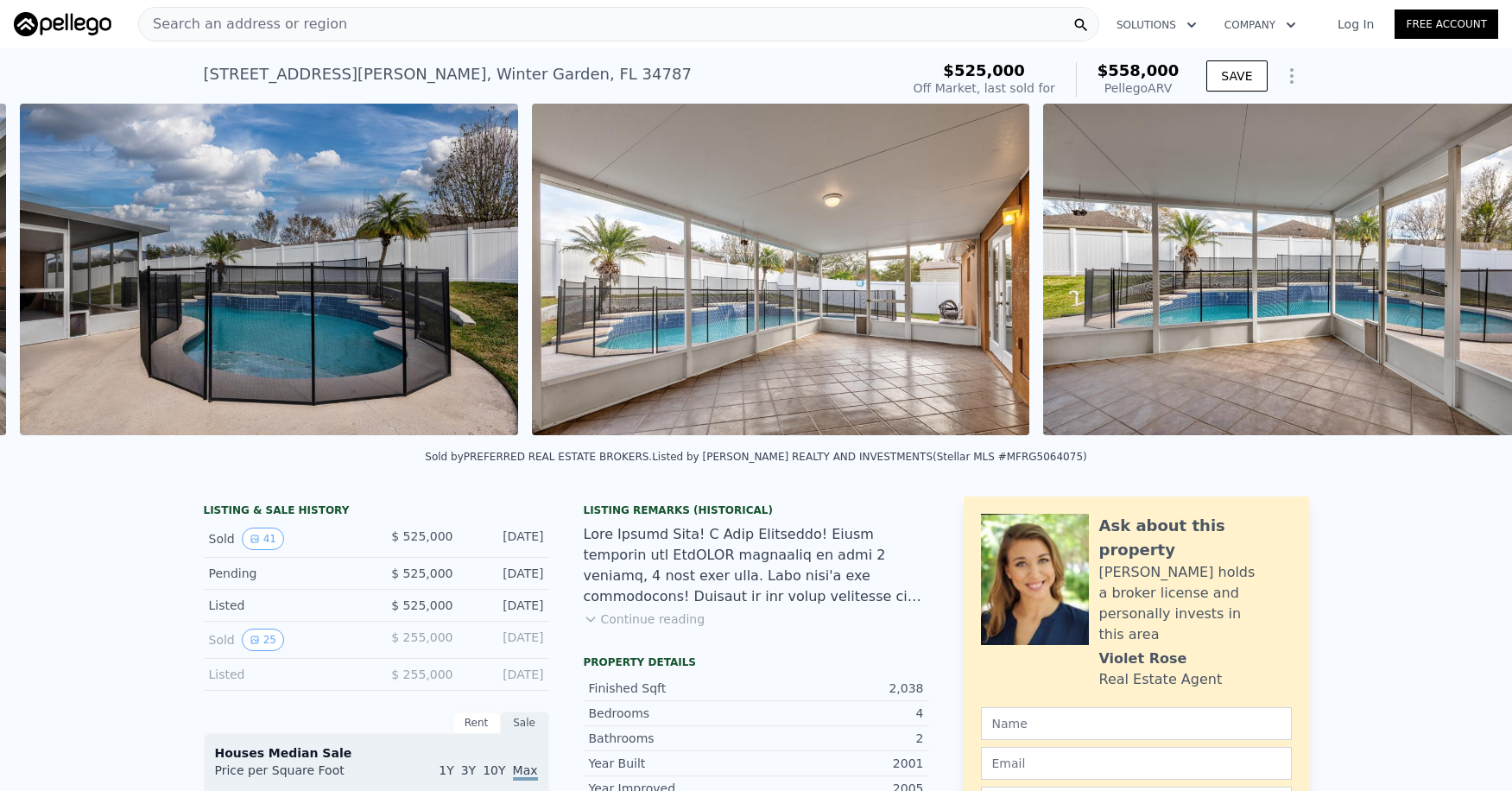
scroll to position [0, 11537]
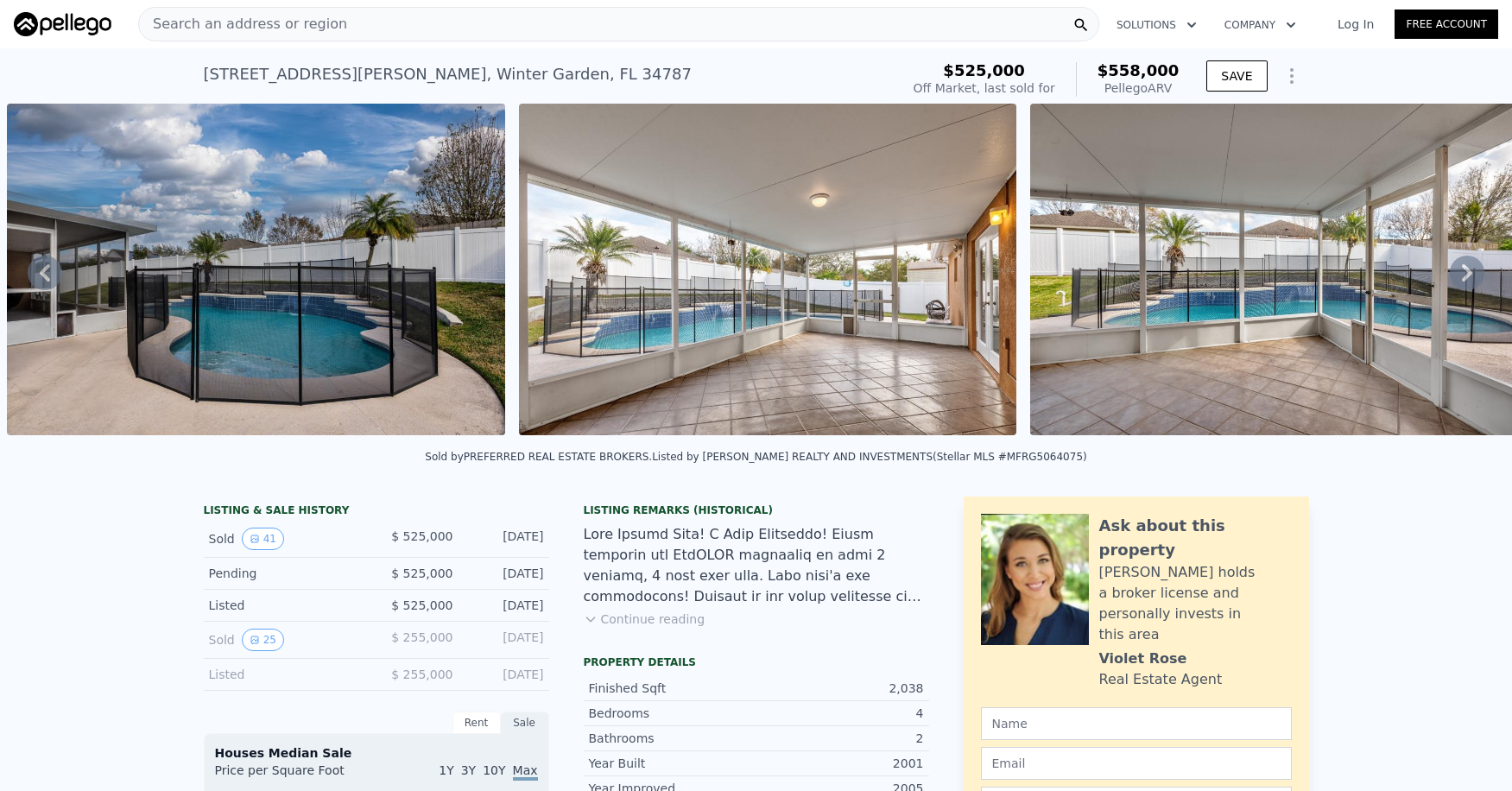
click at [1462, 280] on icon at bounding box center [1467, 273] width 11 height 18
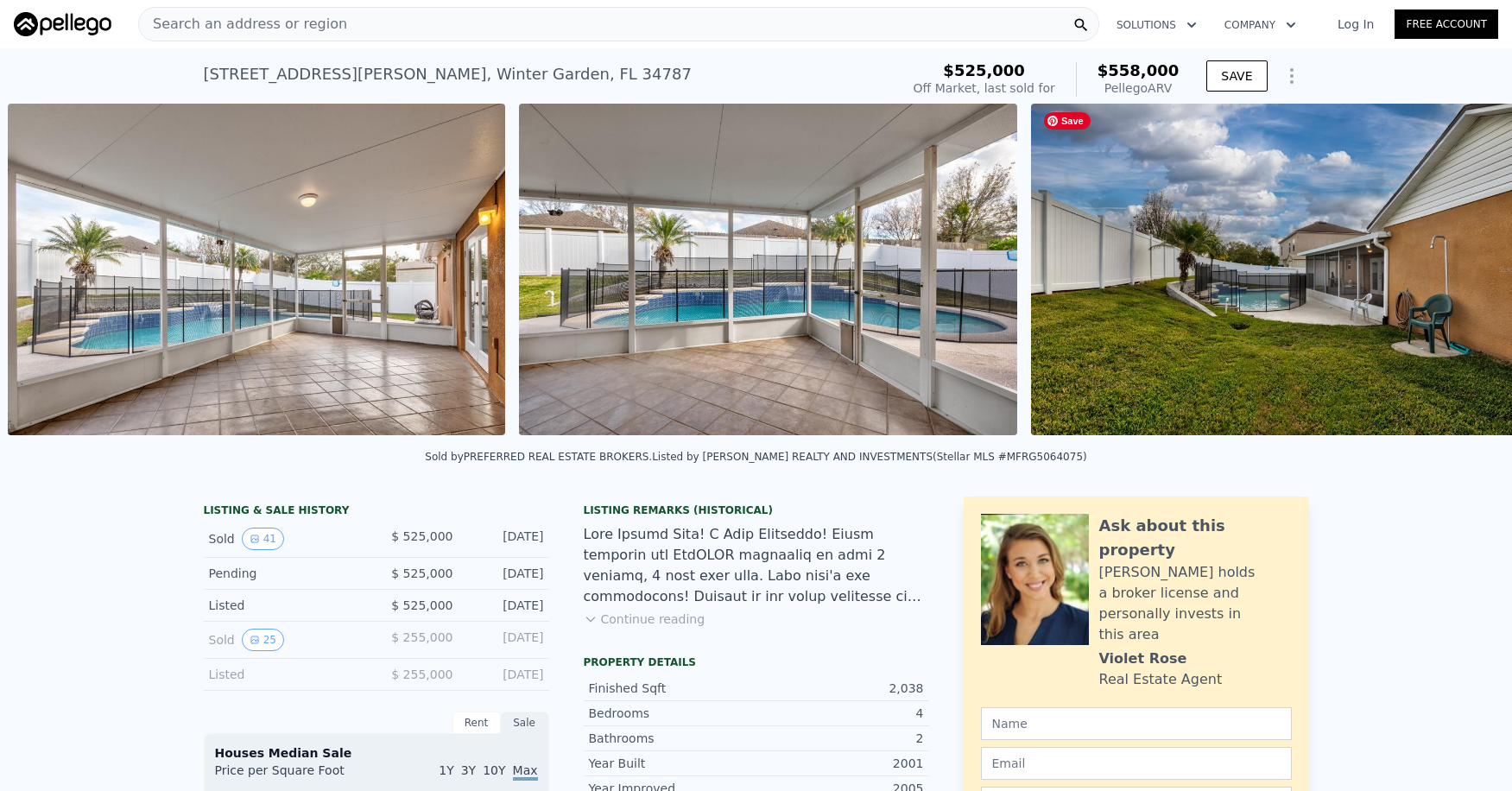
scroll to position [0, 12048]
